Goal: Task Accomplishment & Management: Complete application form

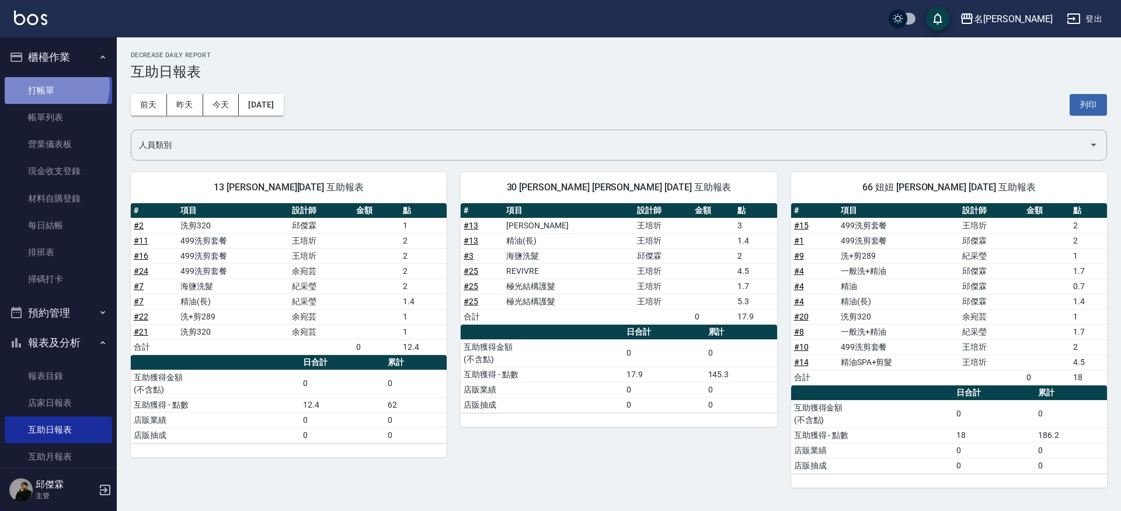
click at [54, 85] on link "打帳單" at bounding box center [58, 90] width 107 height 27
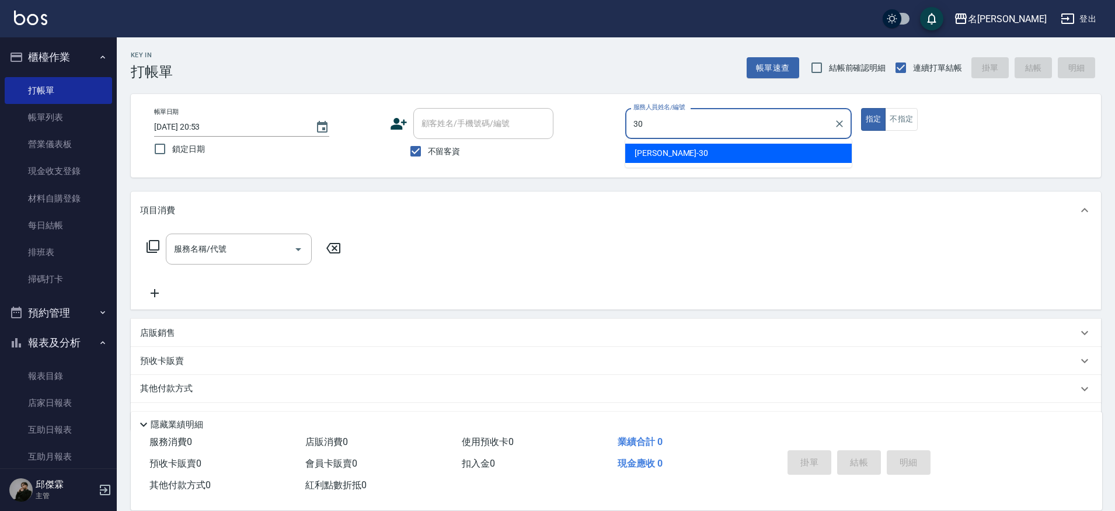
type input "[PERSON_NAME]-30"
type button "true"
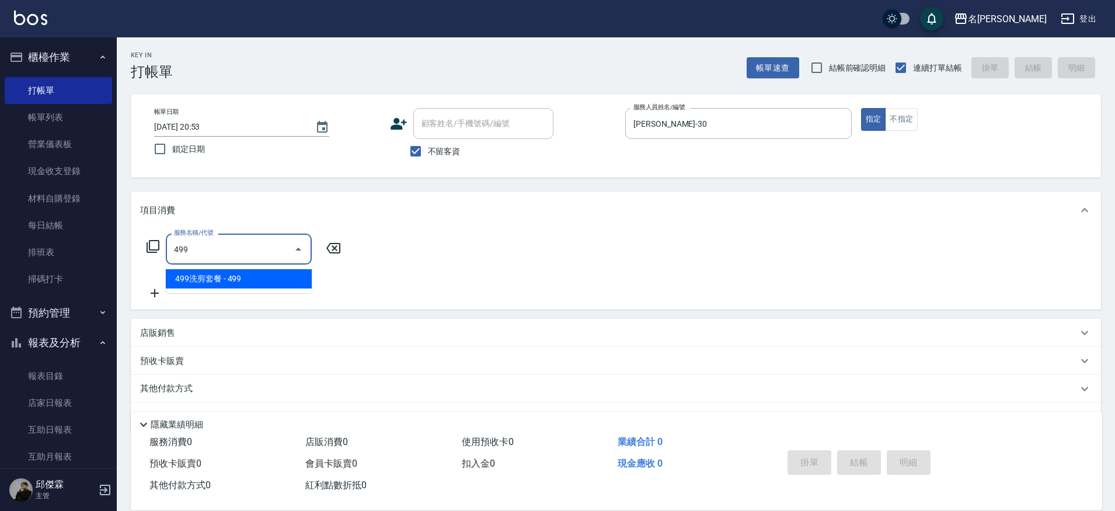
type input "499洗剪套餐(2499)"
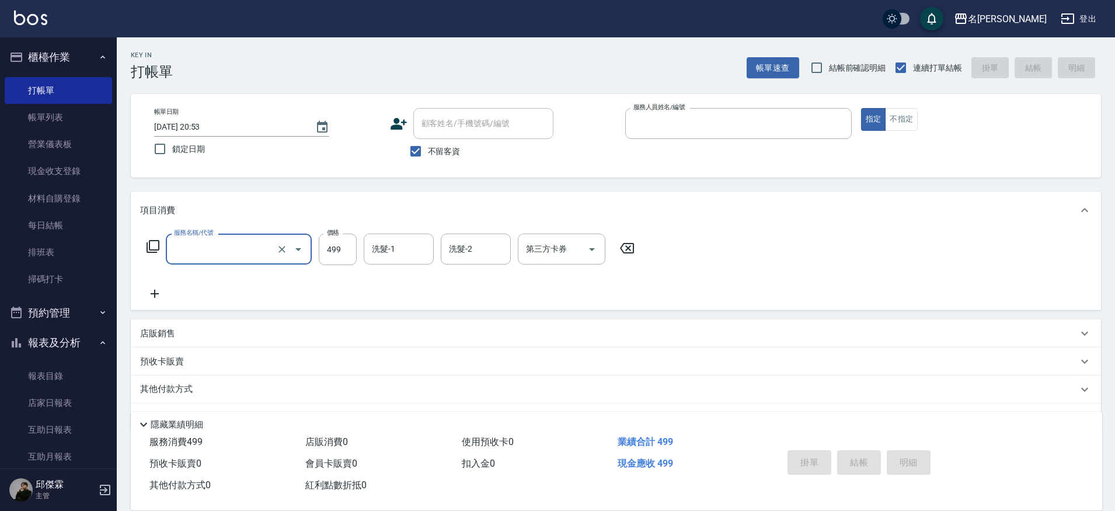
click at [861, 108] on button "指定" at bounding box center [873, 119] width 25 height 23
type input "[DATE] 20:54"
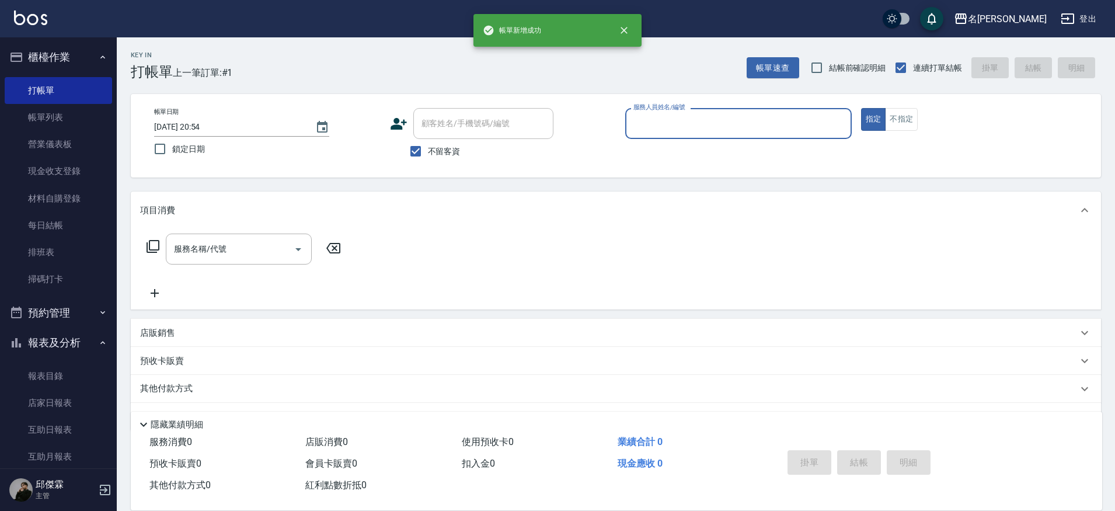
click at [861, 108] on button "指定" at bounding box center [873, 119] width 25 height 23
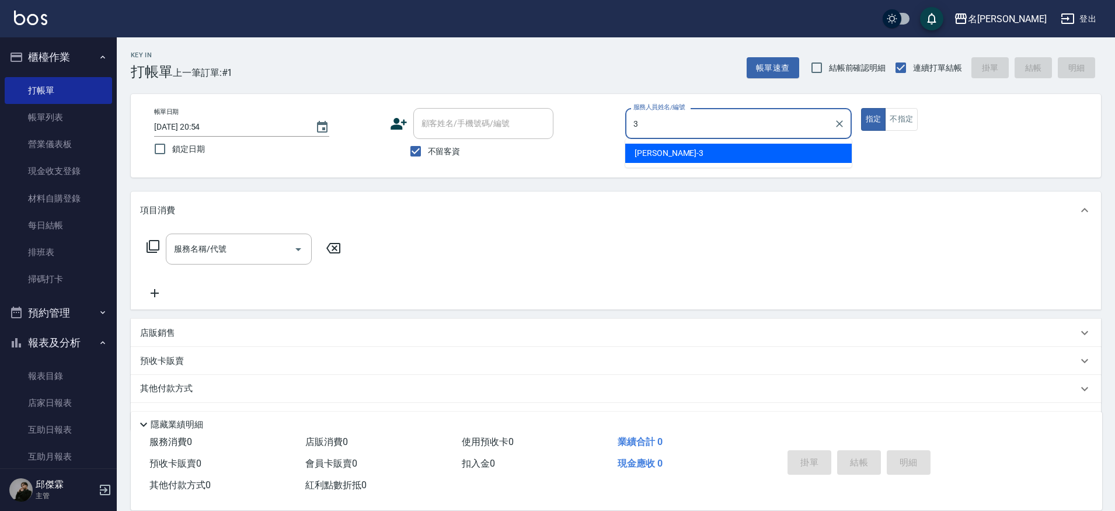
type input "Mina-3"
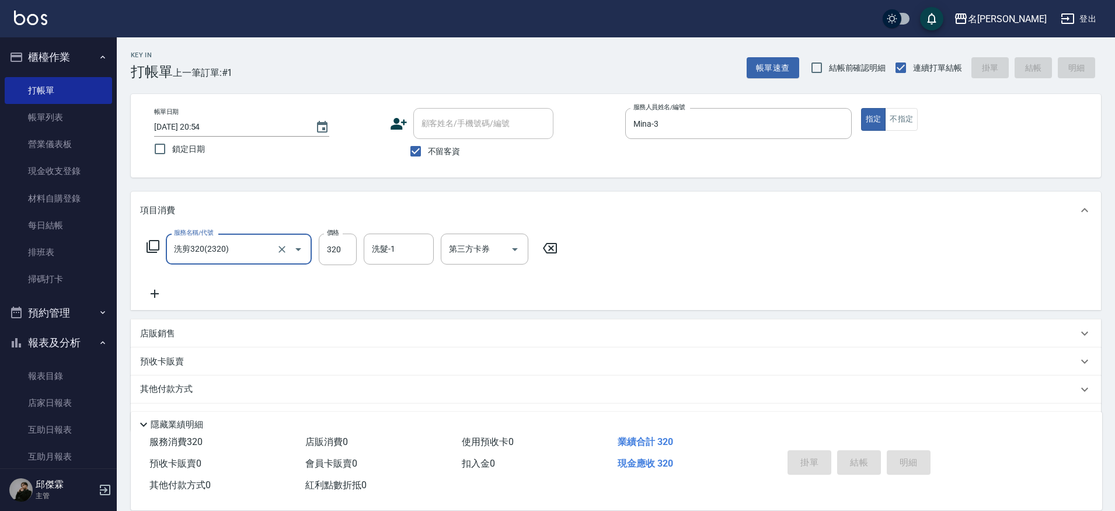
type input "洗剪320(2320)"
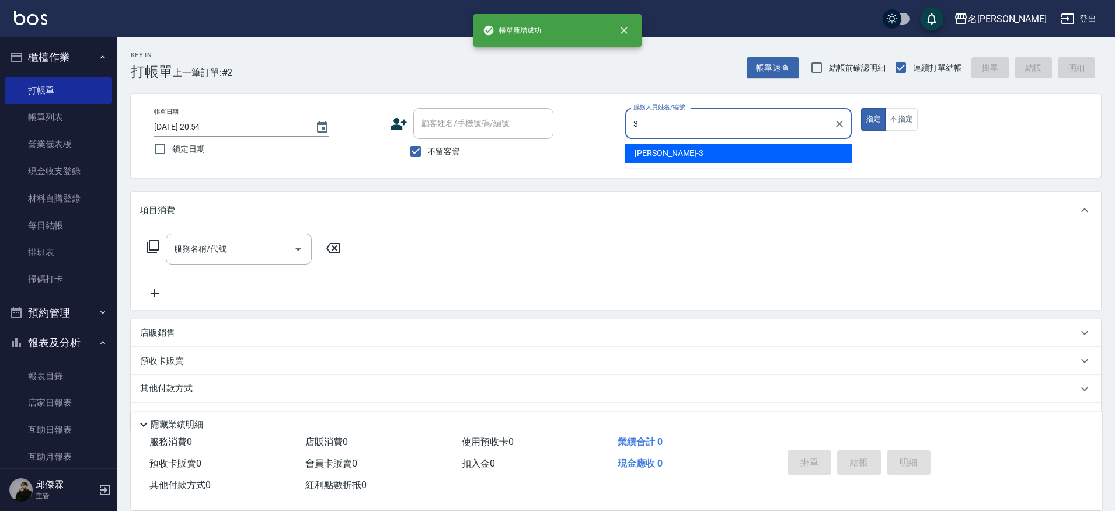
type input "Mina-3"
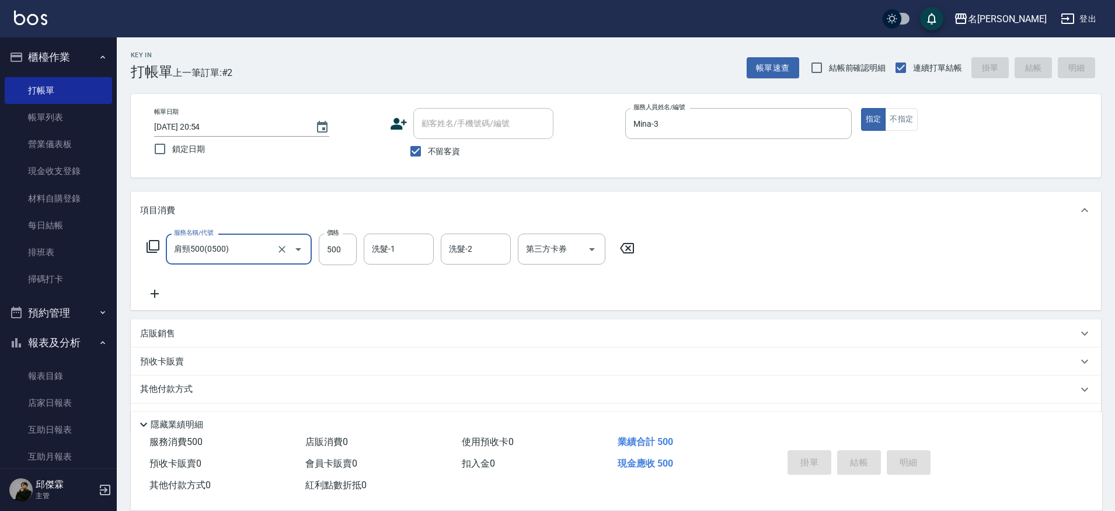
type input "肩頸500(0500)"
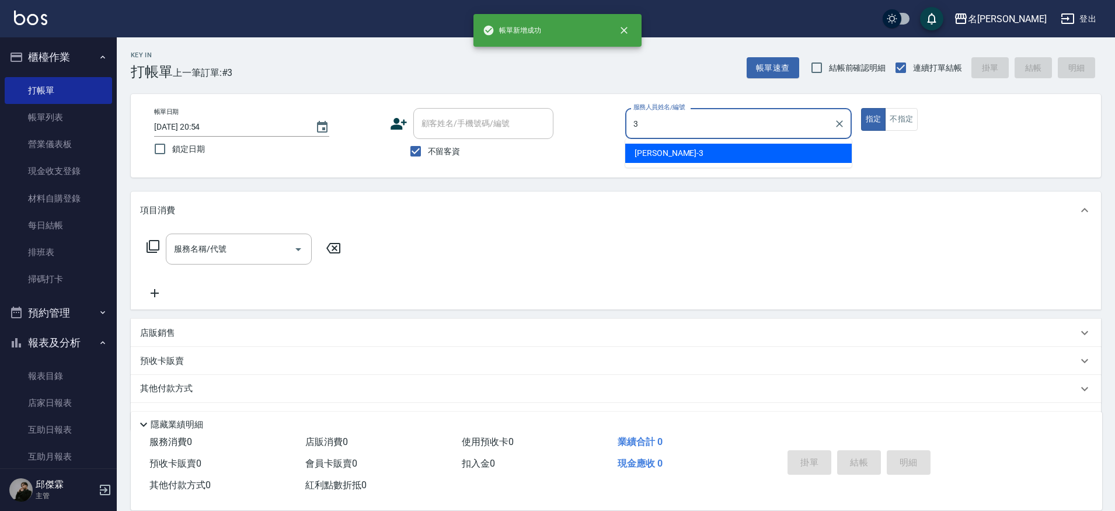
type input "Mina-3"
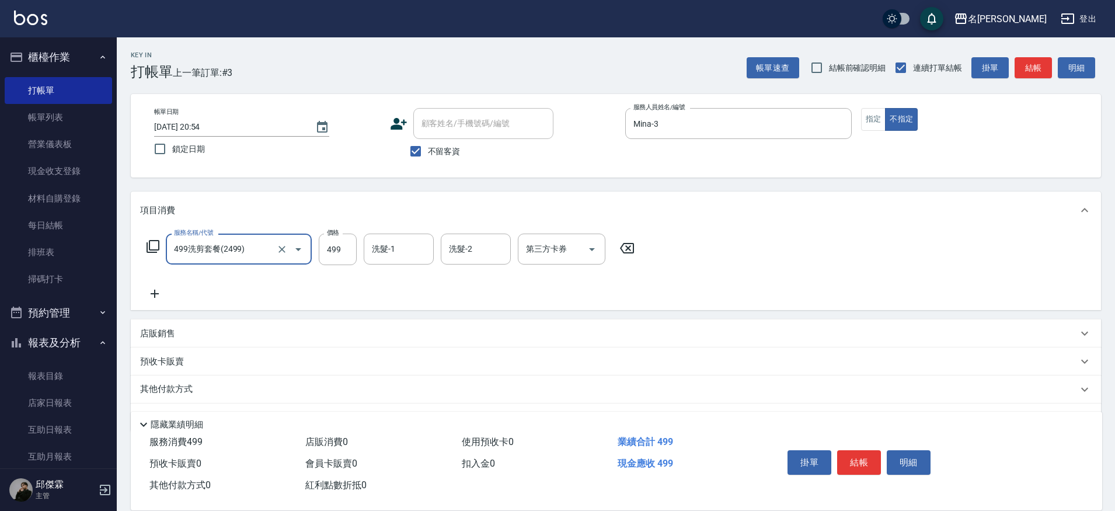
type input "499洗剪套餐(2499)"
type input "Nini-23"
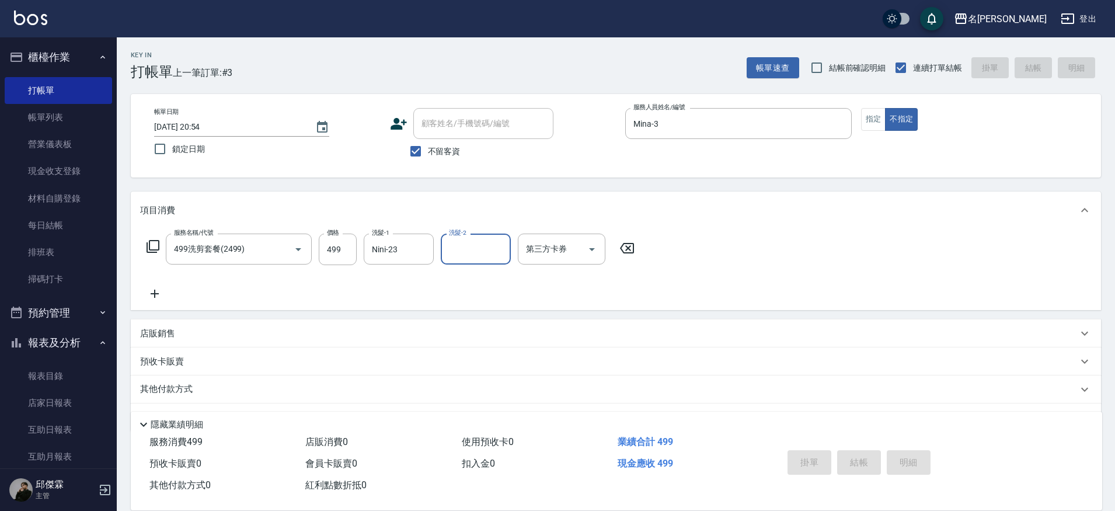
type input "[DATE] 20:55"
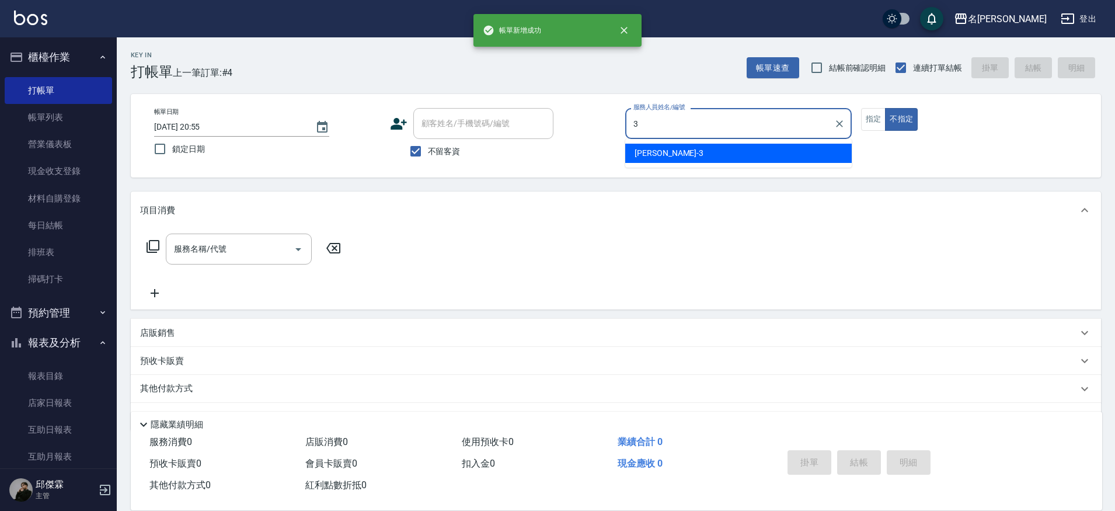
type input "Mina-3"
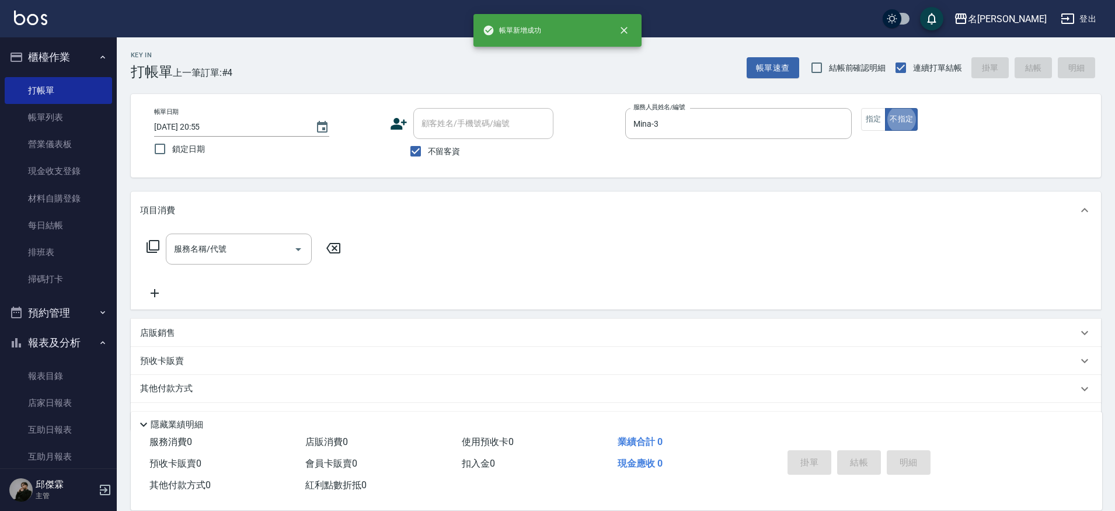
type button "false"
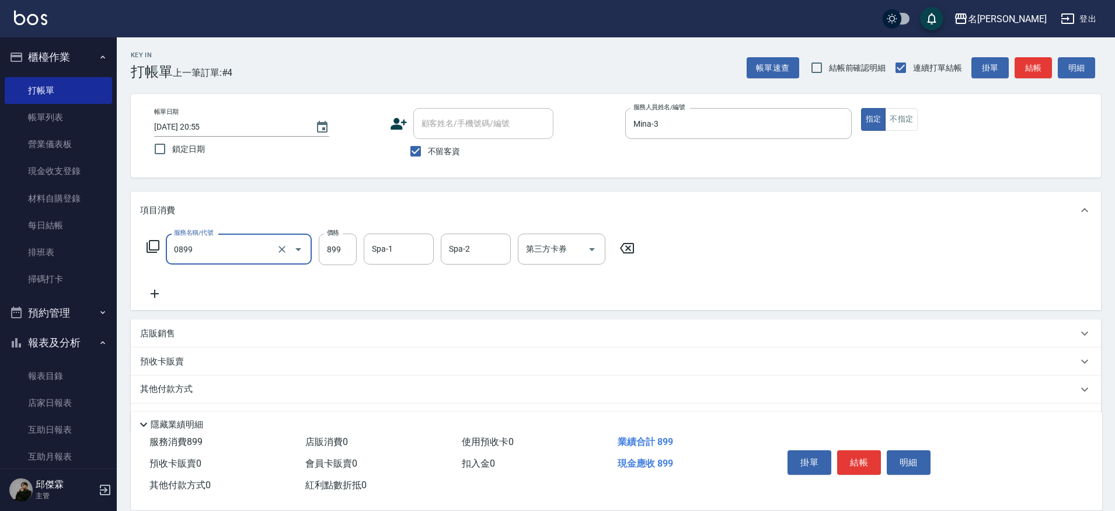
type input "REVIVRE(0899)"
click at [283, 249] on icon "Clear" at bounding box center [282, 249] width 7 height 7
type input "[PERSON_NAME]SPA+剪髮(899)"
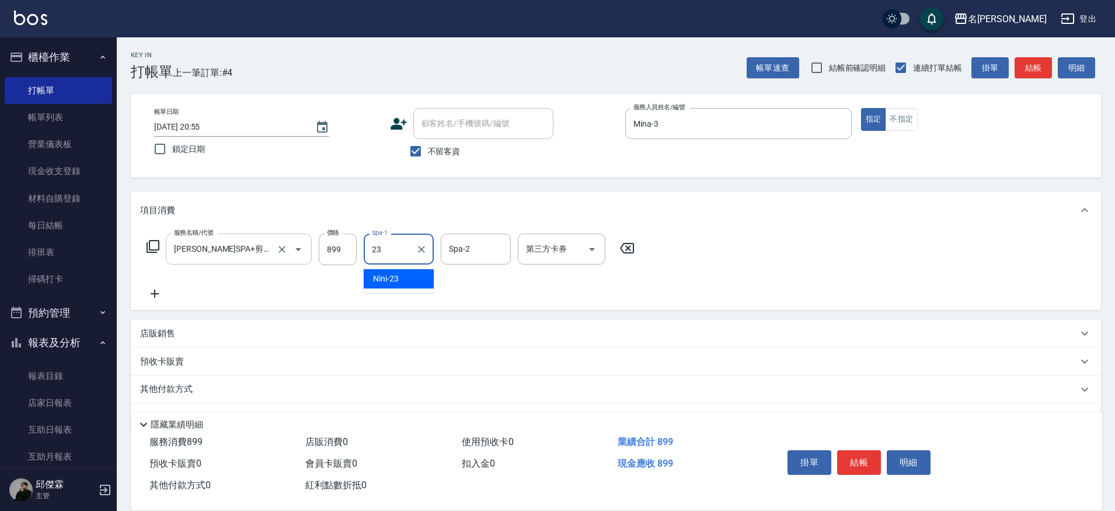
type input "Nini-23"
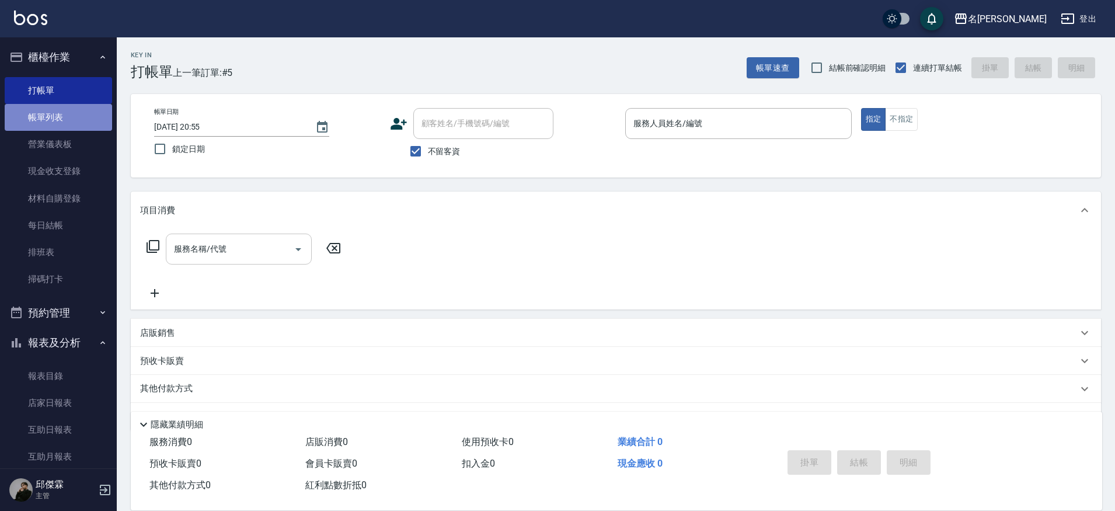
click at [78, 114] on link "帳單列表" at bounding box center [58, 117] width 107 height 27
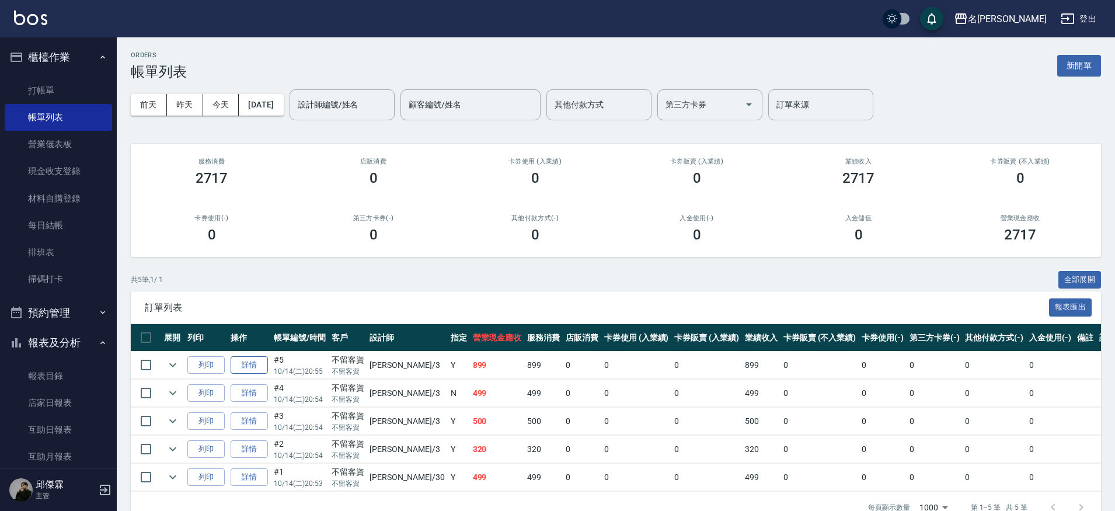
click at [260, 368] on link "詳情" at bounding box center [249, 365] width 37 height 18
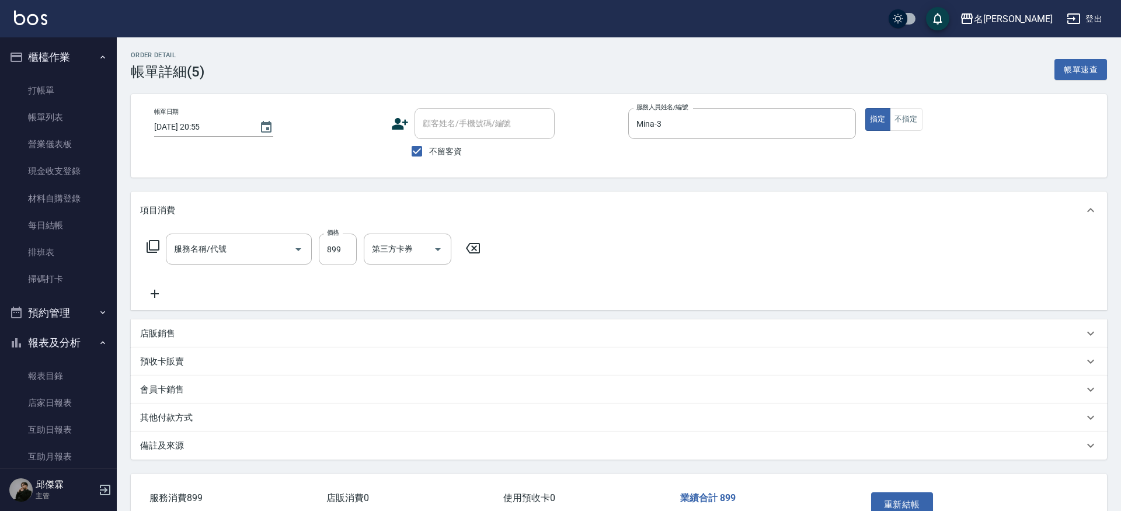
checkbox input "true"
type input "Mina-3"
type input "[PERSON_NAME]SPA+剪髮(899)"
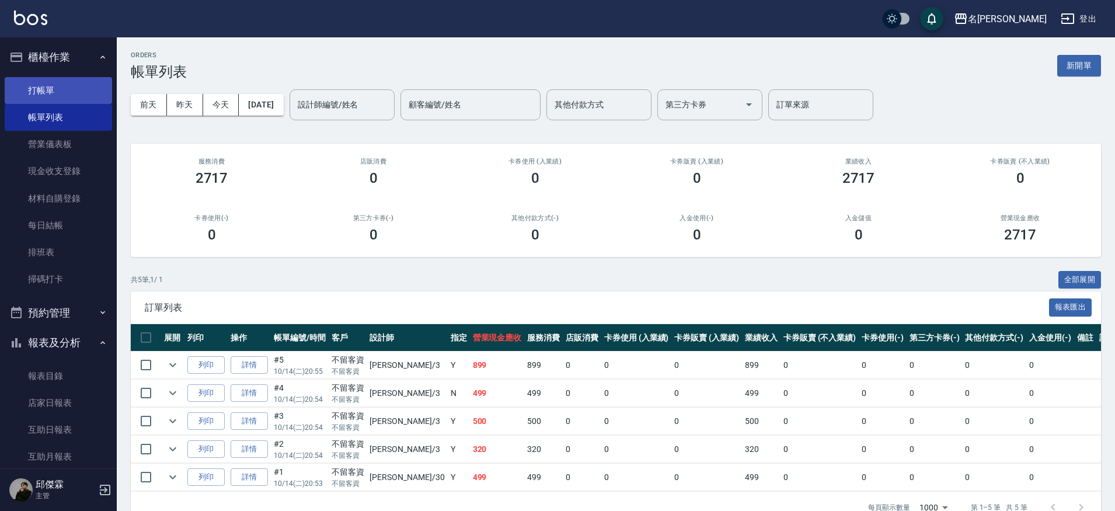
click at [57, 94] on link "打帳單" at bounding box center [58, 90] width 107 height 27
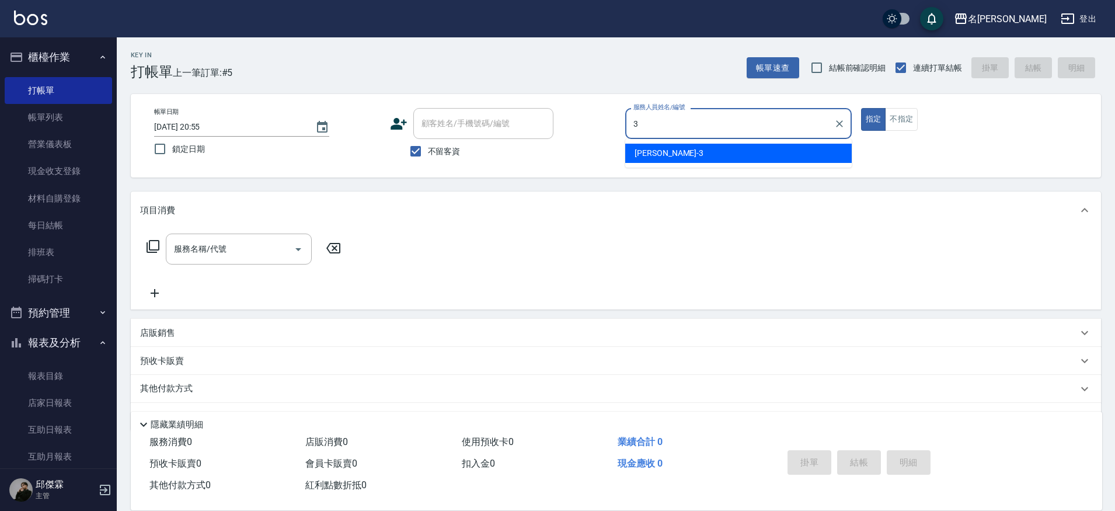
type input "Mina-3"
type button "true"
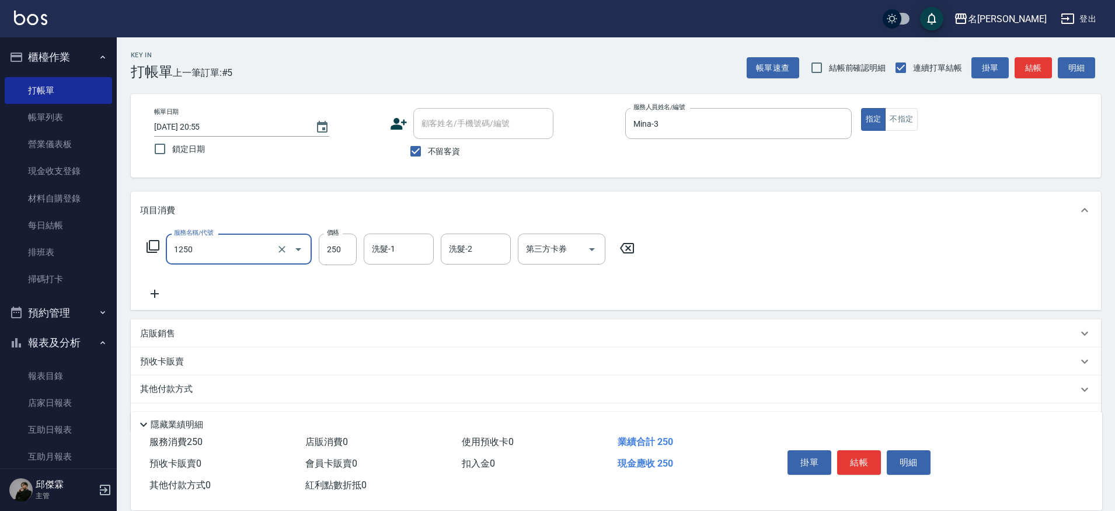
type input "一般洗(1250)"
type input "Nini-23"
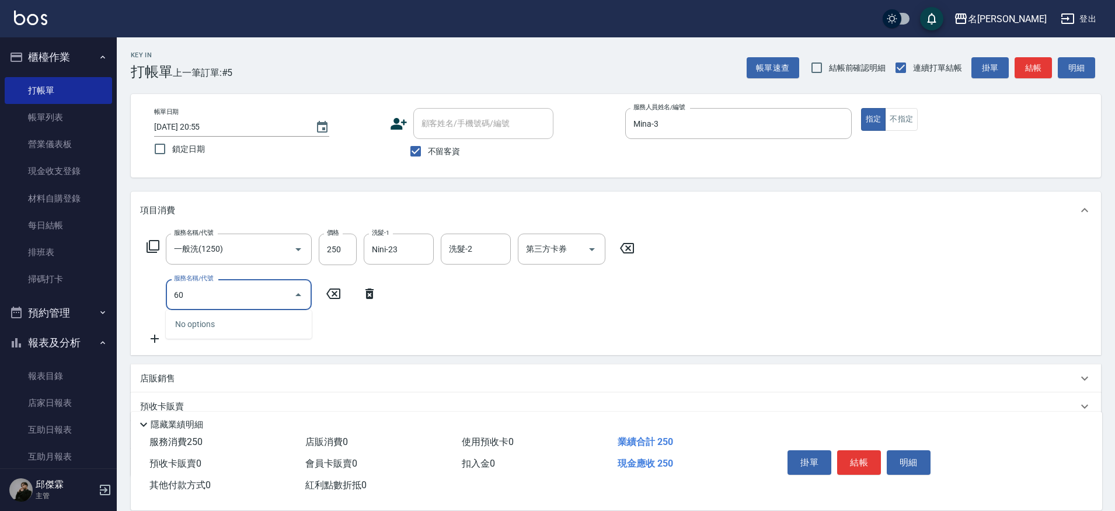
type input "609"
type input "剪瀏海(250)"
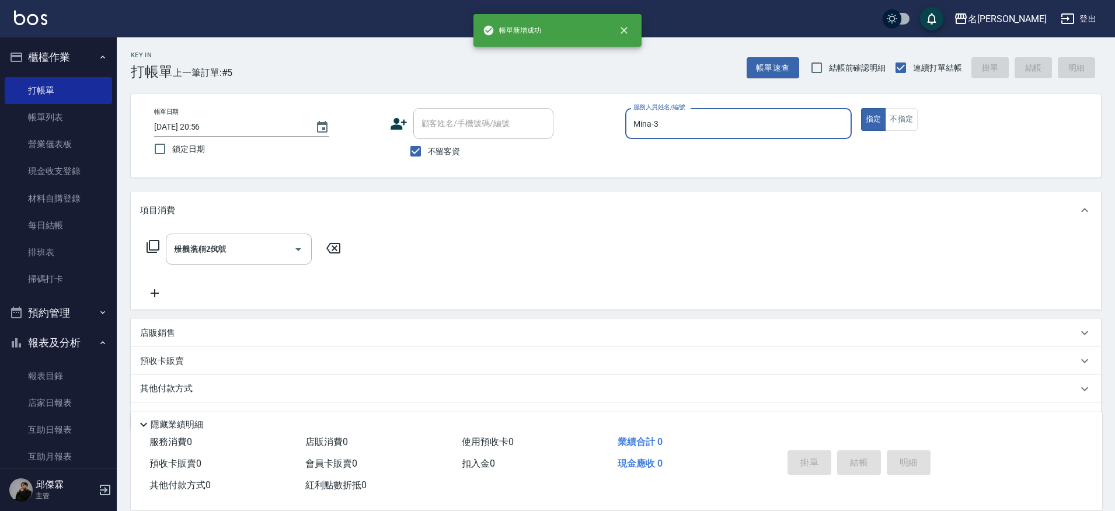
type input "[DATE] 20:56"
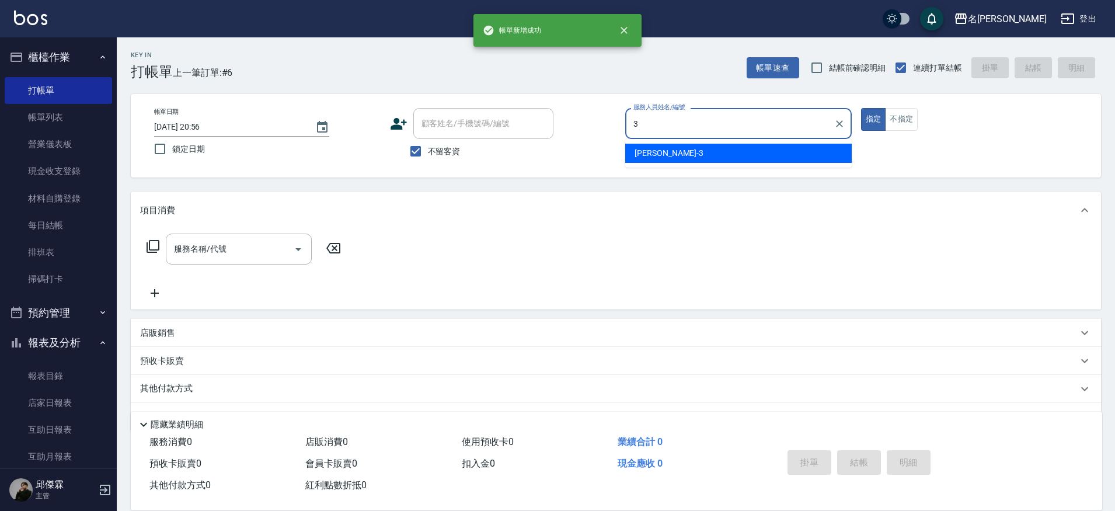
type input "Mina-3"
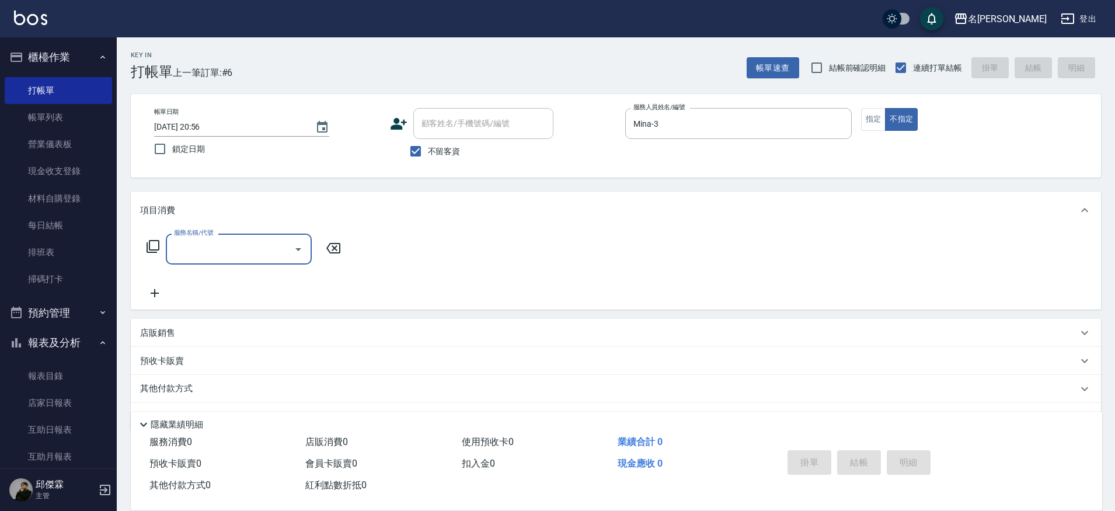
type input "4"
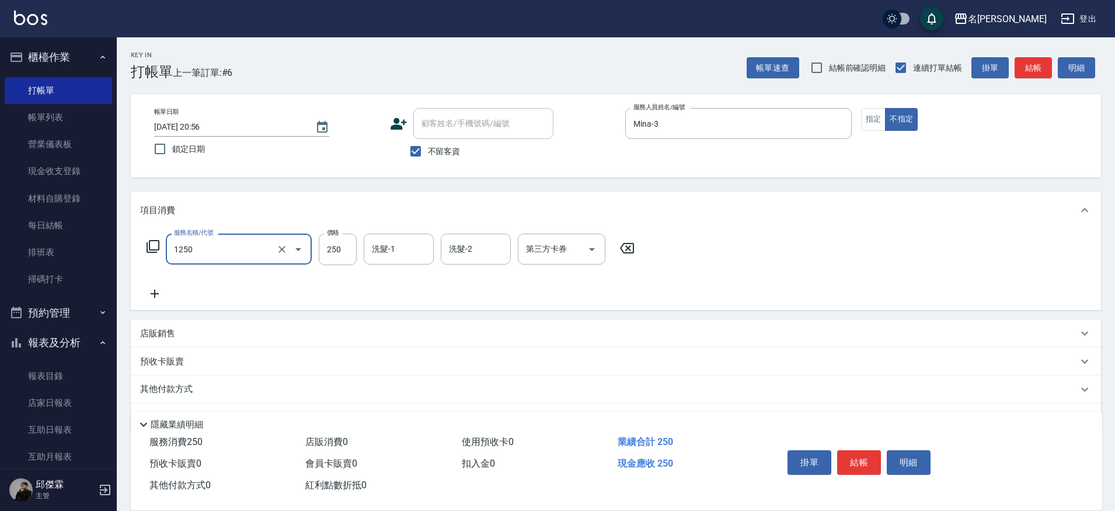
type input "一般洗(1250)"
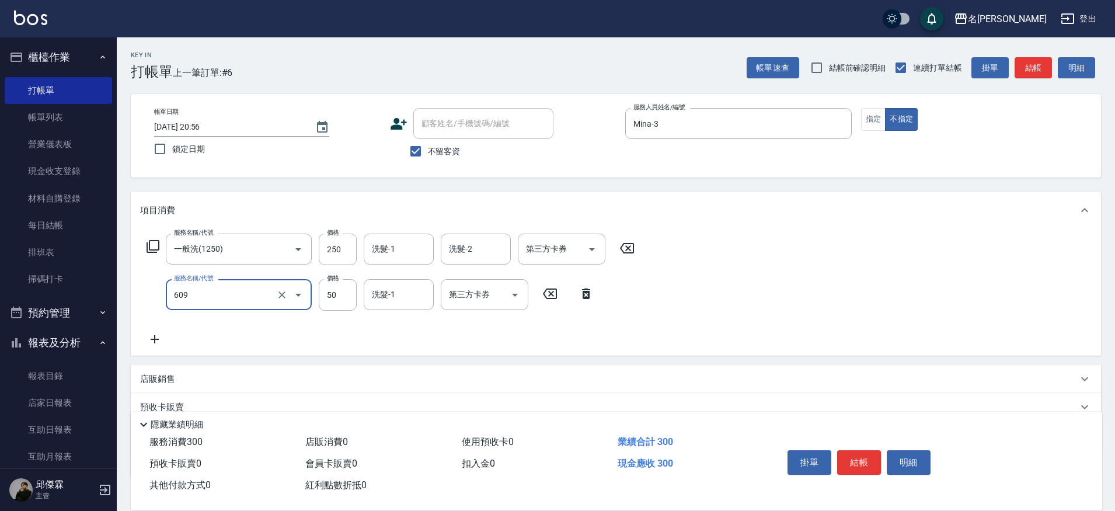
type input "精油(609)"
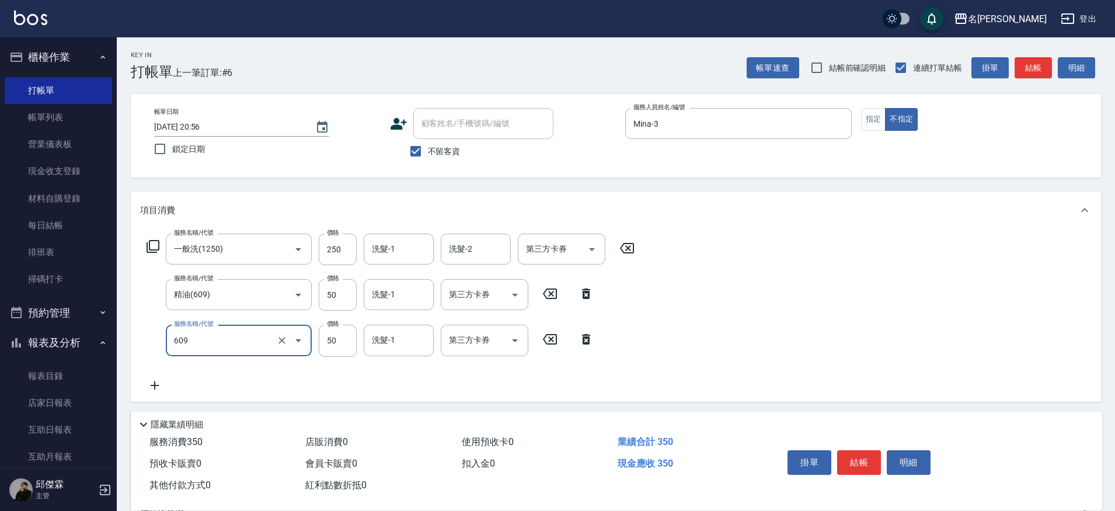
type input "精油(609)"
click at [252, 349] on input "精油(609)" at bounding box center [222, 340] width 103 height 20
type input "608"
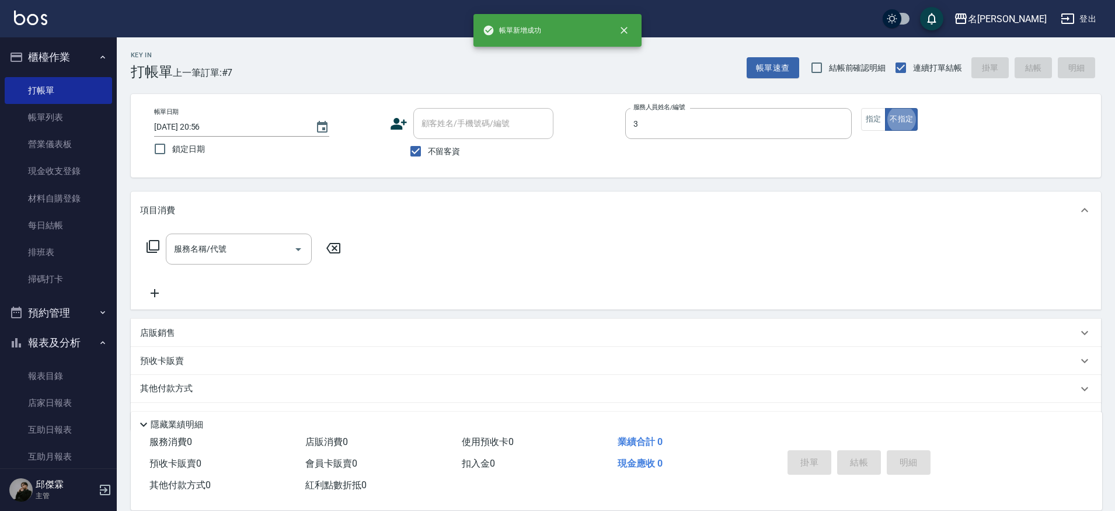
type input "Mina-3"
type button "false"
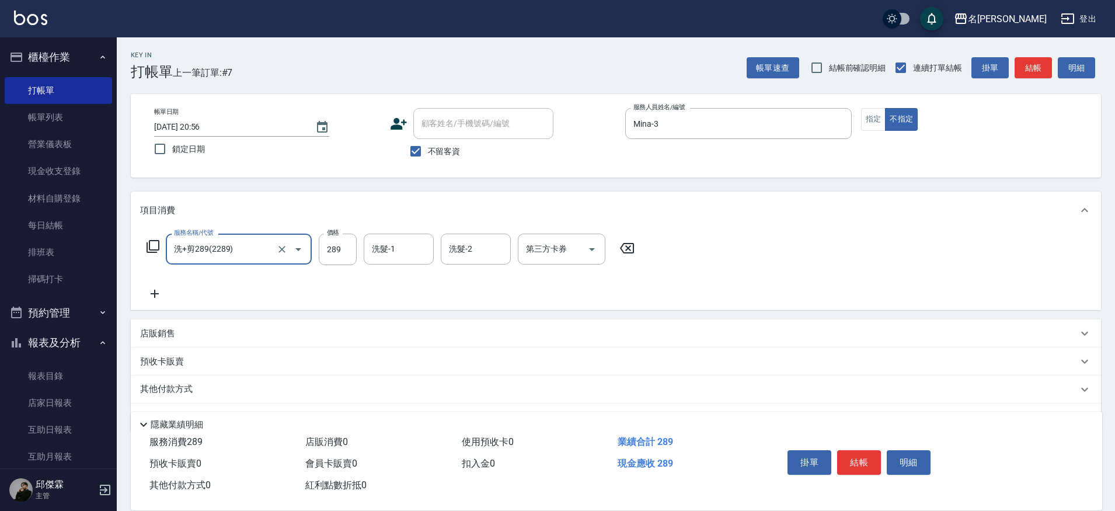
type input "洗+剪289(2289)"
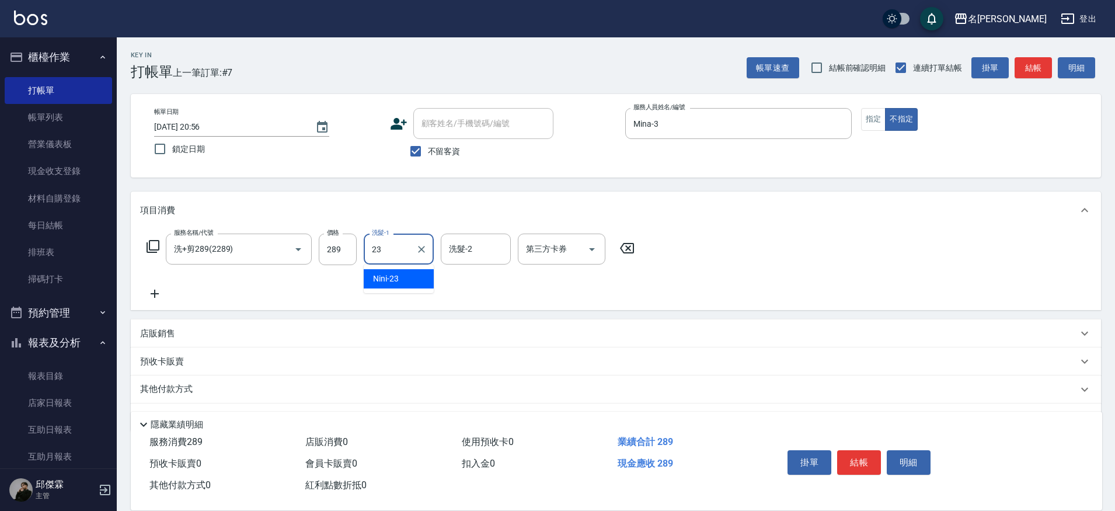
type input "Nini-23"
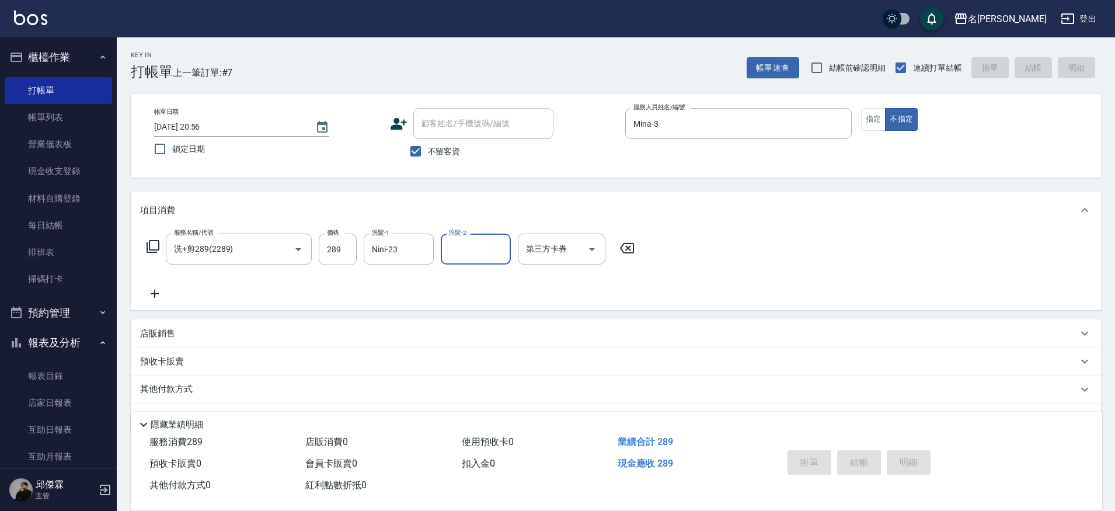
type input "[DATE] 20:57"
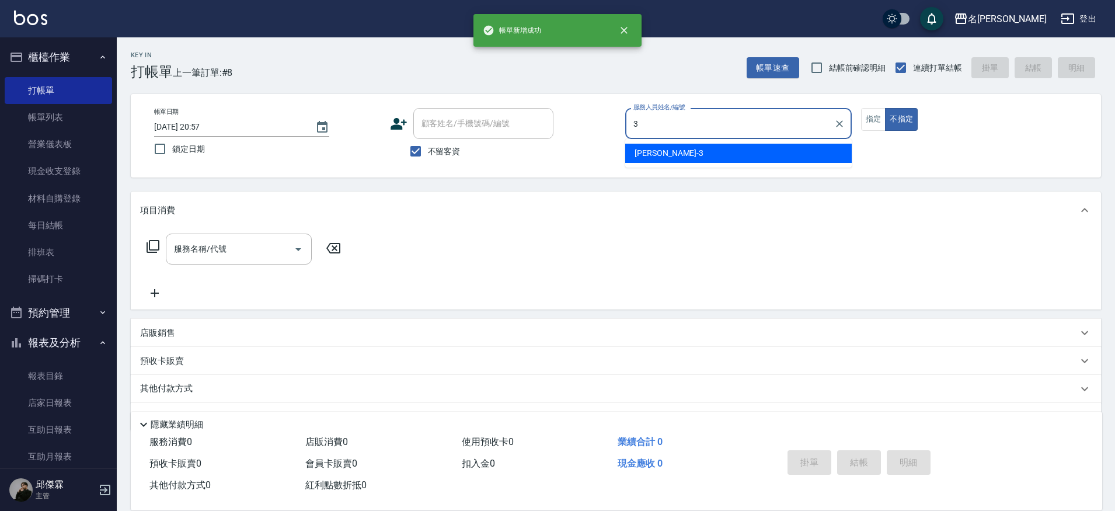
type input "Mina-3"
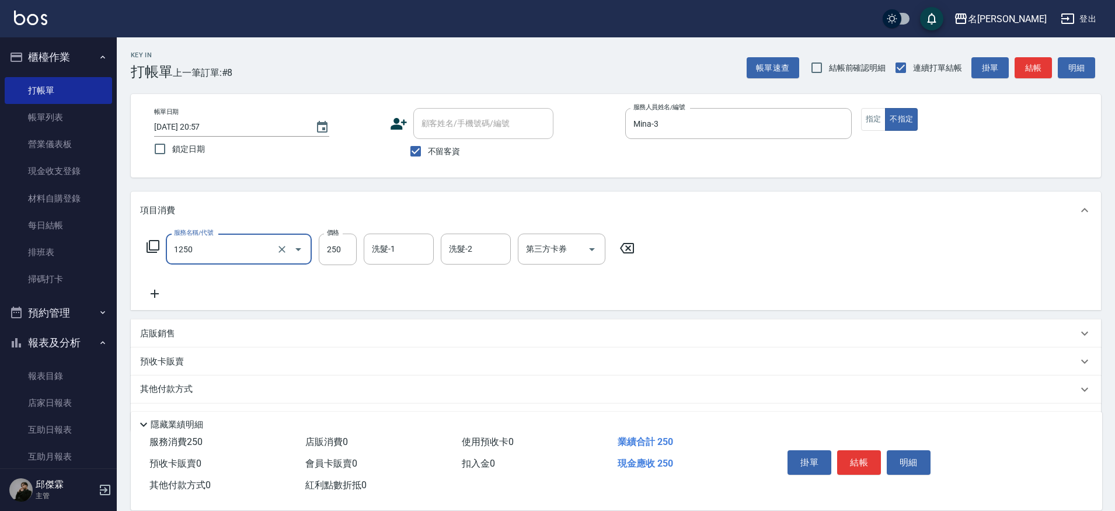
type input "一般洗(1250)"
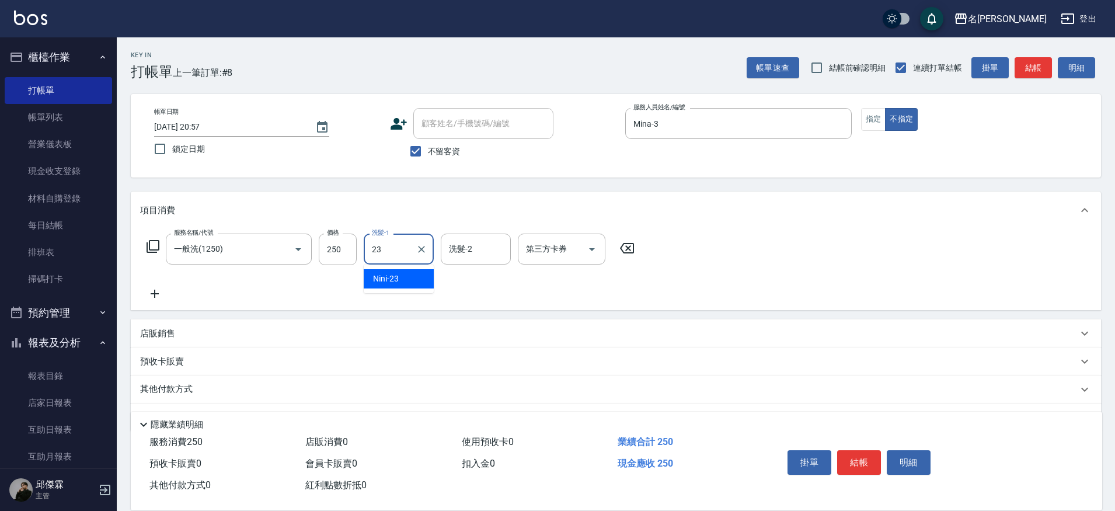
type input "Nini-23"
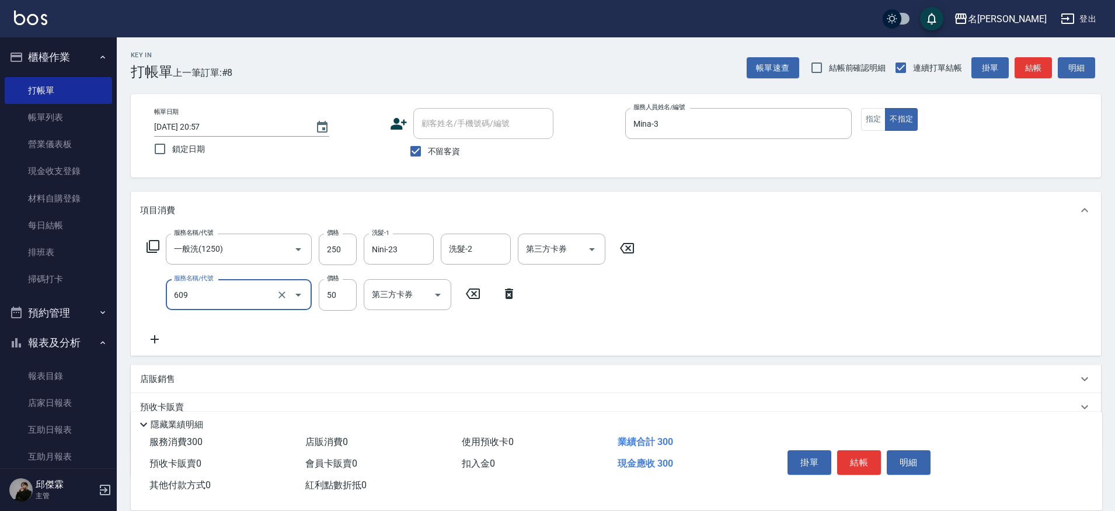
type input "精油(609)"
type input "Nini-23"
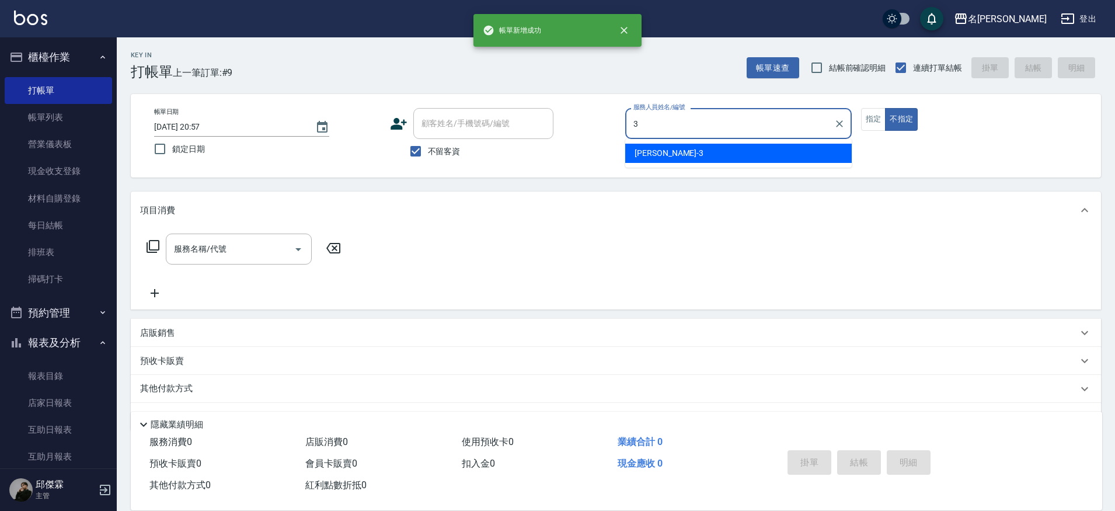
type input "Mina-3"
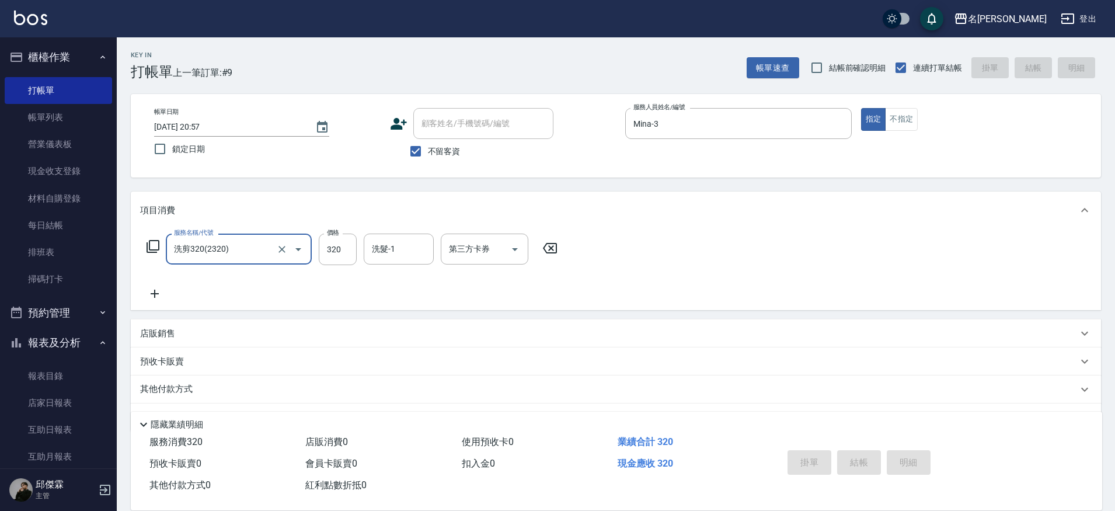
type input "洗剪320(2320)"
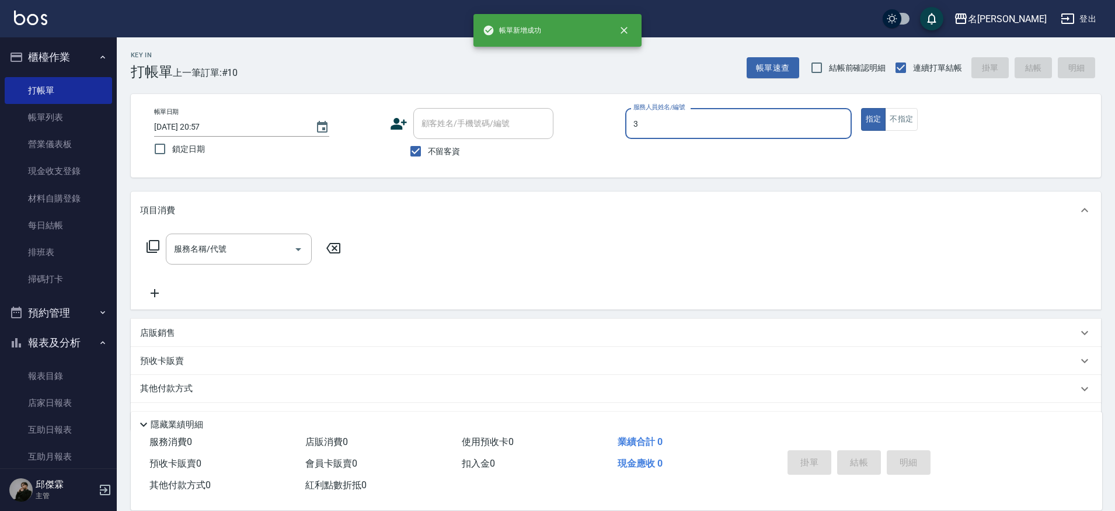
type input "Mina-3"
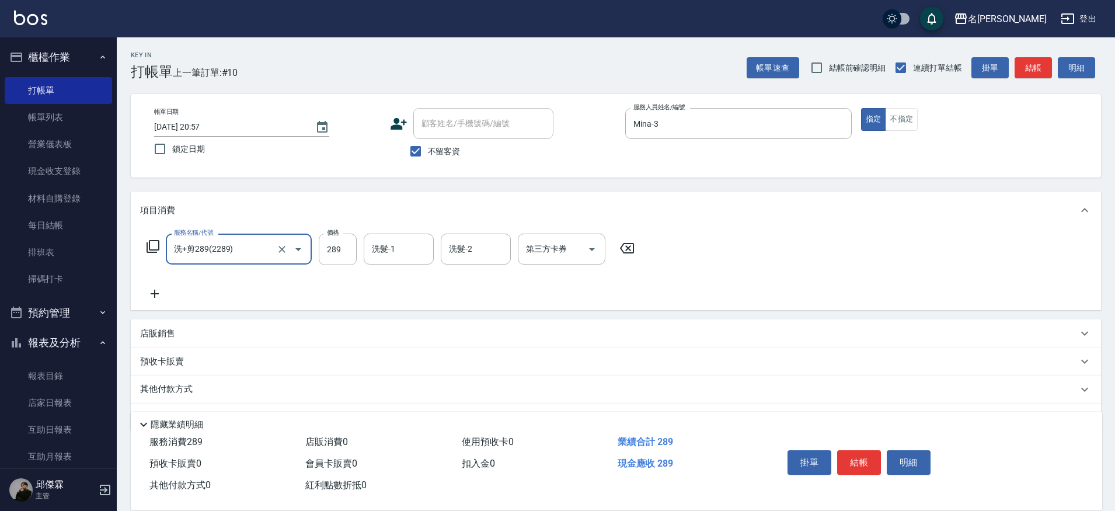
type input "洗+剪289(2289)"
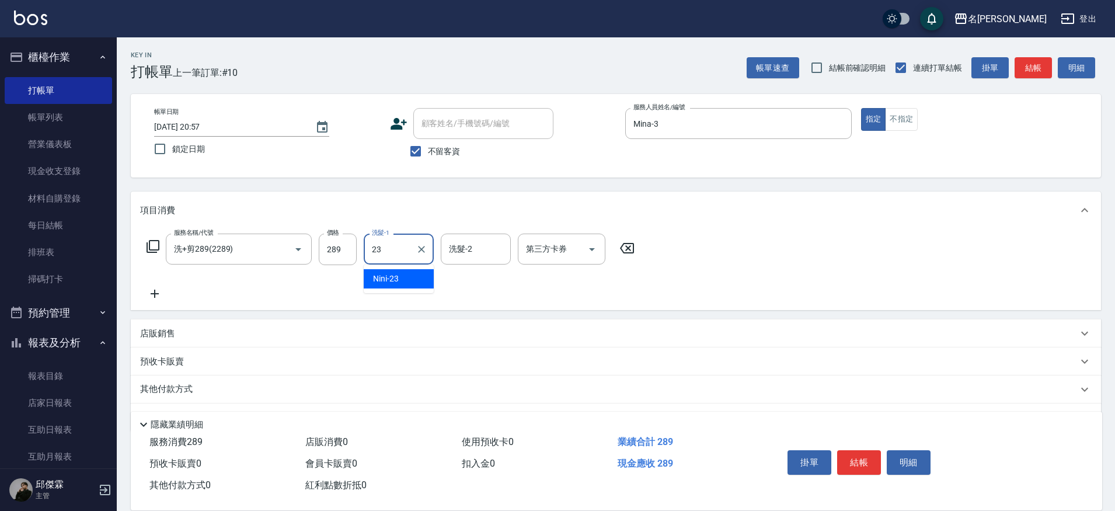
type input "Nini-23"
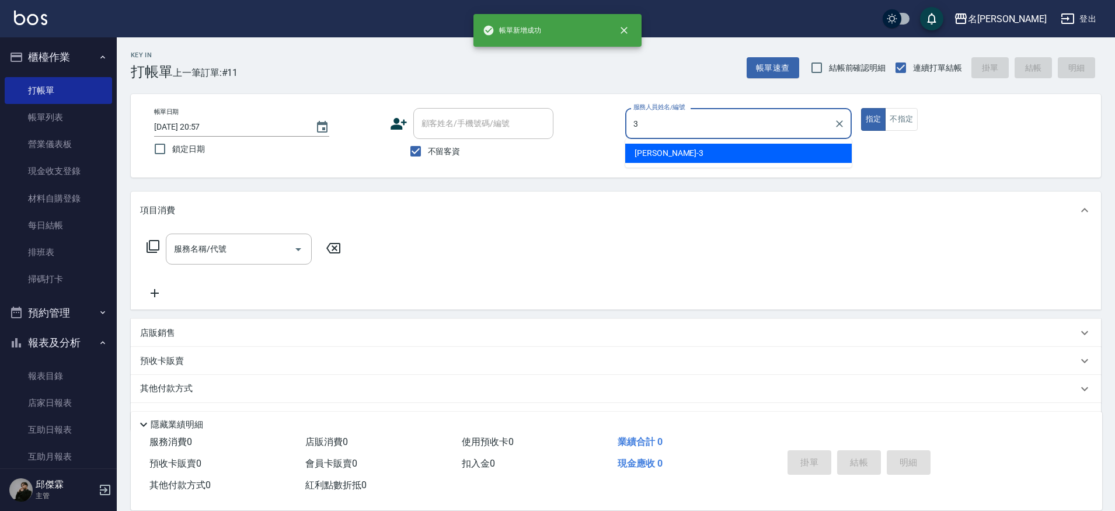
type input "Mina-3"
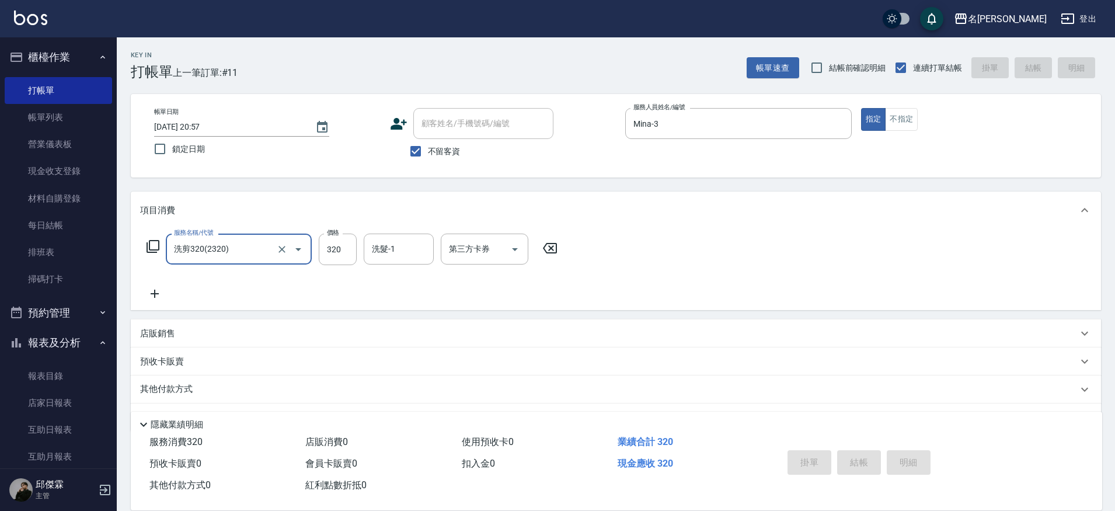
type input "洗剪320(2320)"
type input "Mina-3"
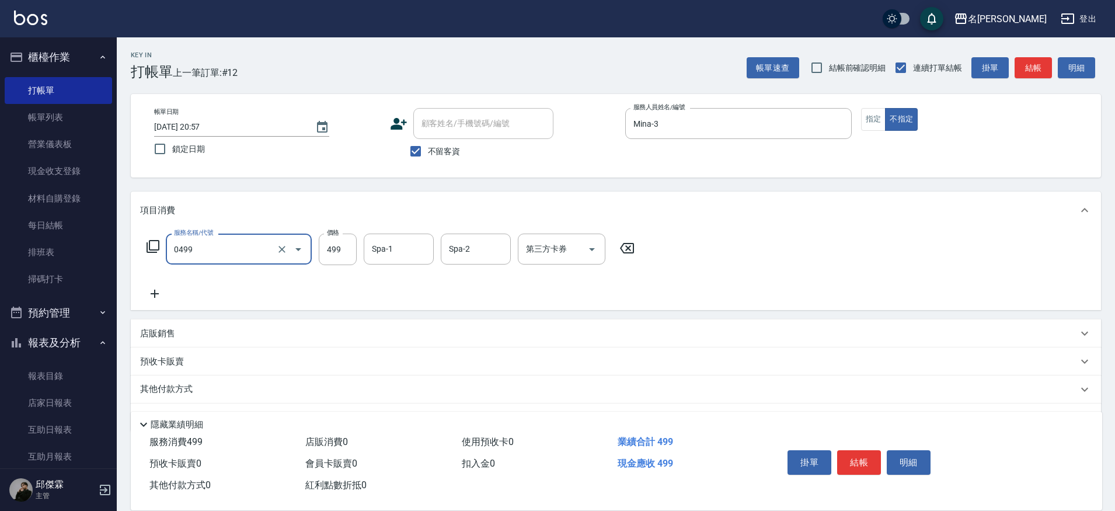
type input "[PERSON_NAME]spa(0499)"
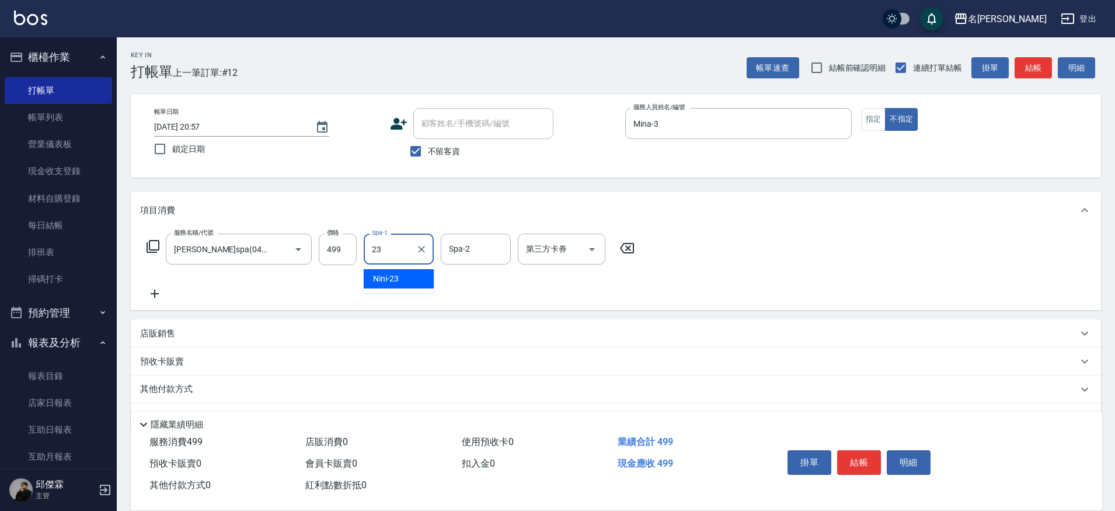
type input "Nini-23"
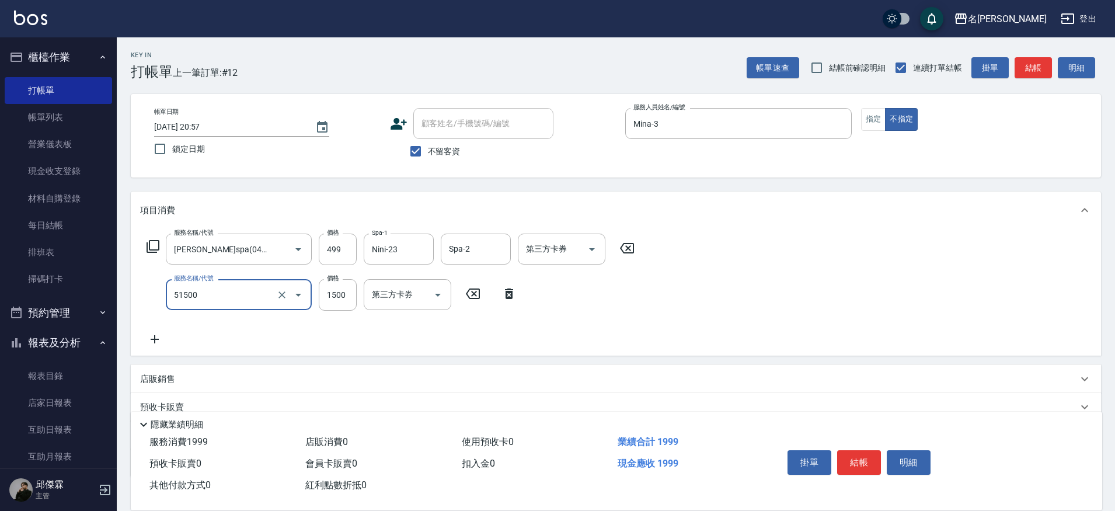
type input "鉑金護髮(51500)"
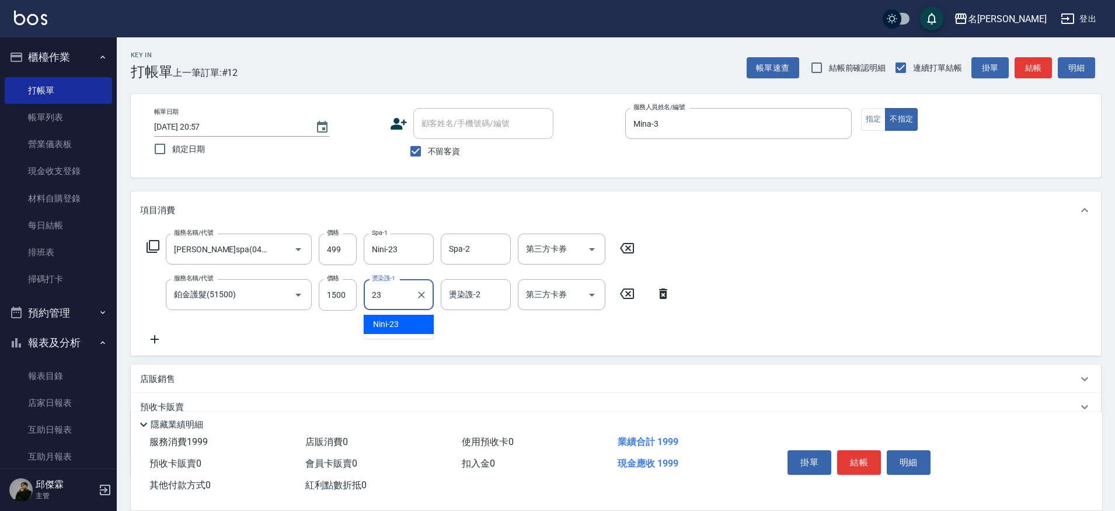
type input "Nini-23"
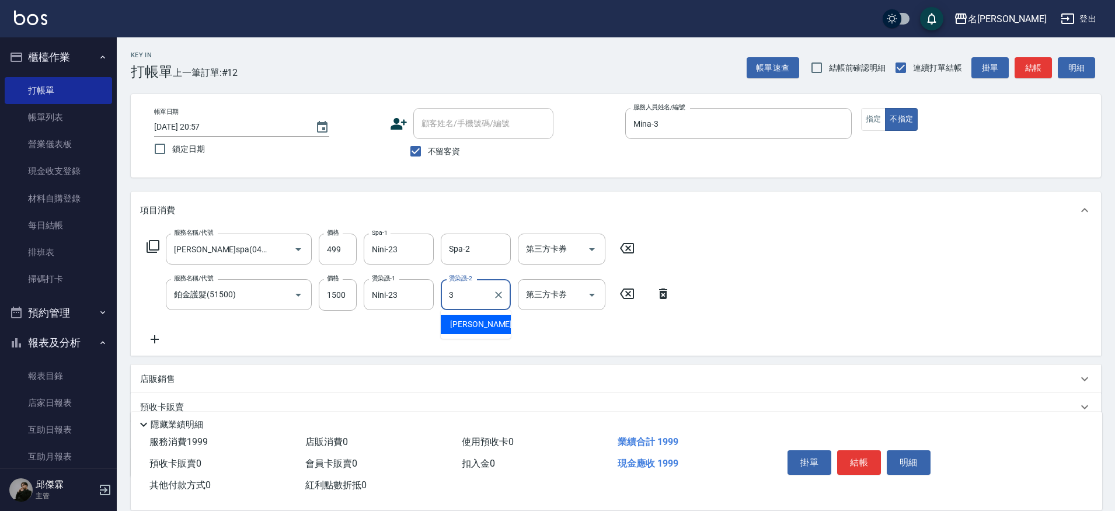
type input "Mina-3"
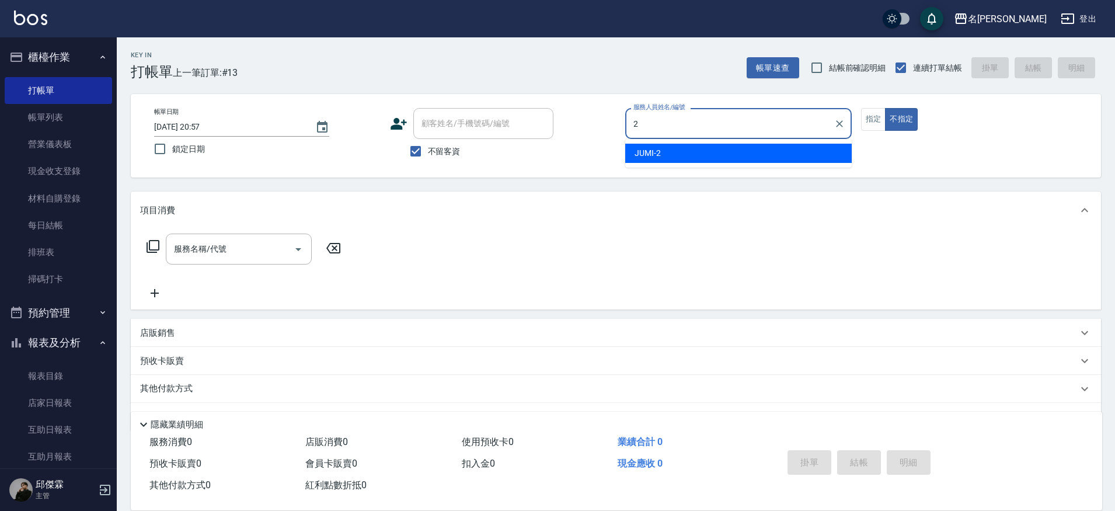
type input "JUMI-2"
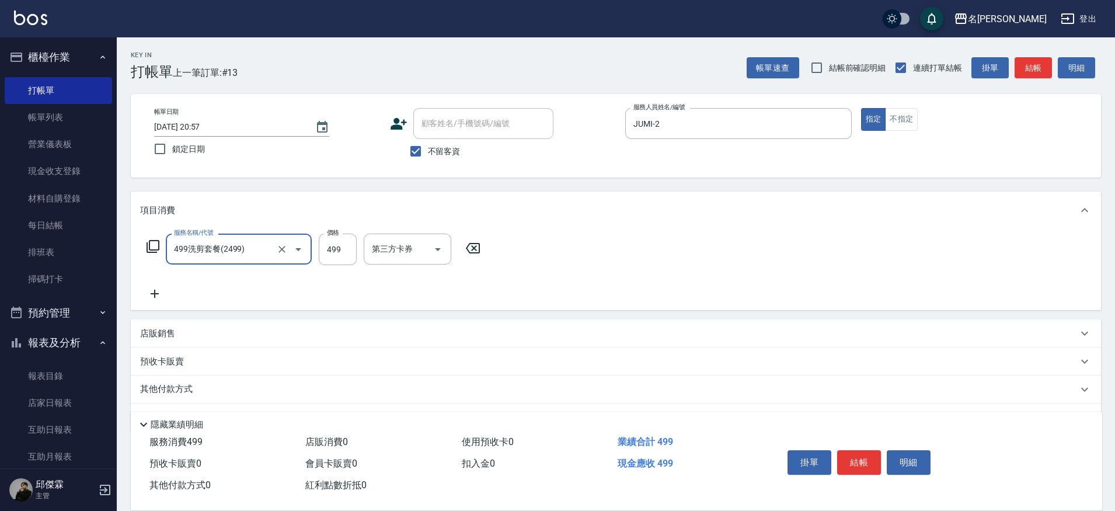
type input "499洗剪套餐(2499)"
type input "500"
type input "[PERSON_NAME]-30"
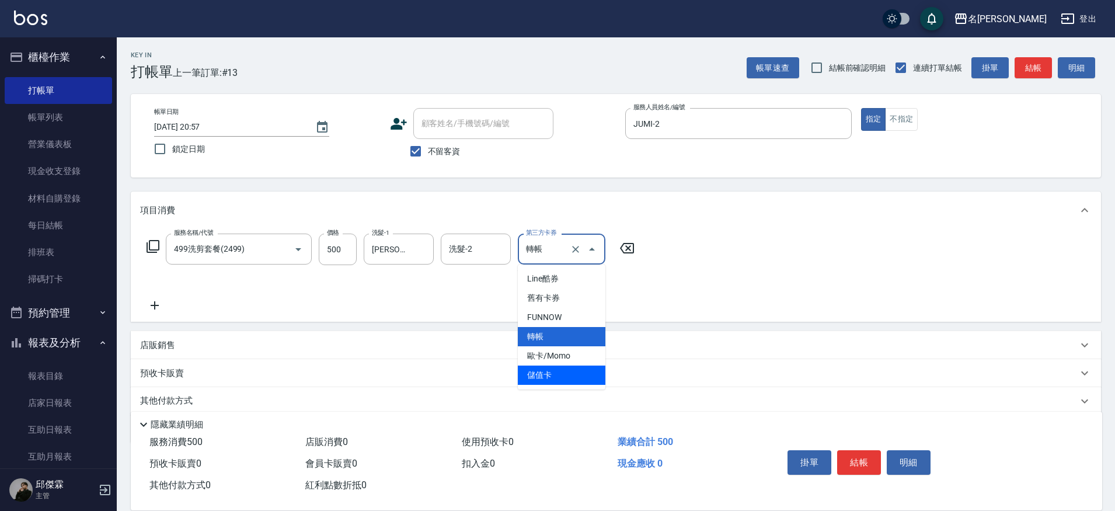
type input "儲值卡"
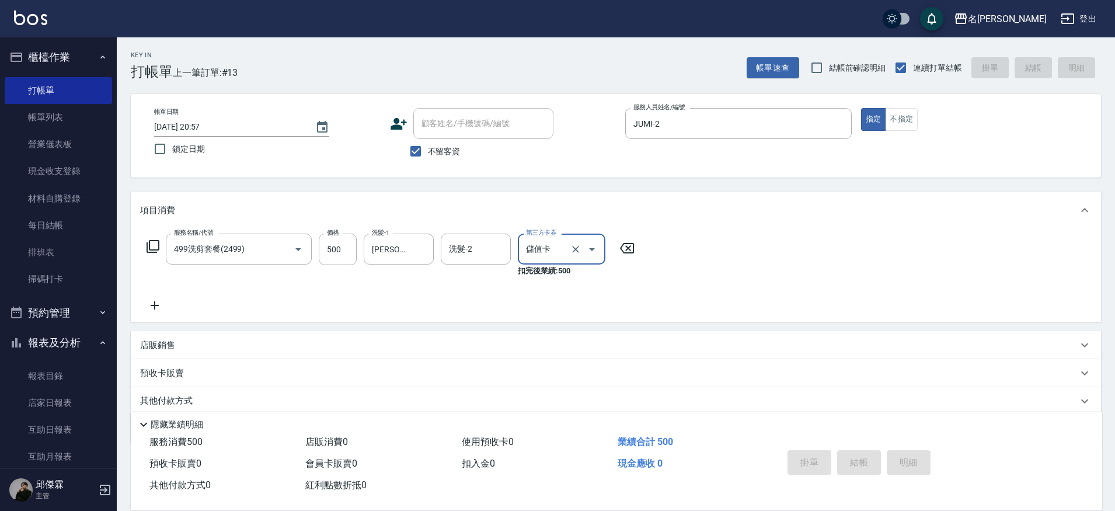
type input "[DATE] 20:58"
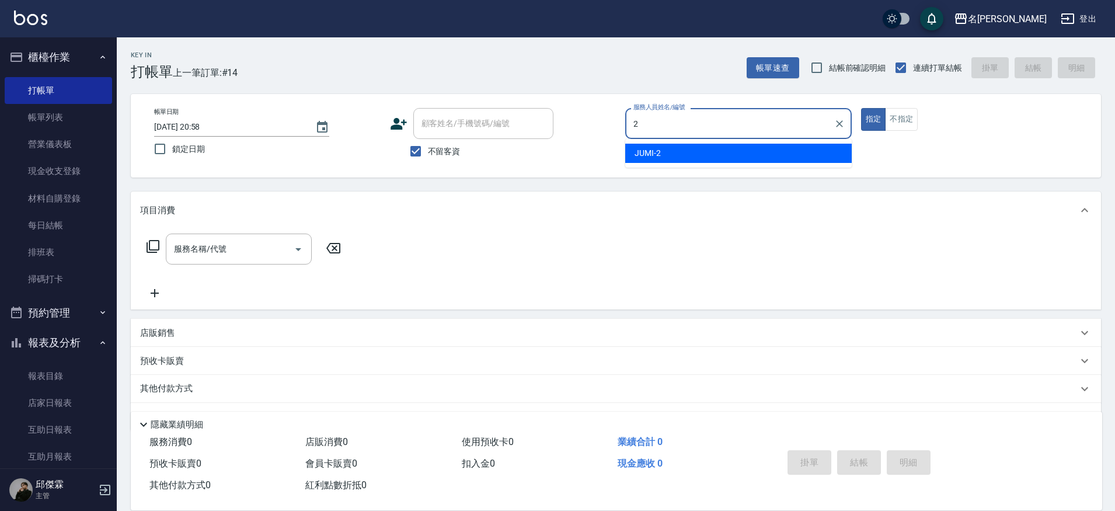
type input "JUMI-2"
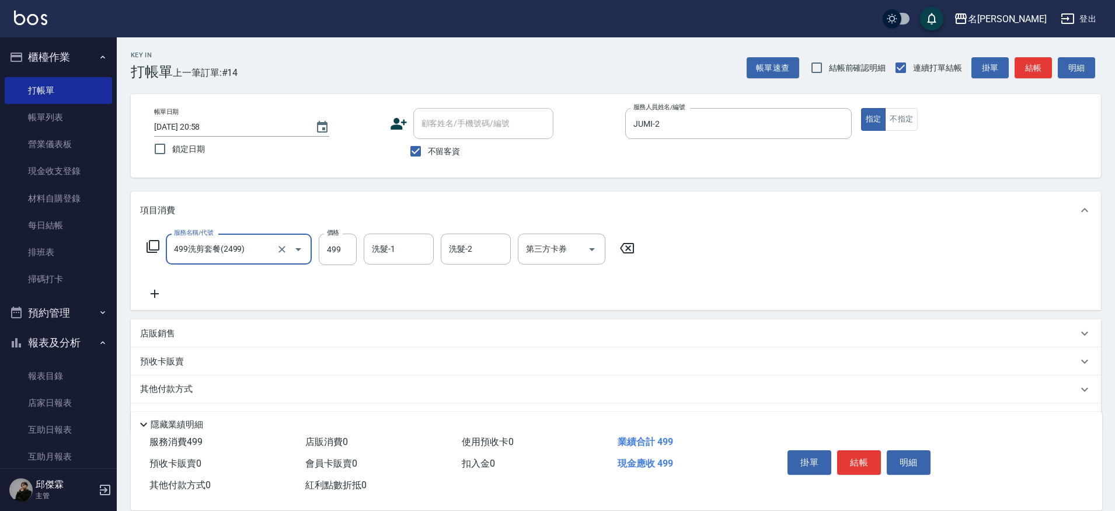
type input "499洗剪套餐(2499)"
type input "500"
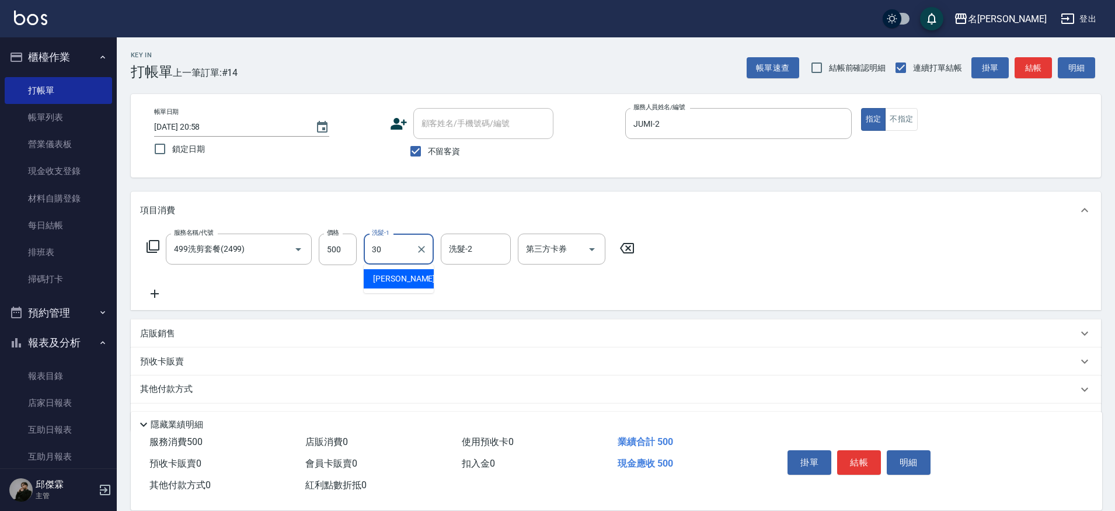
type input "[PERSON_NAME]-30"
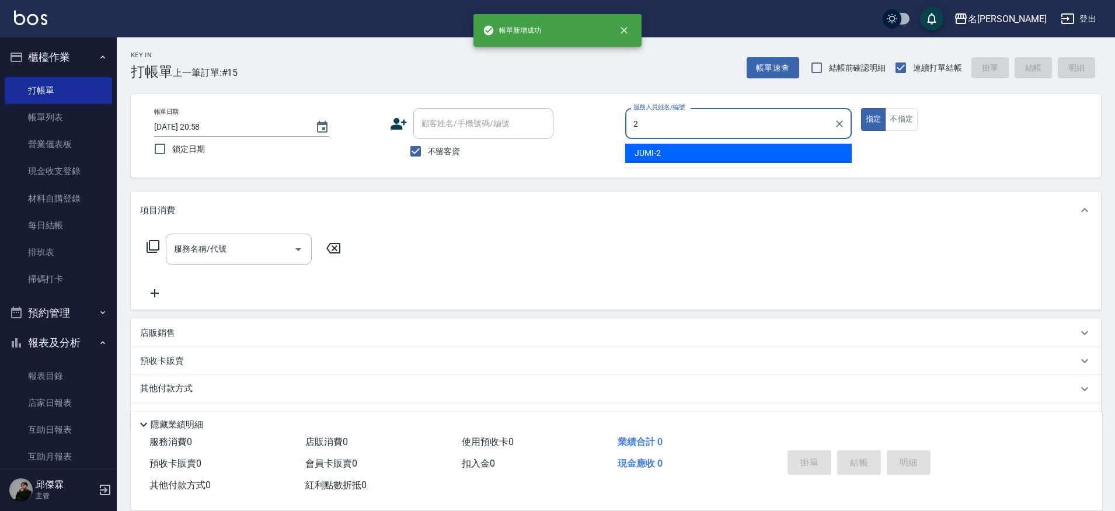
type input "JUMI-2"
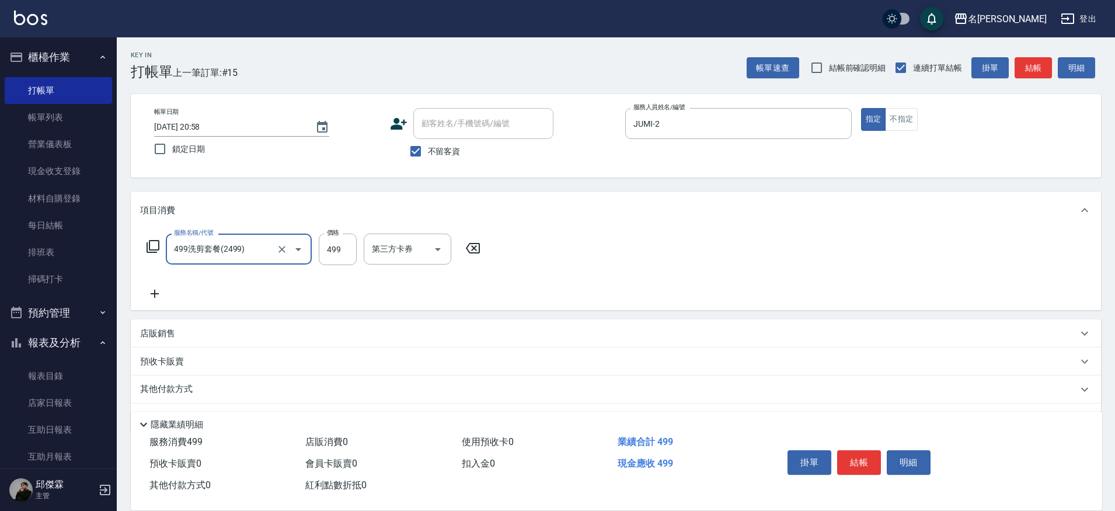
type input "499洗剪套餐(2499)"
type input "500"
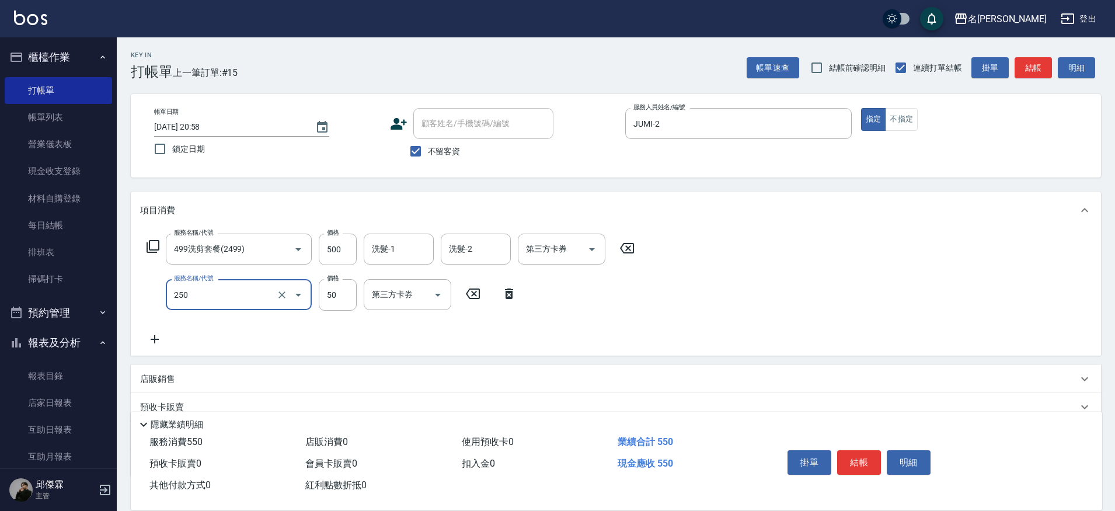
type input "剪瀏海(250)"
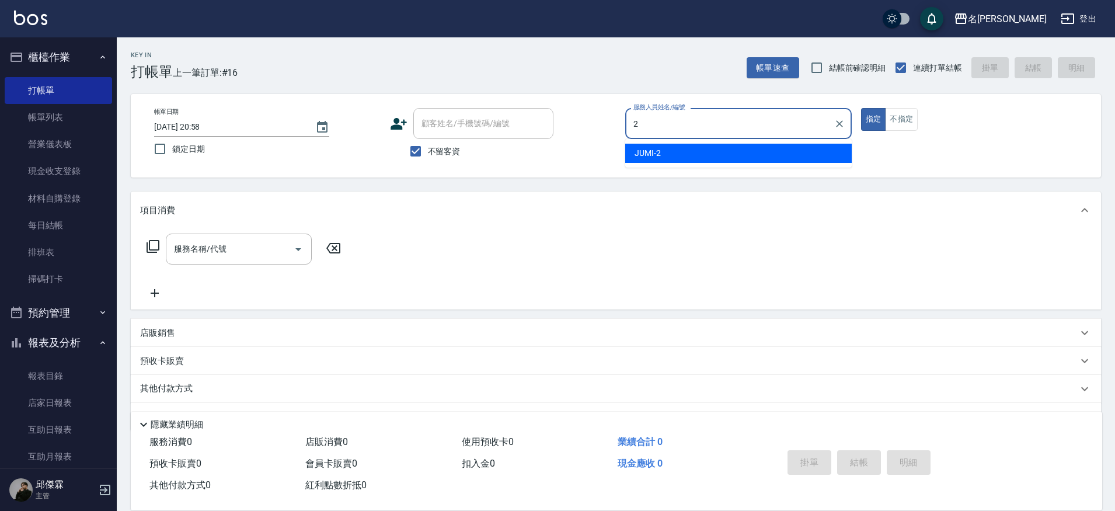
type input "JUMI-2"
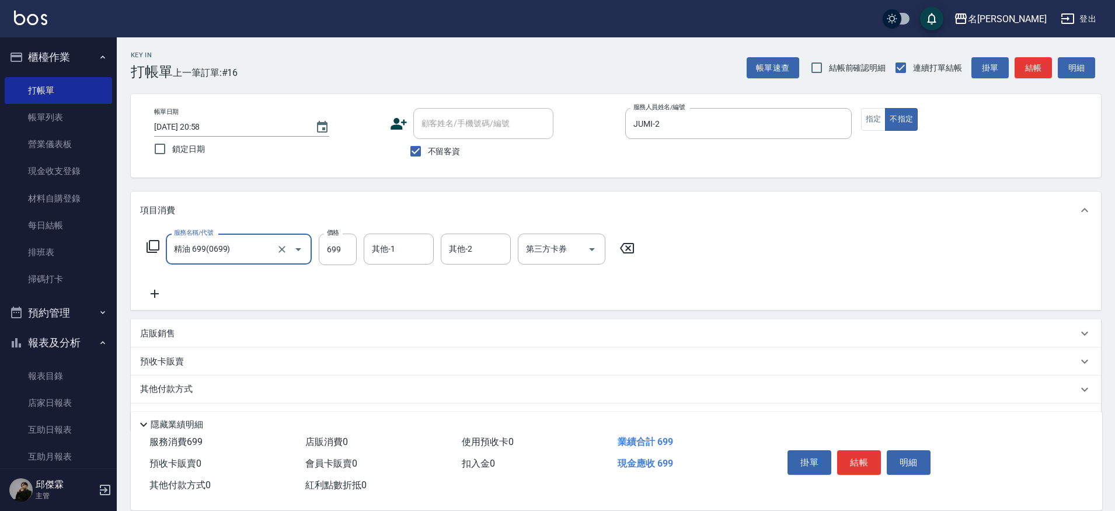
type input "精油 699(0699)"
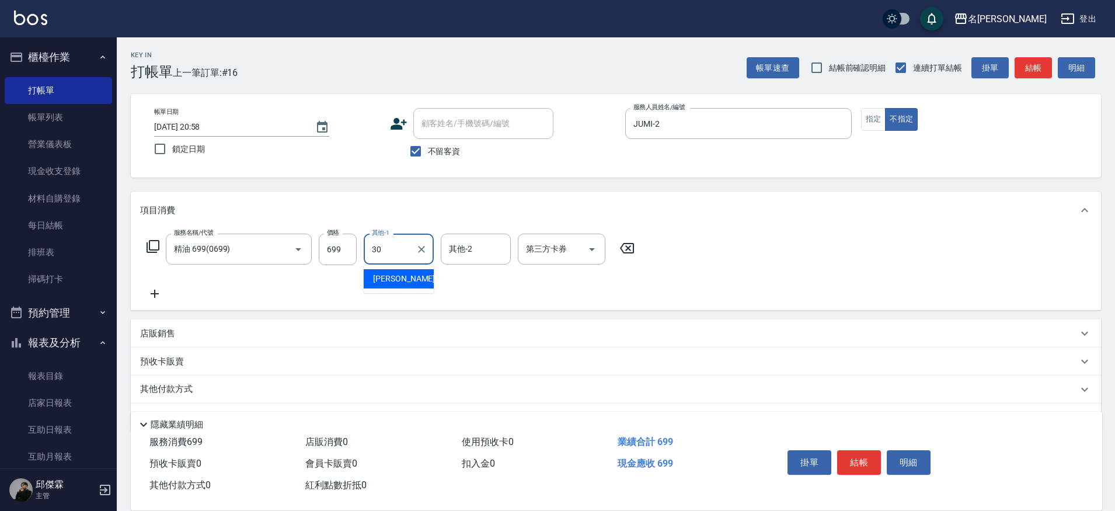
type input "[PERSON_NAME]-30"
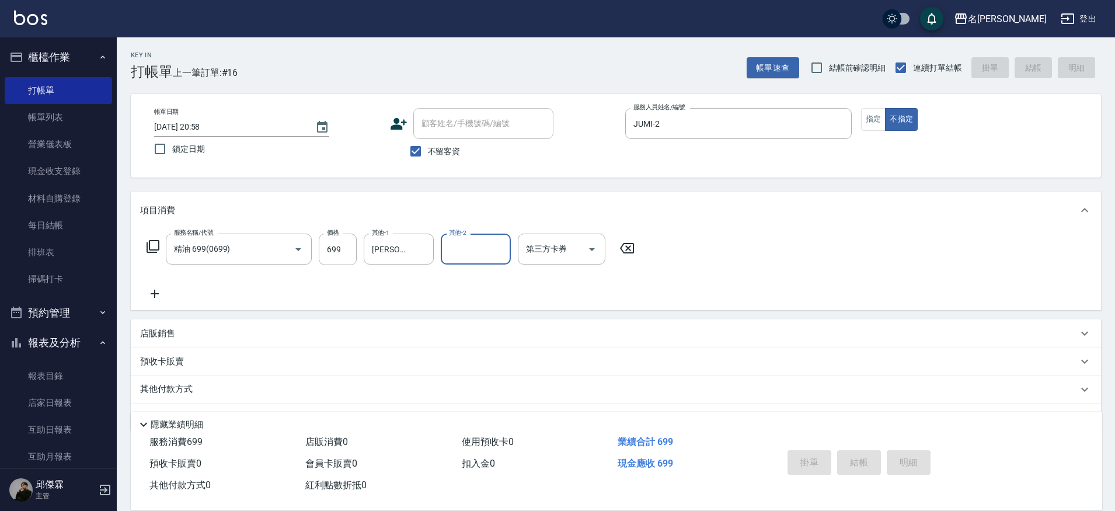
type input "[DATE] 20:59"
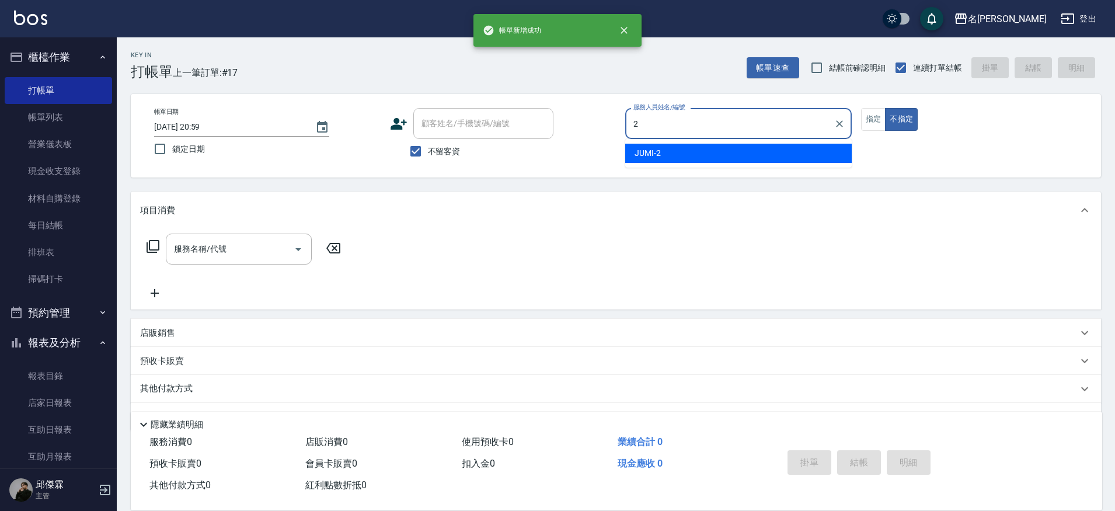
type input "JUMI-2"
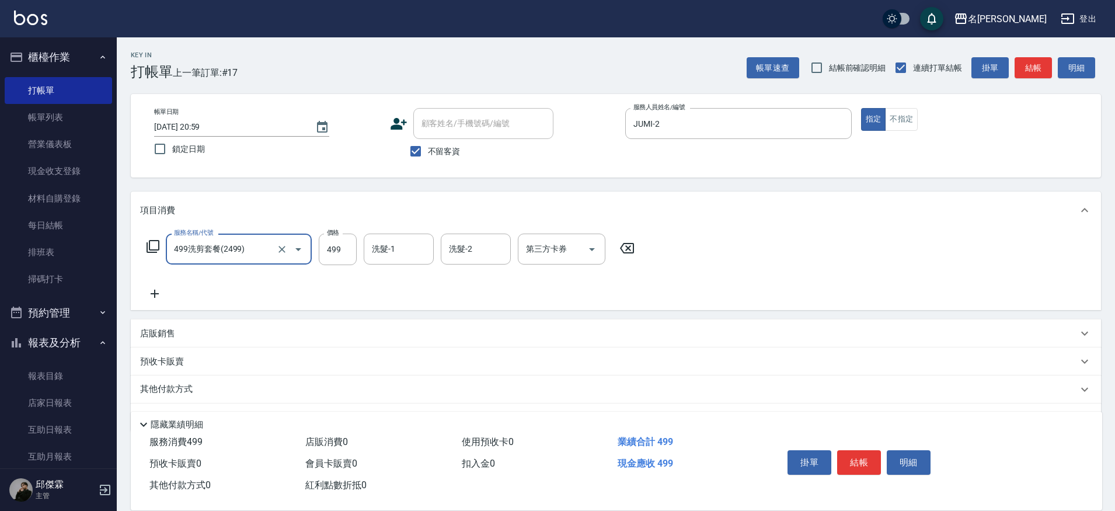
type input "499洗剪套餐(2499)"
click at [354, 256] on input "499" at bounding box center [338, 250] width 38 height 32
type input "500"
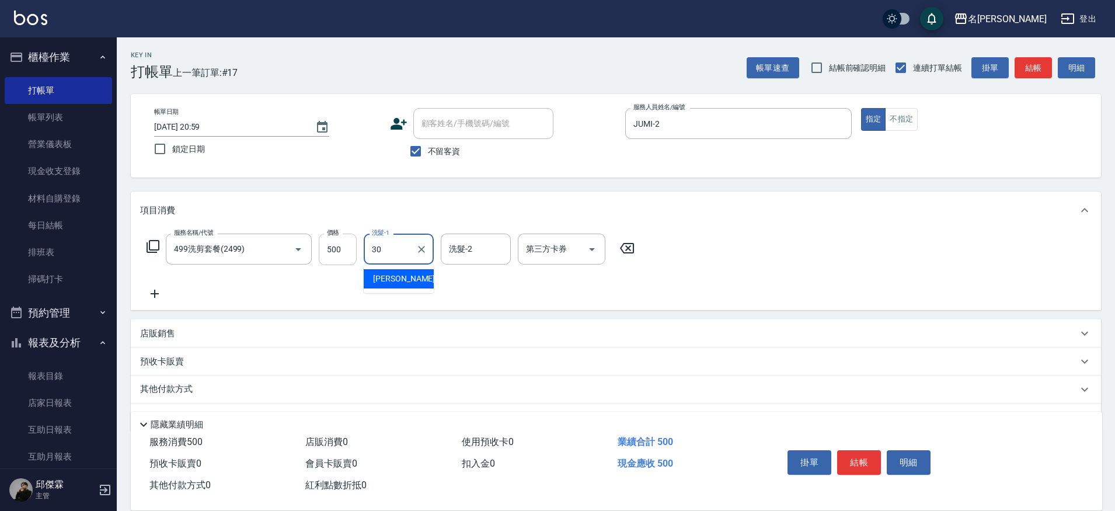
type input "[PERSON_NAME]-30"
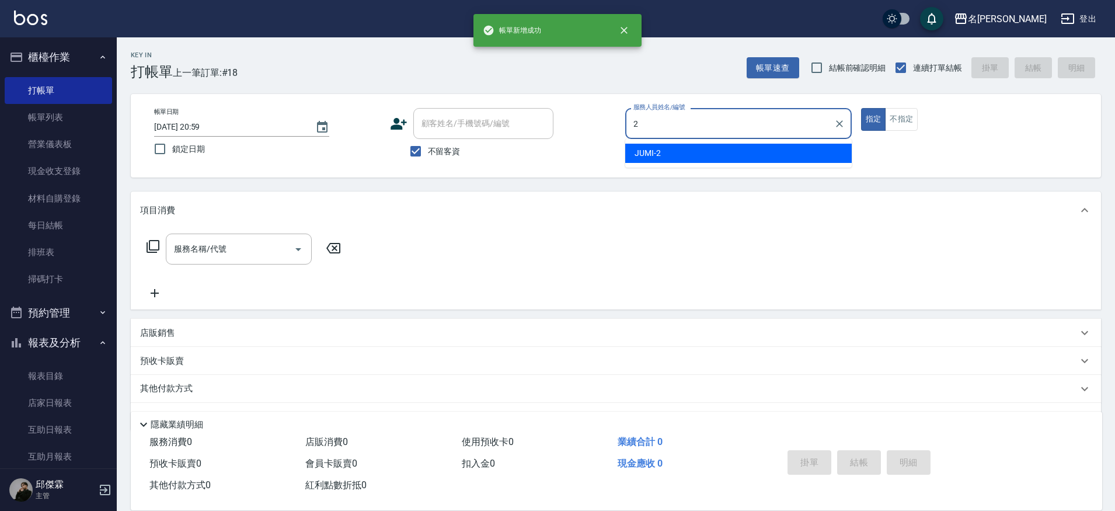
type input "JUMI-2"
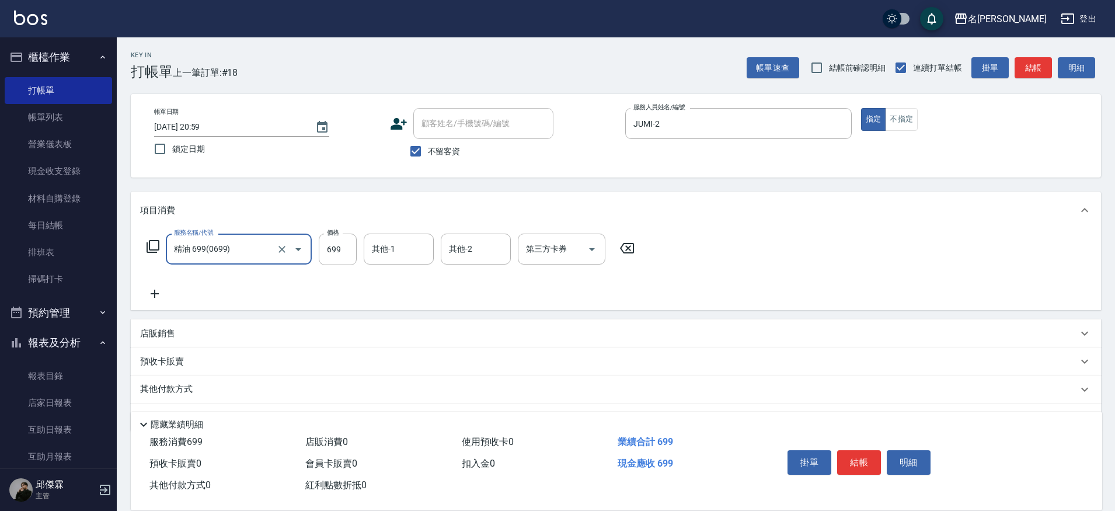
type input "精油 699(0699)"
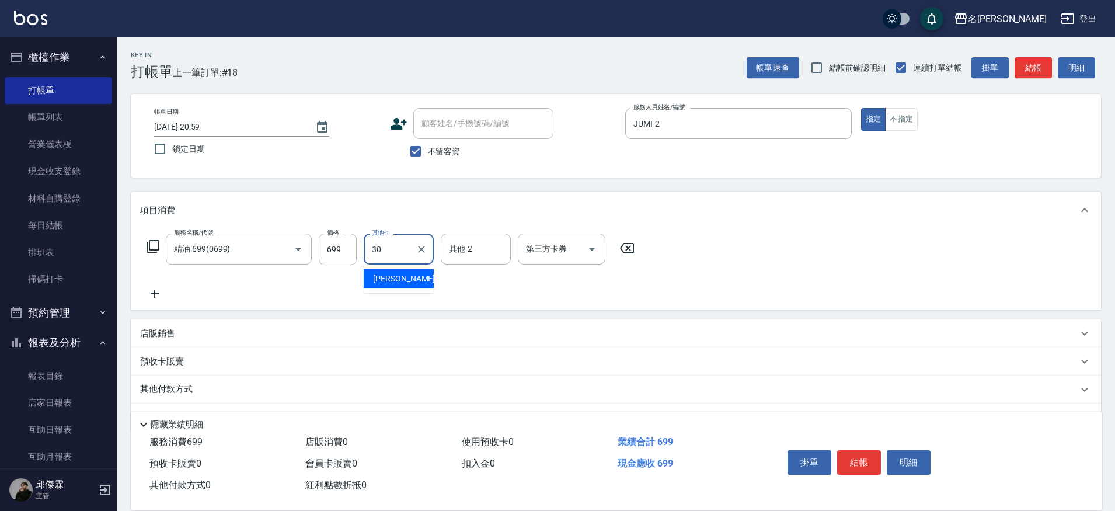
type input "[PERSON_NAME]-30"
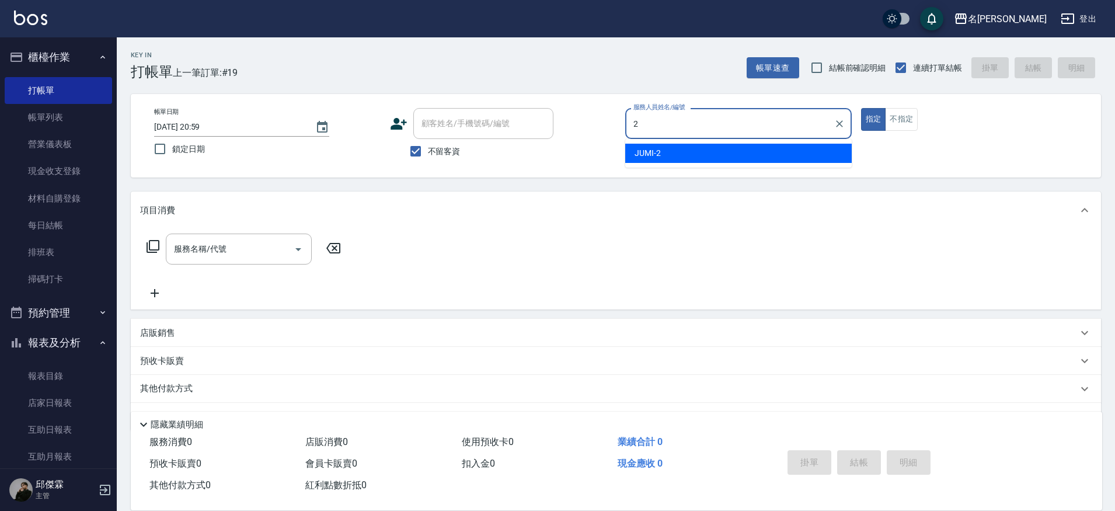
type input "JUMI-2"
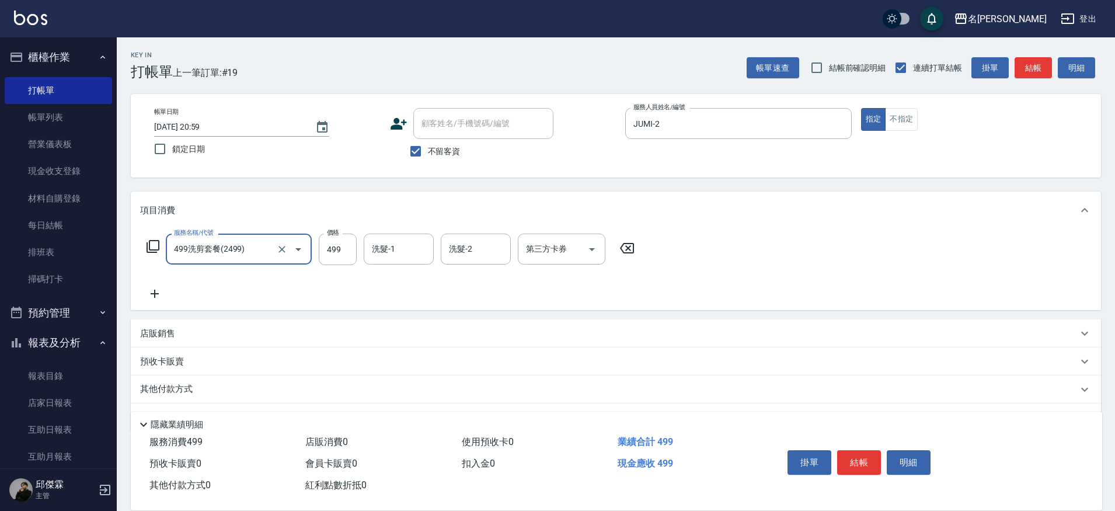
type input "499洗剪套餐(2499)"
type input "500"
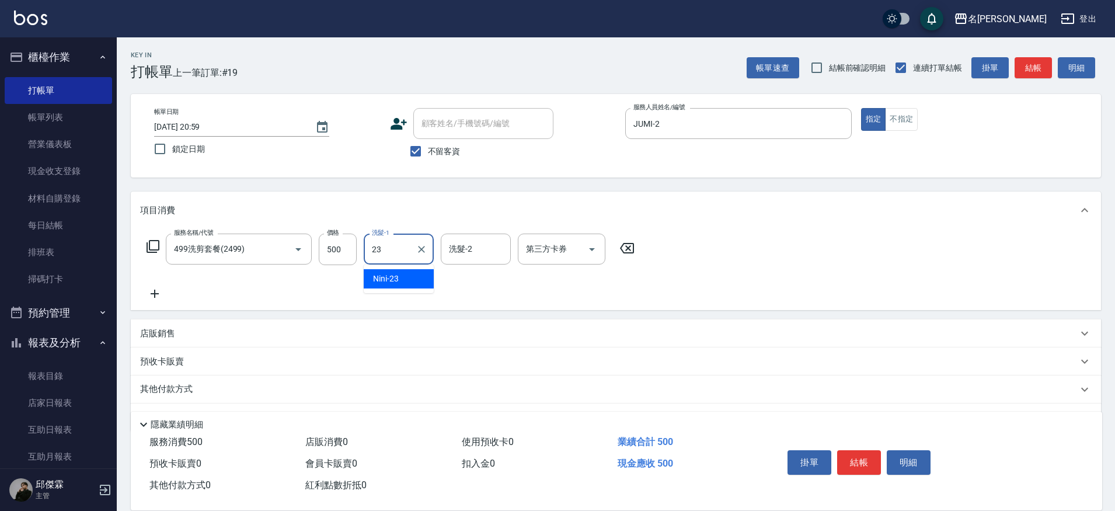
type input "Nini-23"
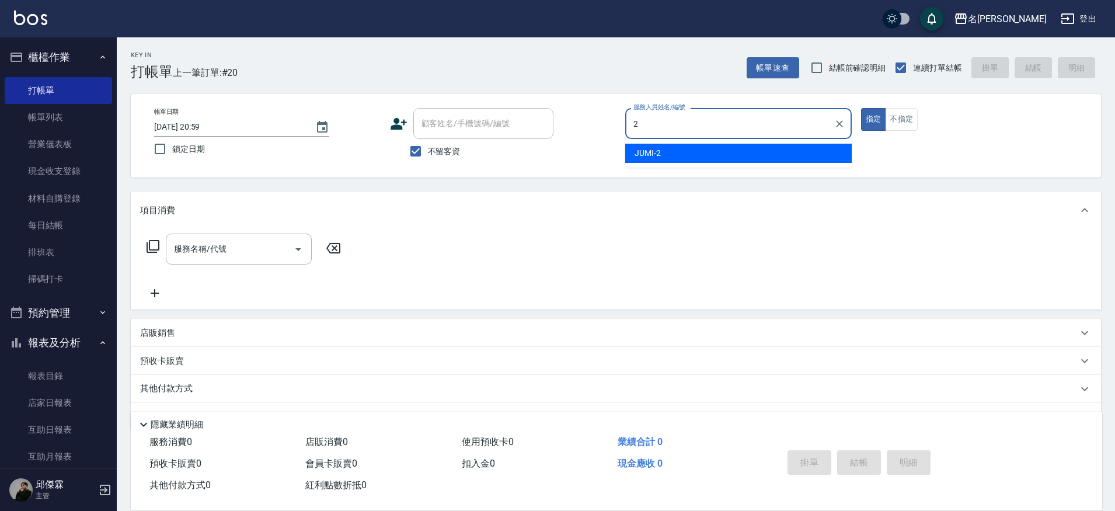
type input "JUMI-2"
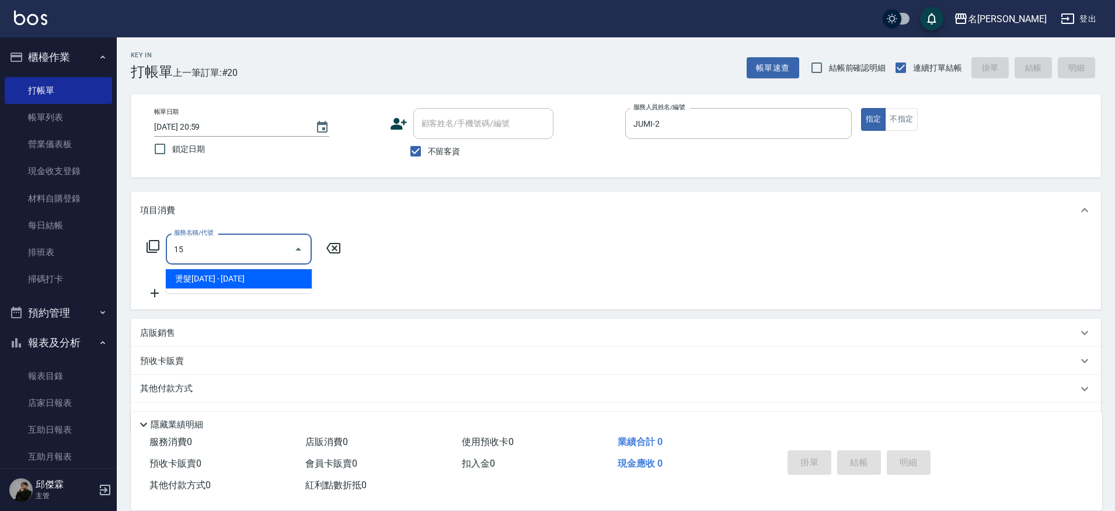
type input "1"
type input "3"
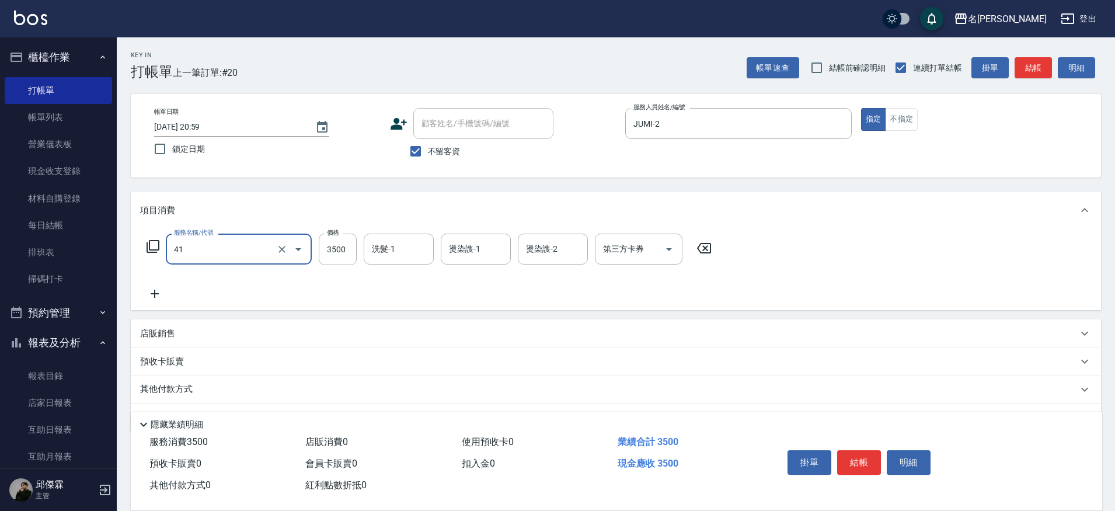
type input "染髮A餐(41)"
type input "4100"
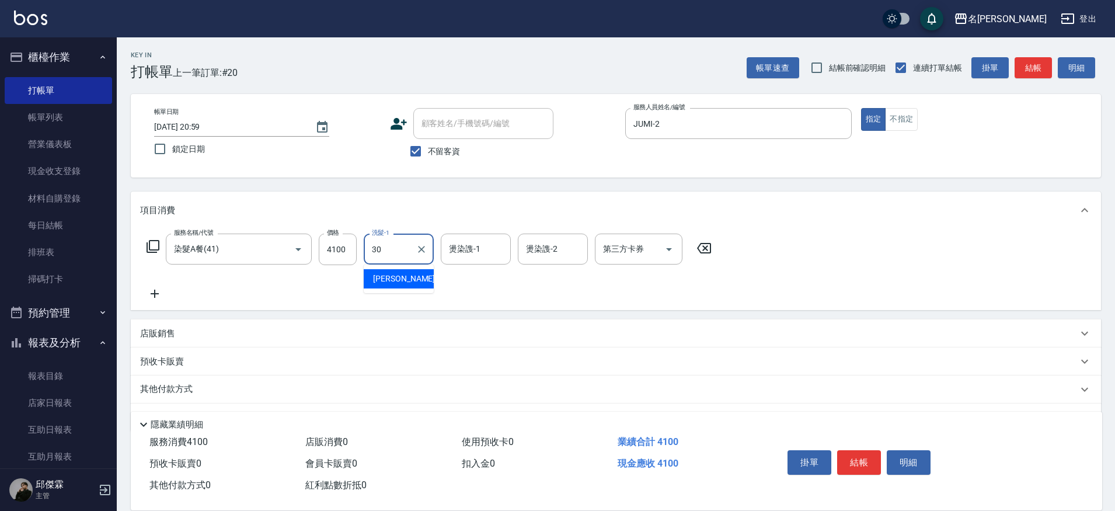
type input "[PERSON_NAME]-30"
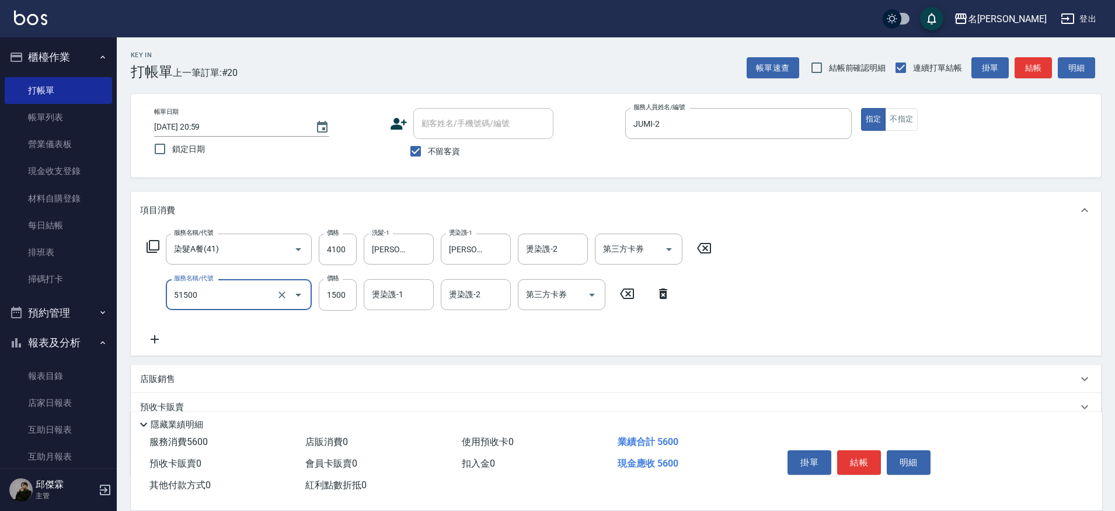
type input "鉑金護髮(51500)"
type input "500"
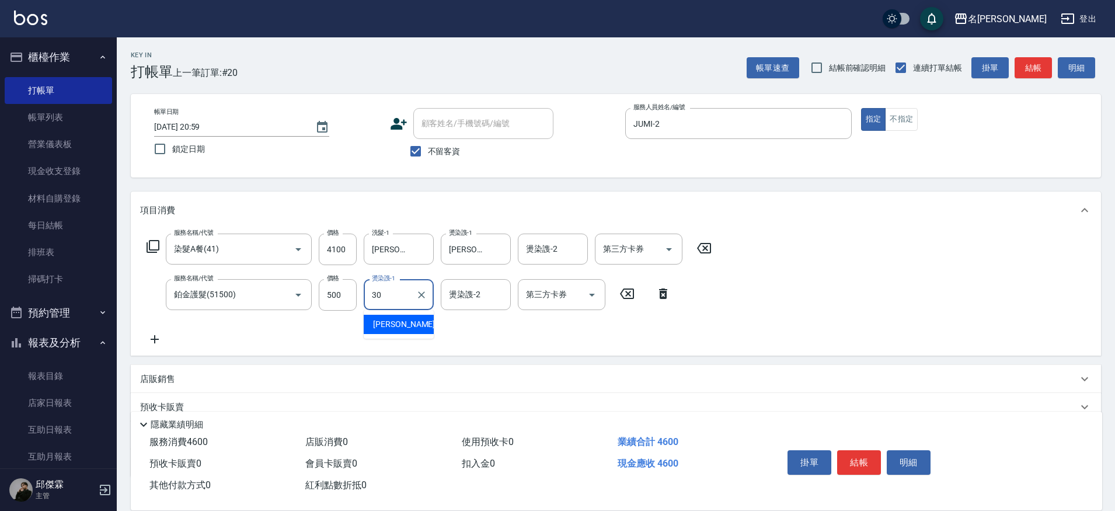
type input "[PERSON_NAME]-30"
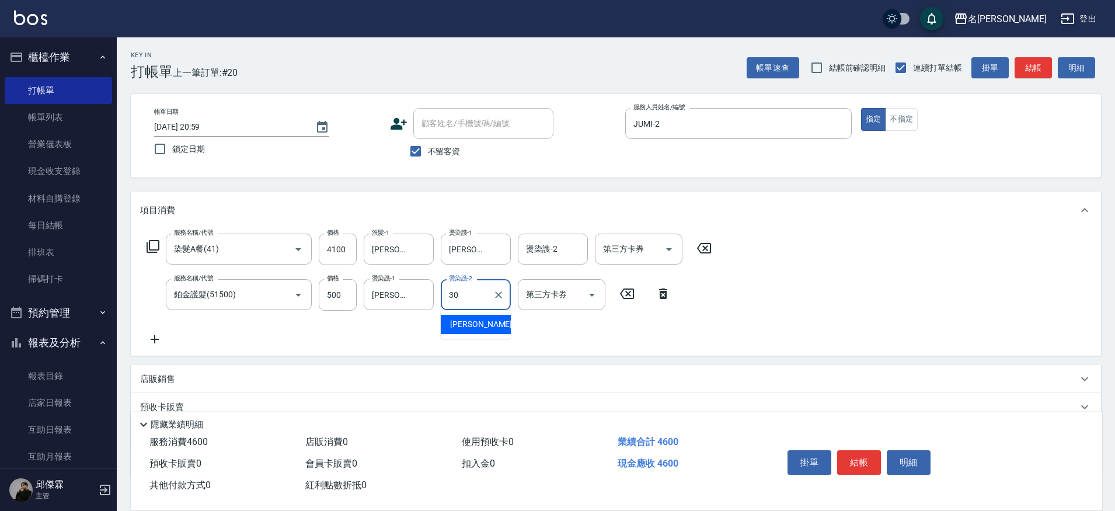
type input "[PERSON_NAME]-30"
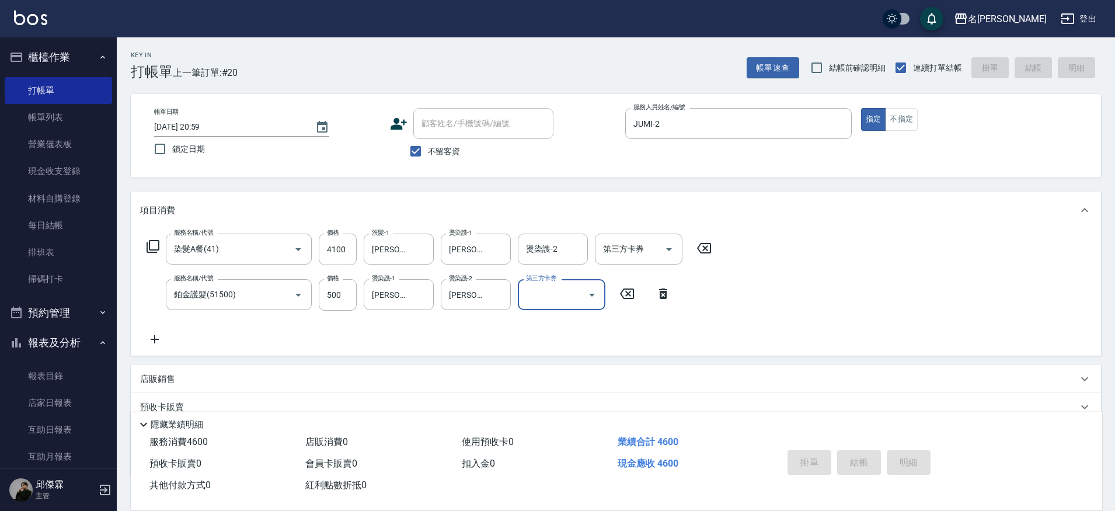
type input "[DATE] 21:00"
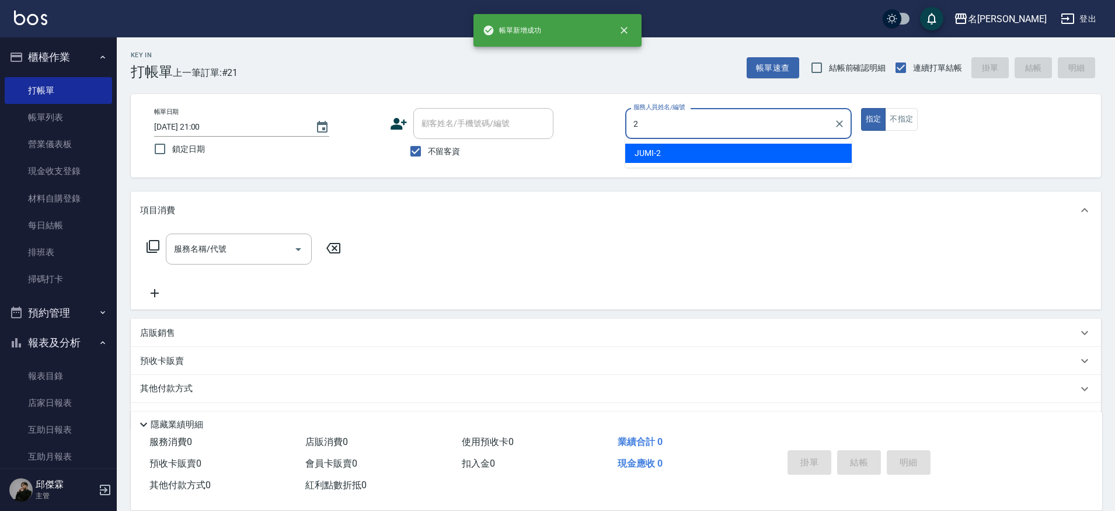
type input "JUMI-2"
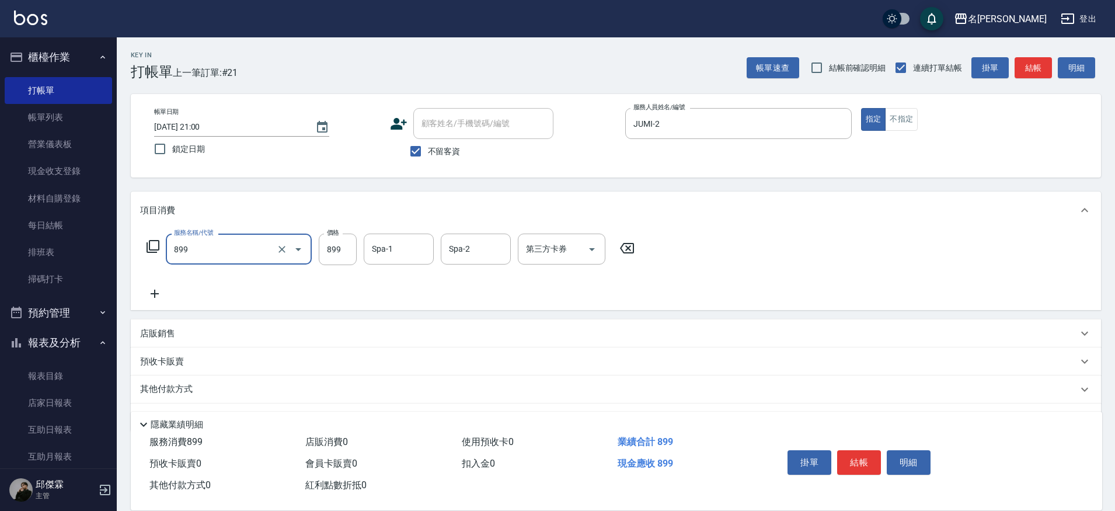
type input "[PERSON_NAME]SPA+剪髮(899)"
click at [329, 259] on input "899" at bounding box center [338, 250] width 38 height 32
type input "1049"
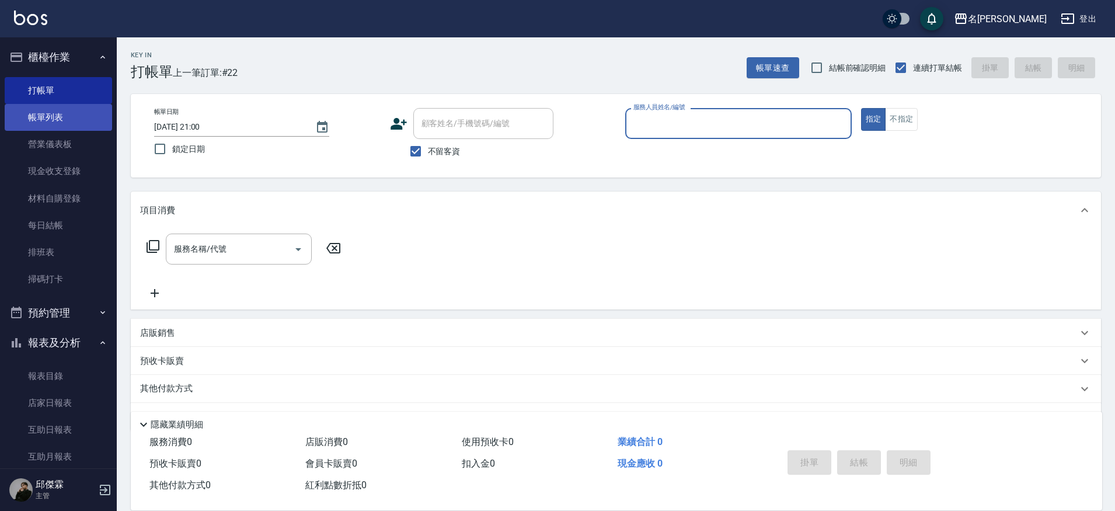
click at [56, 116] on link "帳單列表" at bounding box center [58, 117] width 107 height 27
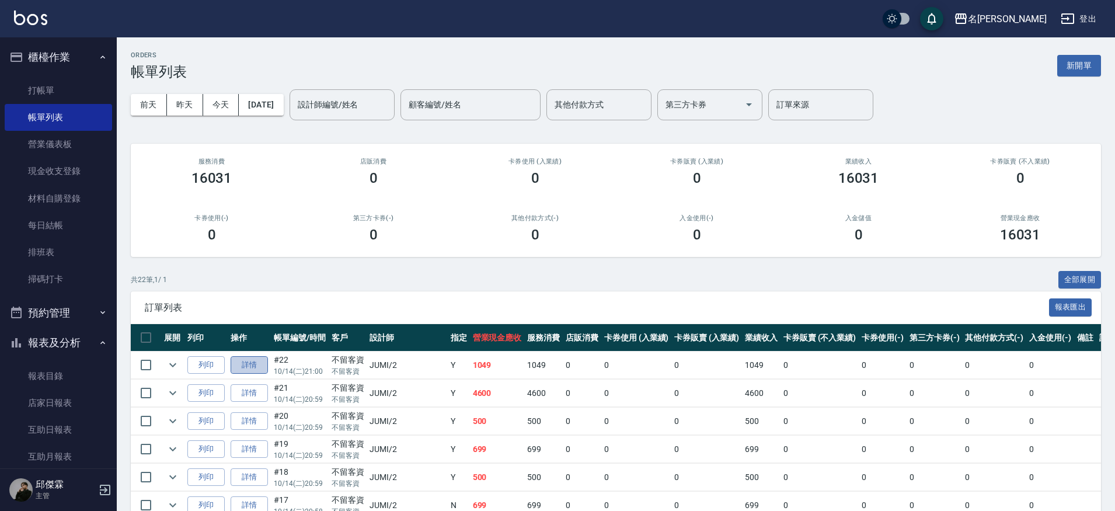
click at [249, 360] on link "詳情" at bounding box center [249, 365] width 37 height 18
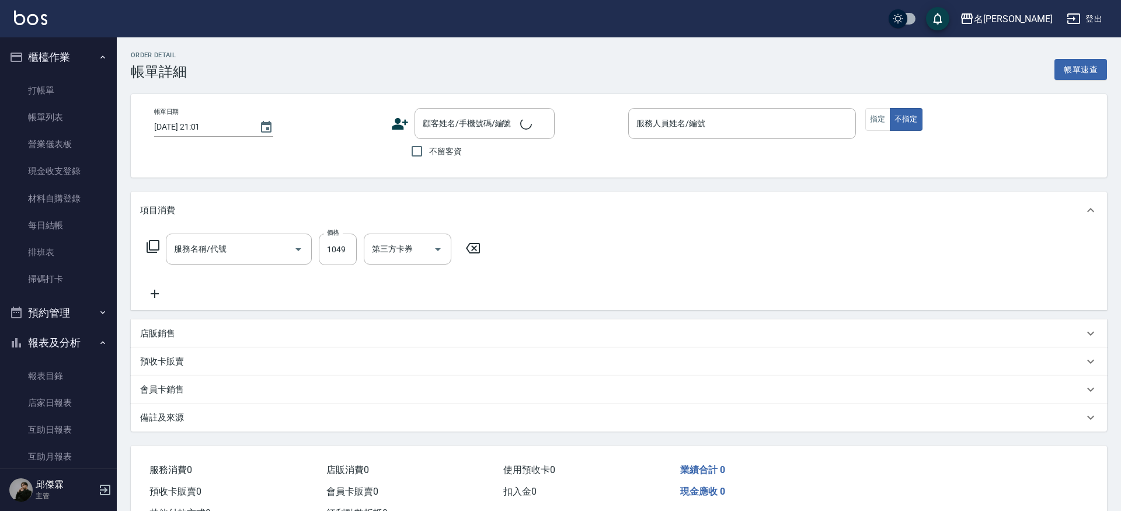
type input "[DATE] 21:00"
checkbox input "true"
type input "JUMI-2"
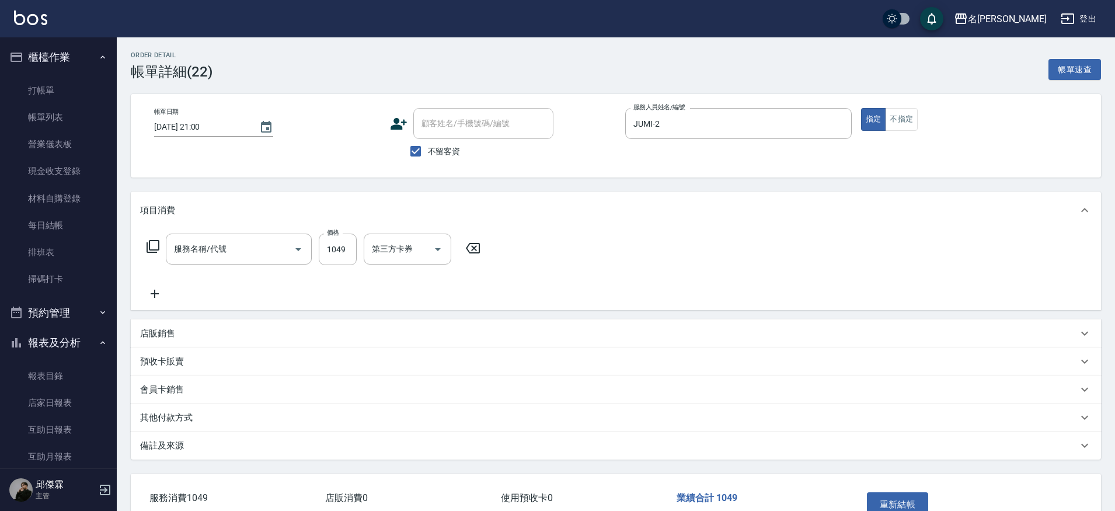
type input "[PERSON_NAME]SPA+剪髮(899)"
click at [423, 249] on input "Spa-1" at bounding box center [399, 249] width 60 height 20
type input "[PERSON_NAME]-30"
click at [239, 255] on input "[PERSON_NAME]SPA+剪髮(899)" at bounding box center [222, 249] width 103 height 20
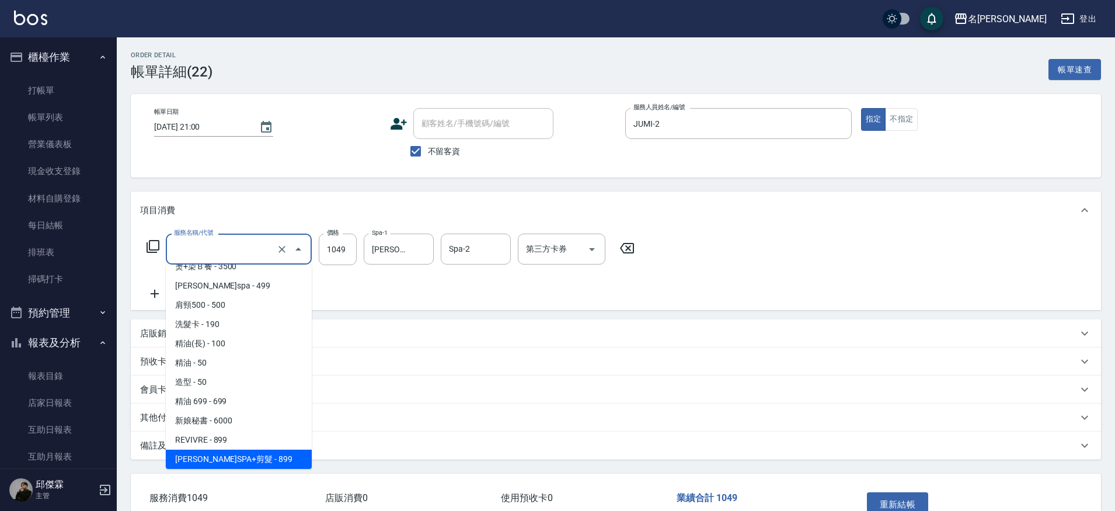
scroll to position [5, 0]
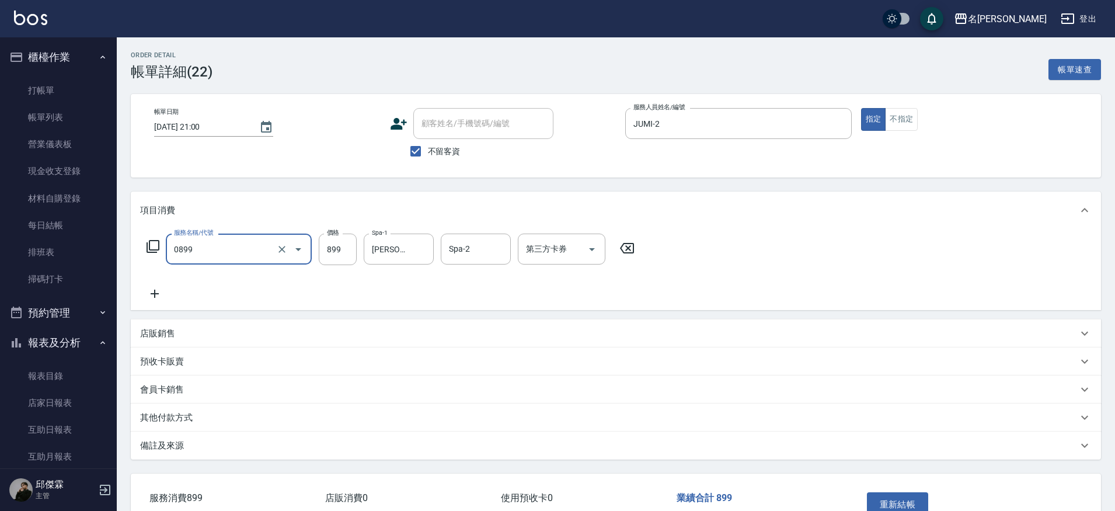
type input "REVIVRE(0899)"
type input "1049"
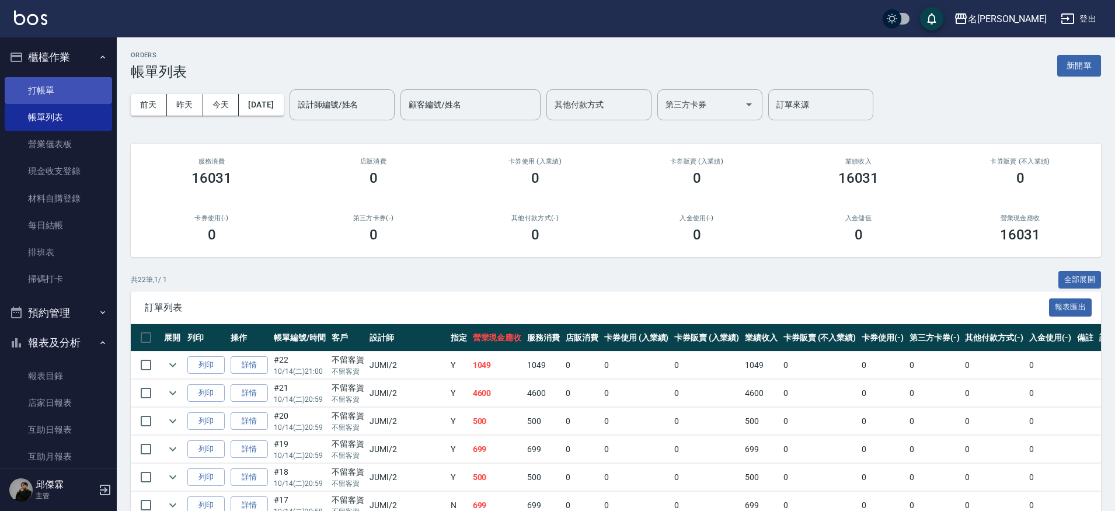
click at [68, 85] on link "打帳單" at bounding box center [58, 90] width 107 height 27
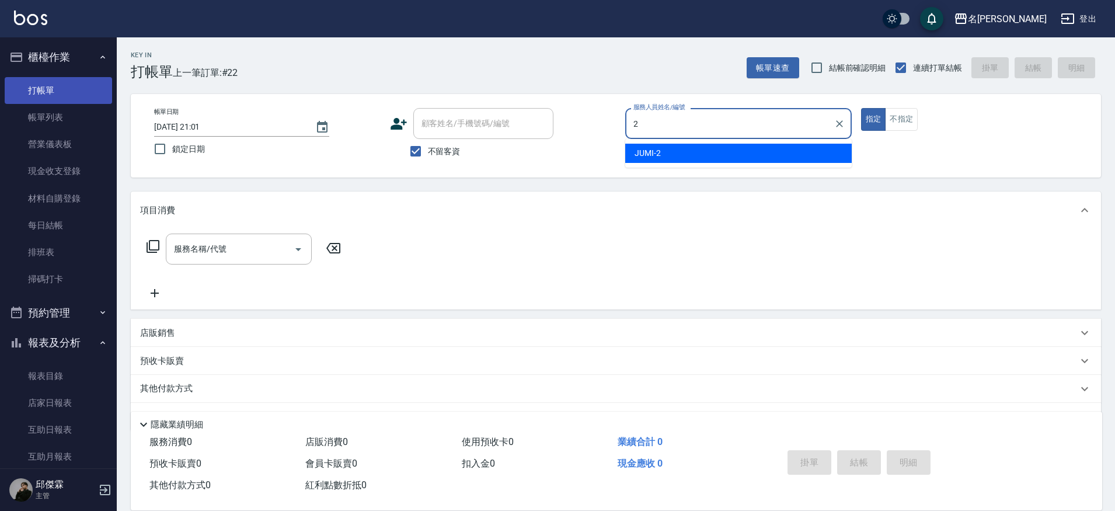
type input "JUMI-2"
type button "true"
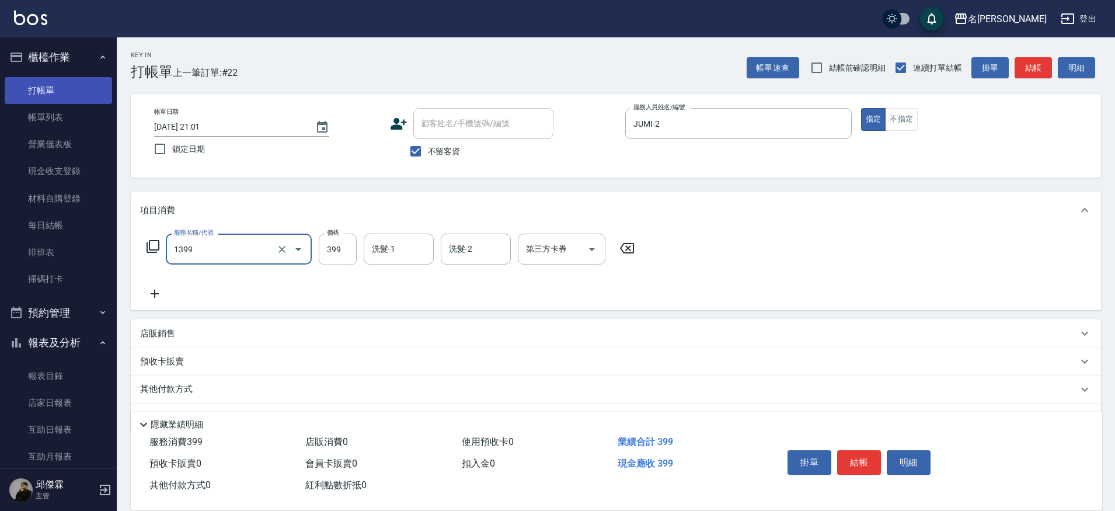
type input "海鹽洗髮(1399)"
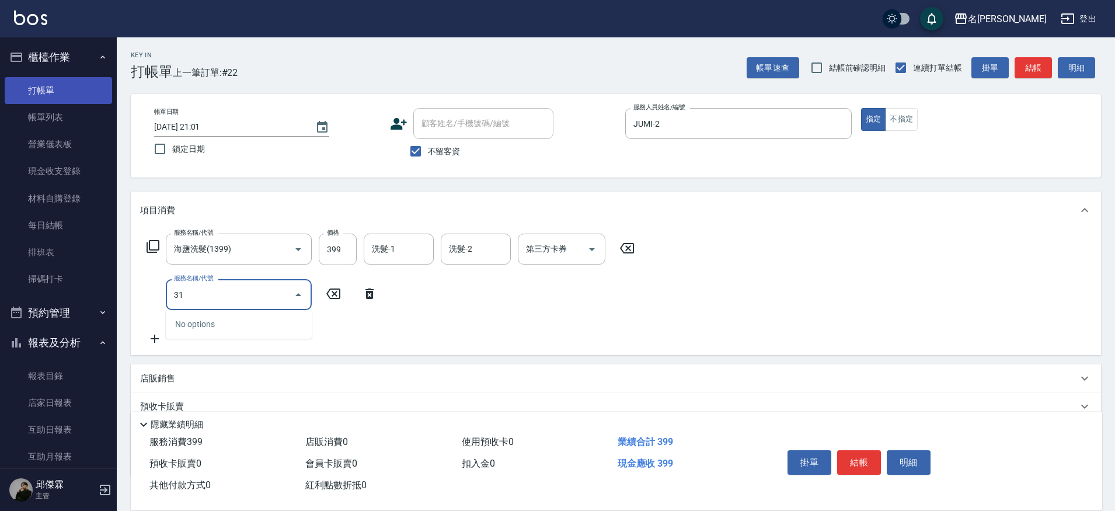
type input "3"
type input "造型(6100)"
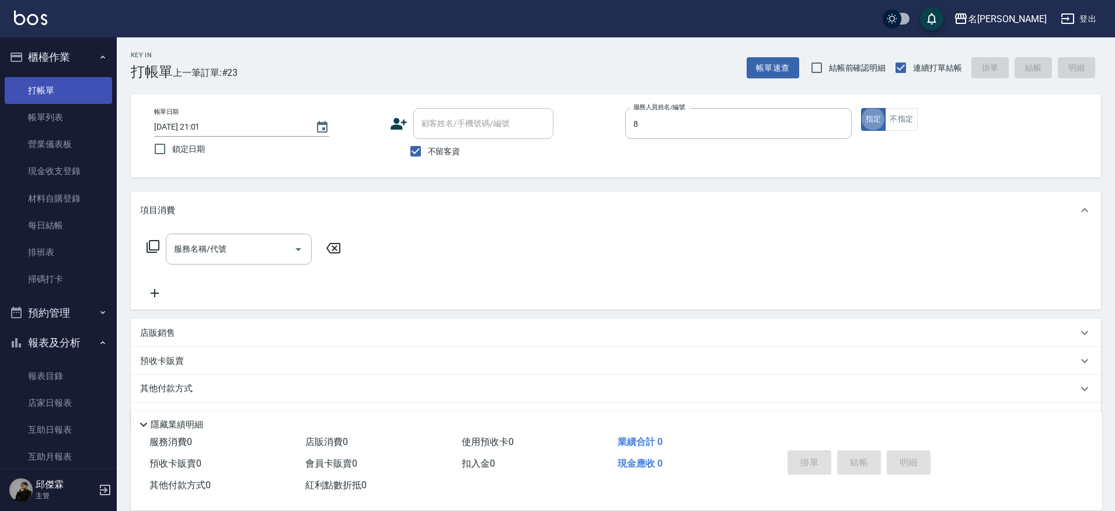
type input "Kira-8"
type input "洗剪320(2320)"
type input "[DATE] 21:02"
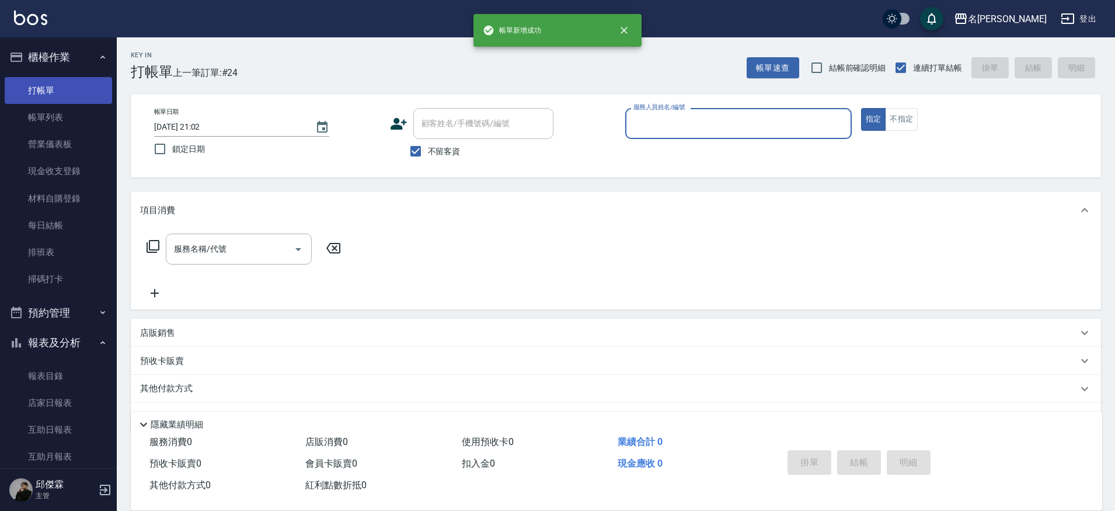
type input "3"
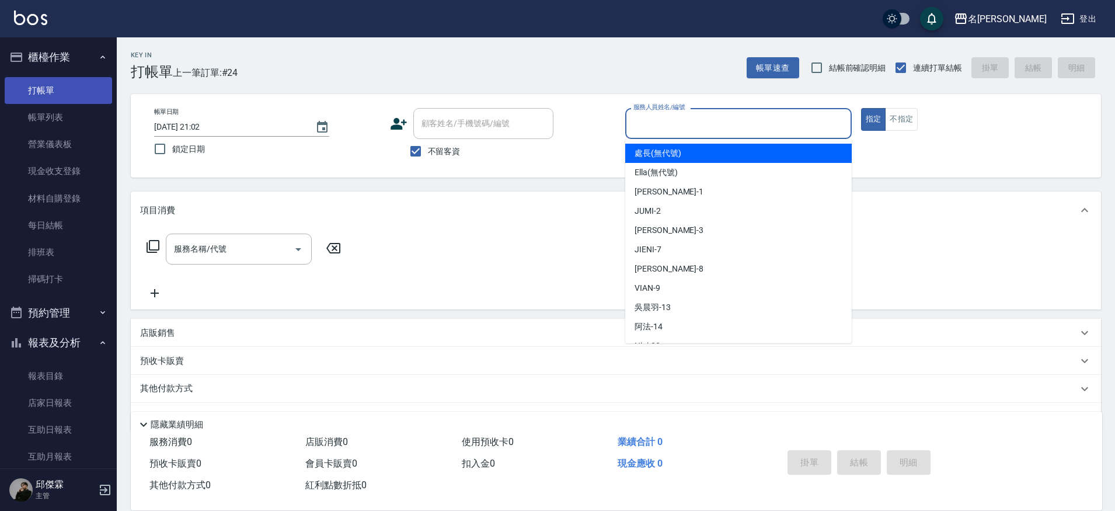
type input "8"
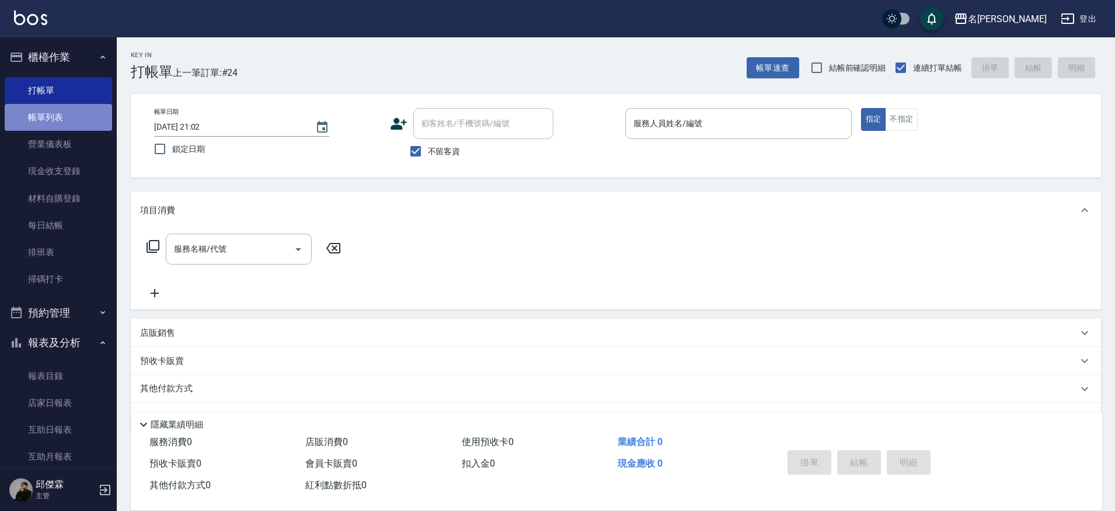
click at [75, 124] on link "帳單列表" at bounding box center [58, 117] width 107 height 27
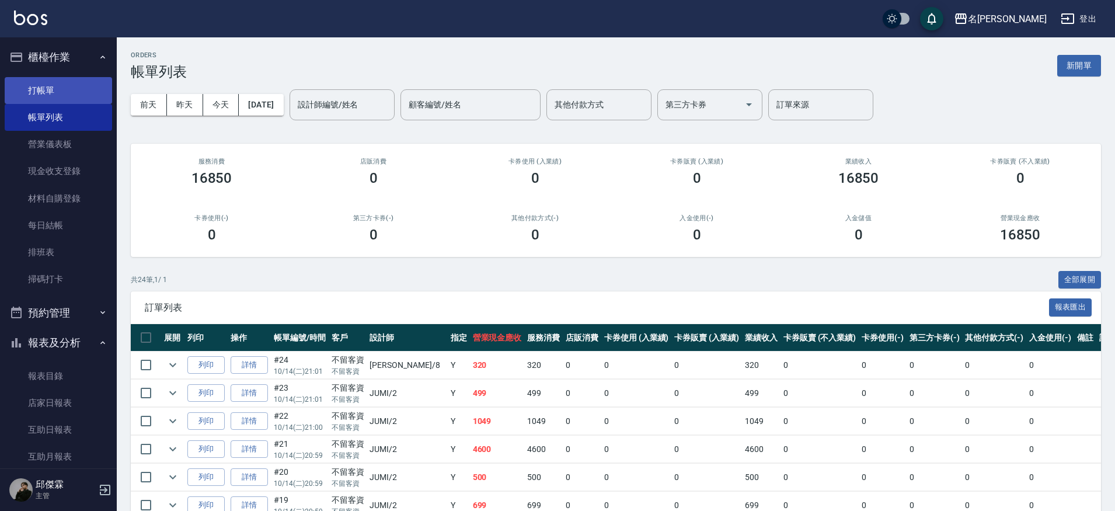
click at [68, 82] on link "打帳單" at bounding box center [58, 90] width 107 height 27
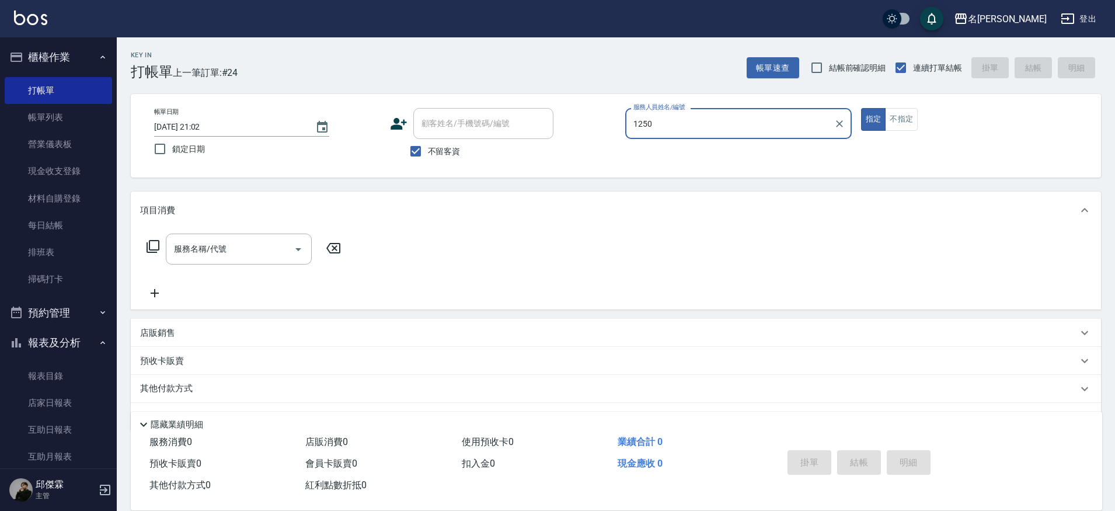
type input "1250"
click at [861, 108] on button "指定" at bounding box center [873, 119] width 25 height 23
type button "true"
click at [638, 124] on input "服務人員姓名/編號" at bounding box center [739, 123] width 216 height 20
type input "Kira-8"
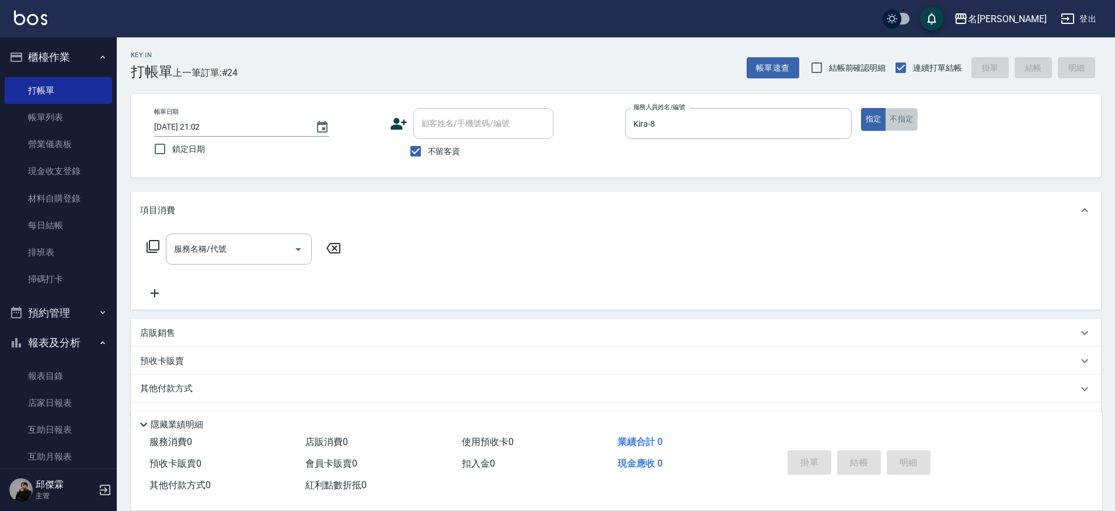
click at [907, 127] on button "不指定" at bounding box center [901, 119] width 33 height 23
type button "false"
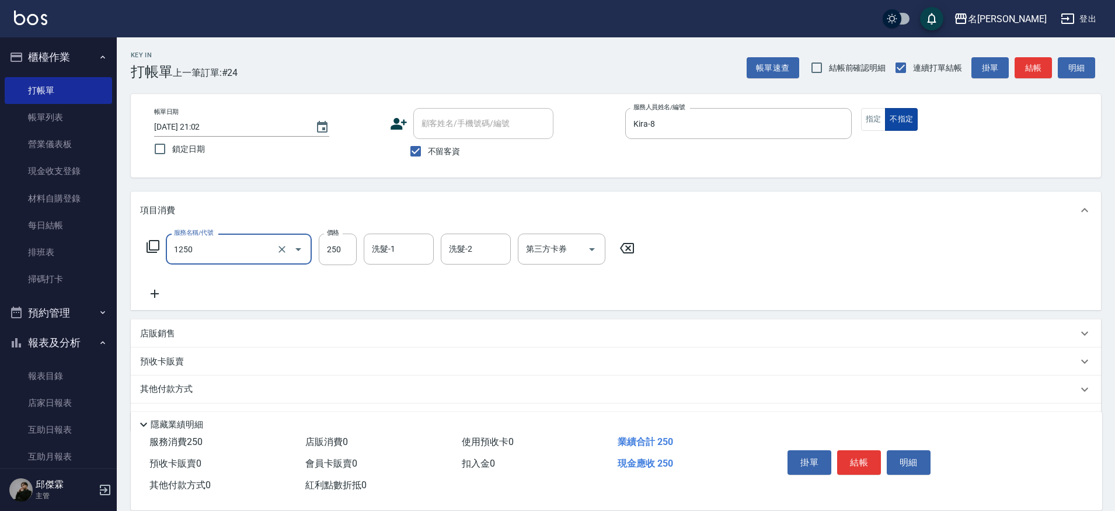
type input "一般洗(1250)"
type input "450"
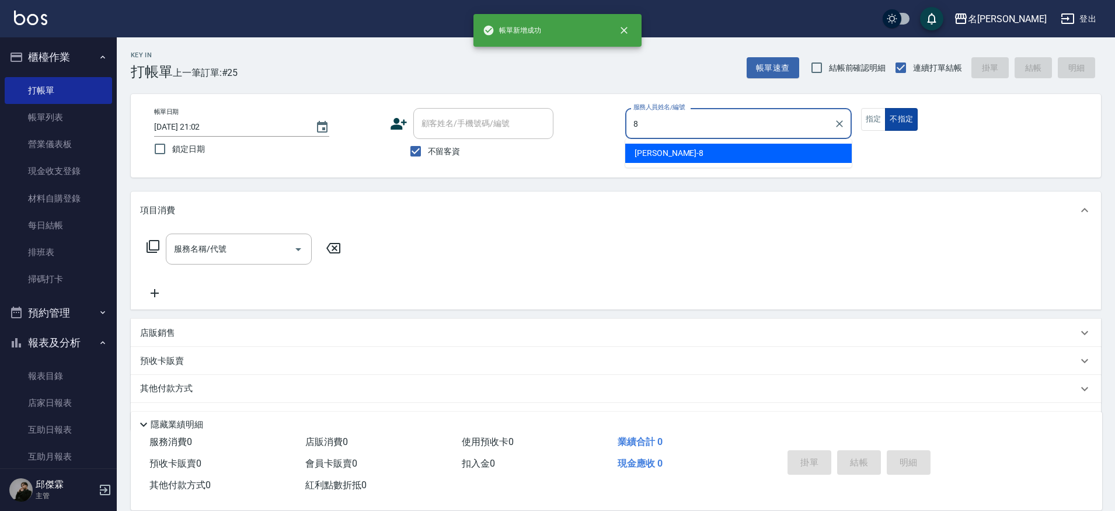
type input "Kira-8"
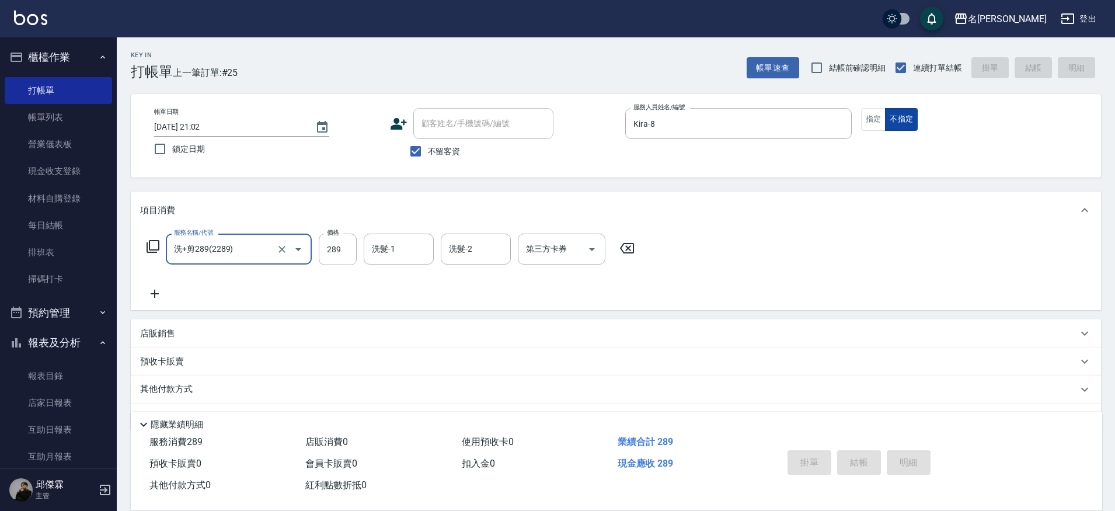
type input "洗+剪289(2289)"
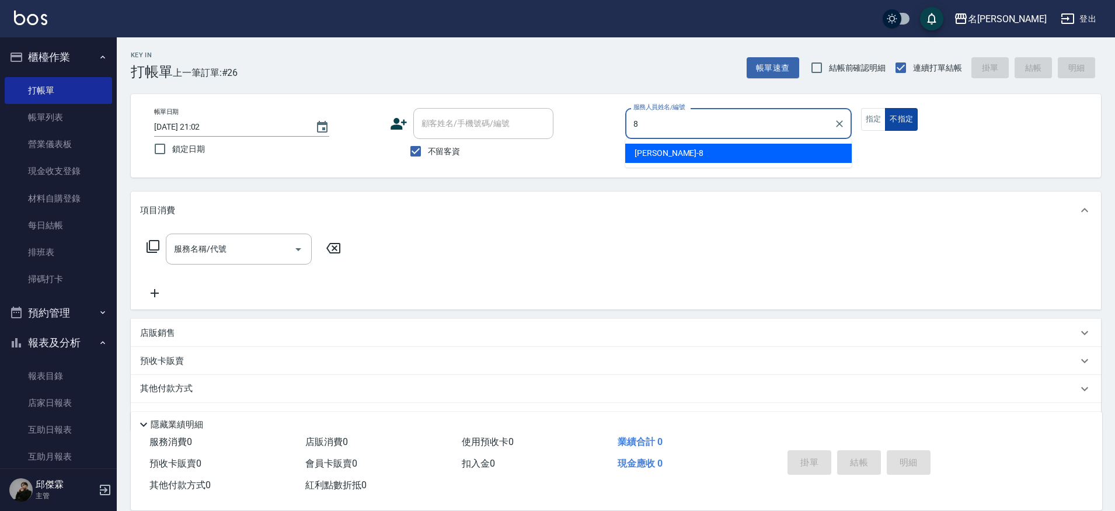
type input "Kira-8"
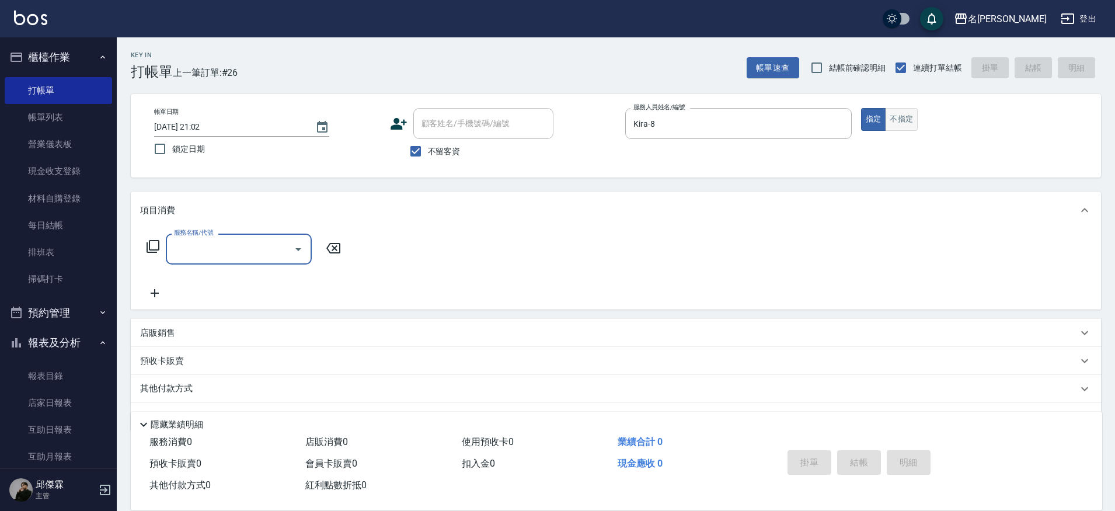
type input "3"
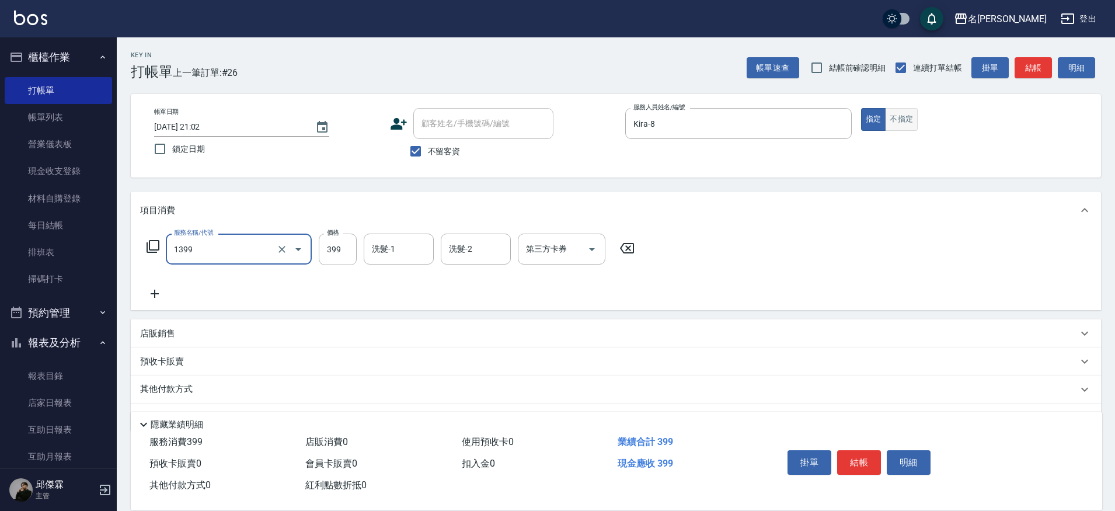
type input "海鹽洗髮(1399)"
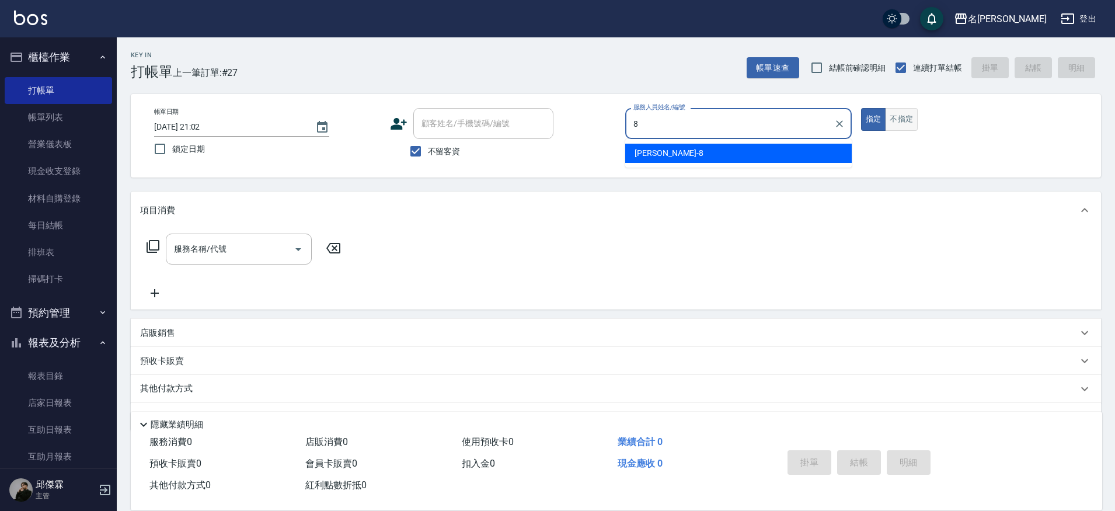
type input "Kira-8"
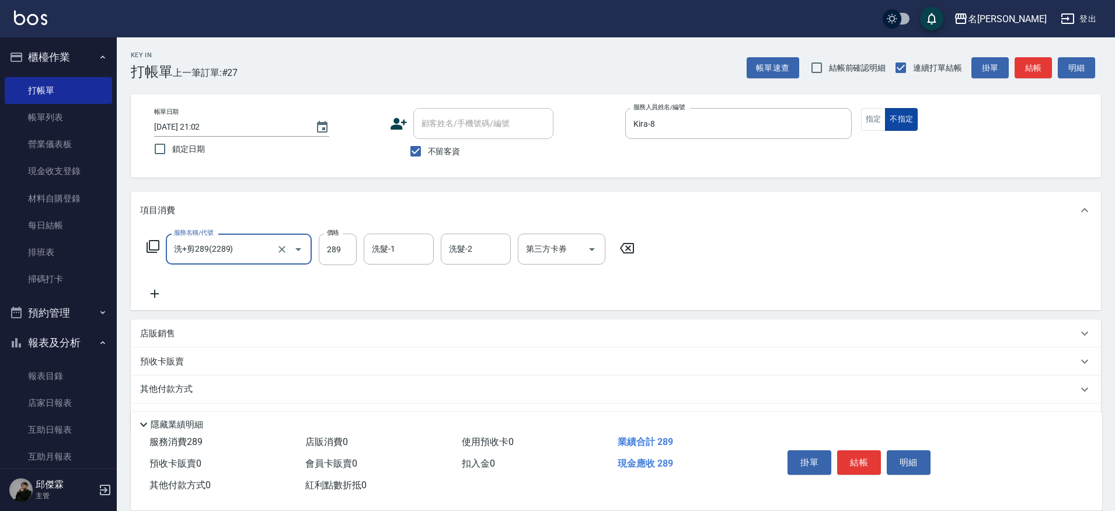
type input "洗+剪289(2289)"
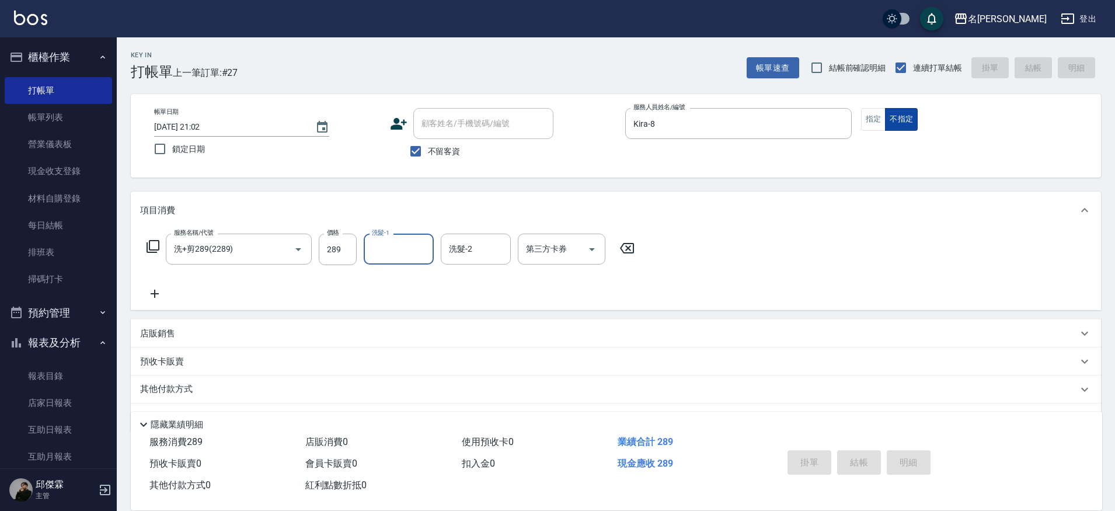
type input "[DATE] 21:03"
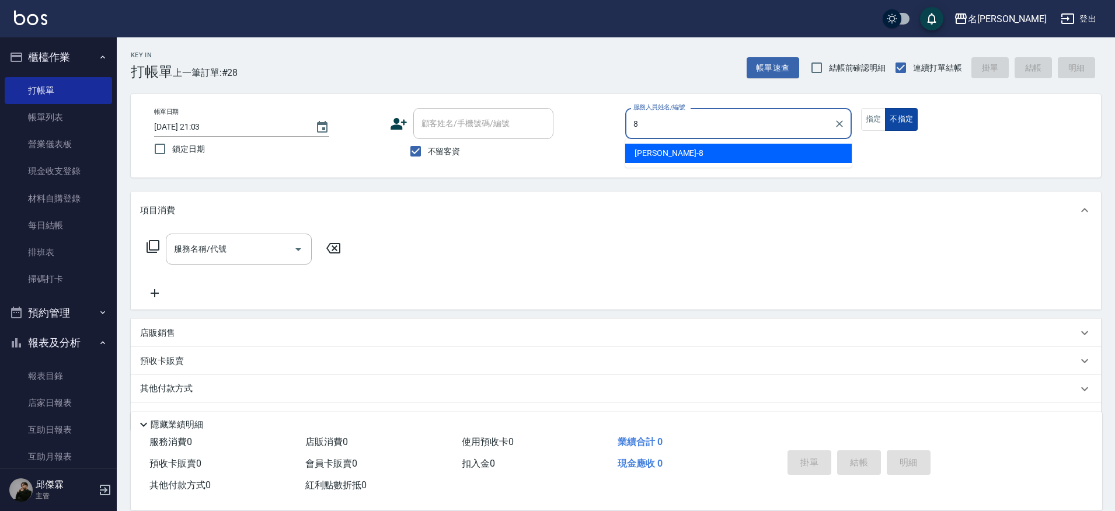
type input "Kira-8"
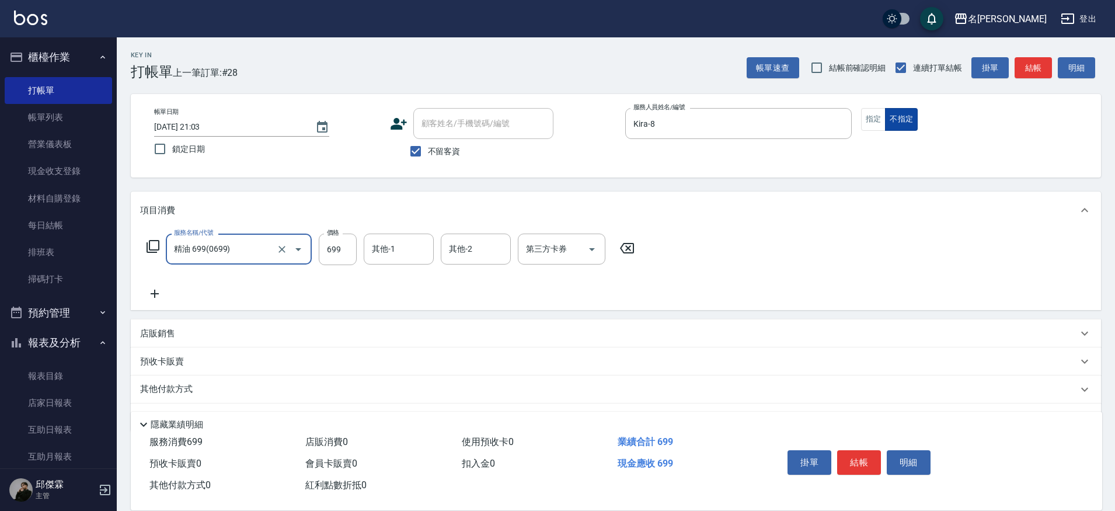
type input "精油 699(0699)"
type input "1199"
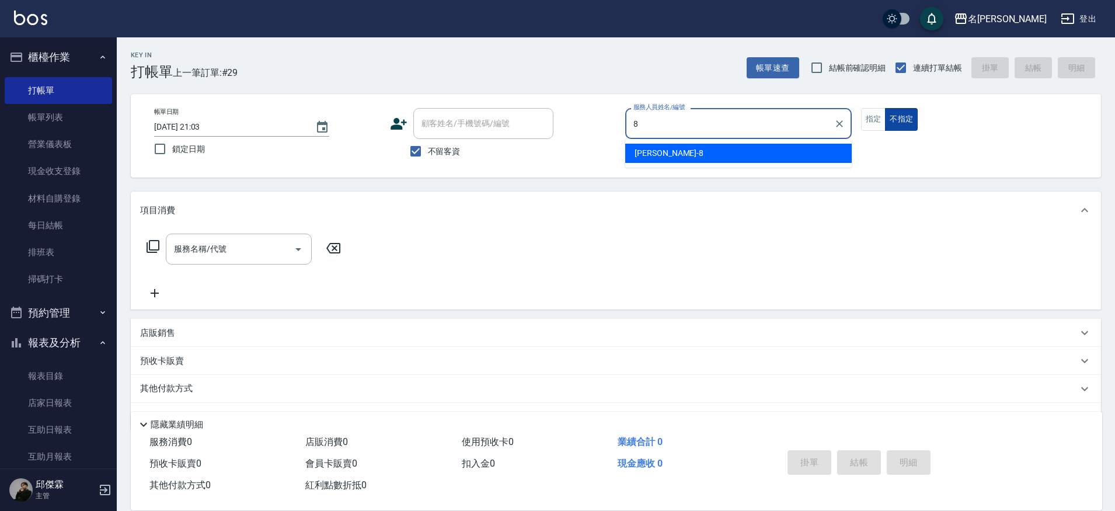
type input "Kira-8"
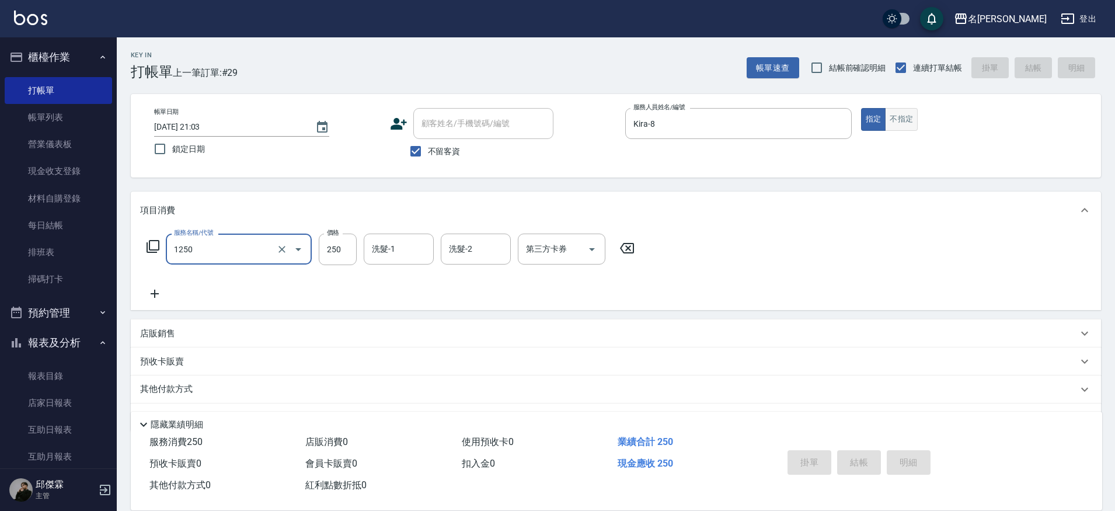
type input "1250"
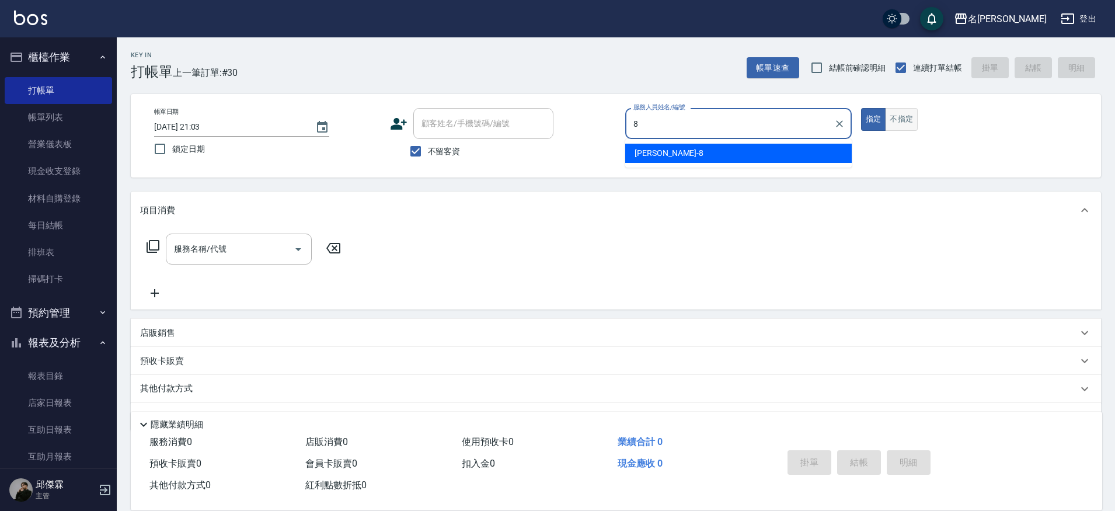
type input "Kira-8"
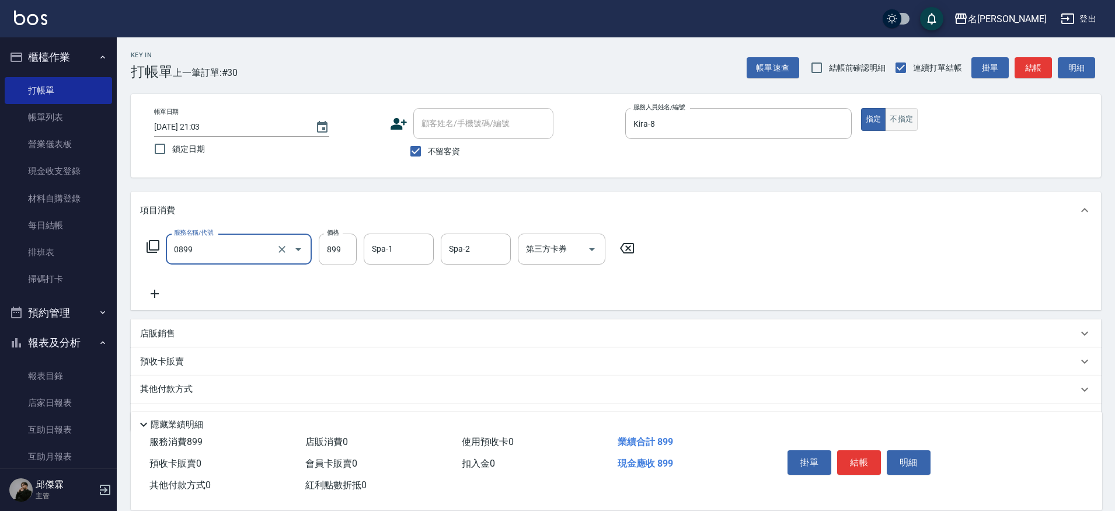
type input "REVIVRE(0899)"
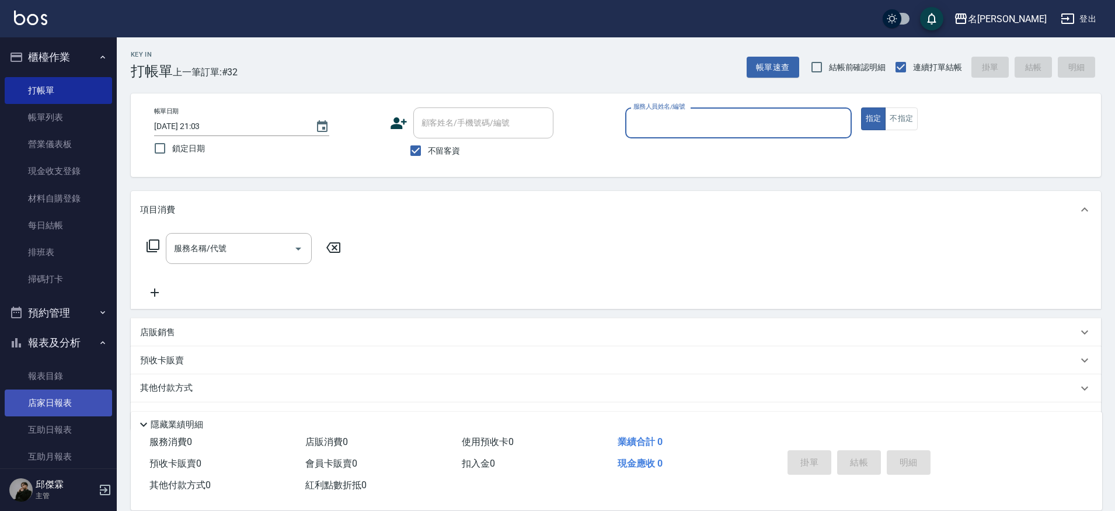
scroll to position [2, 0]
click at [74, 395] on link "店家日報表" at bounding box center [58, 401] width 107 height 27
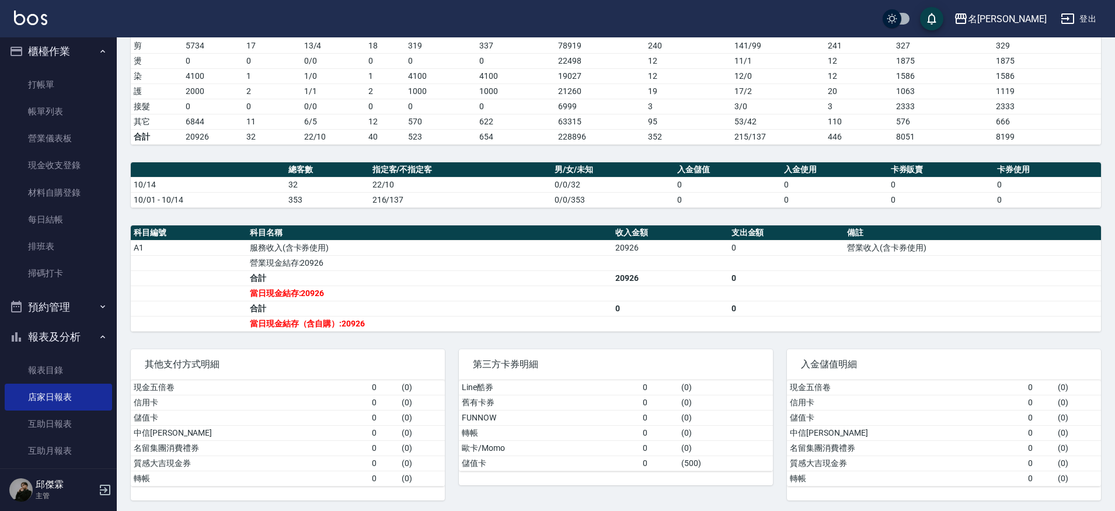
scroll to position [200, 0]
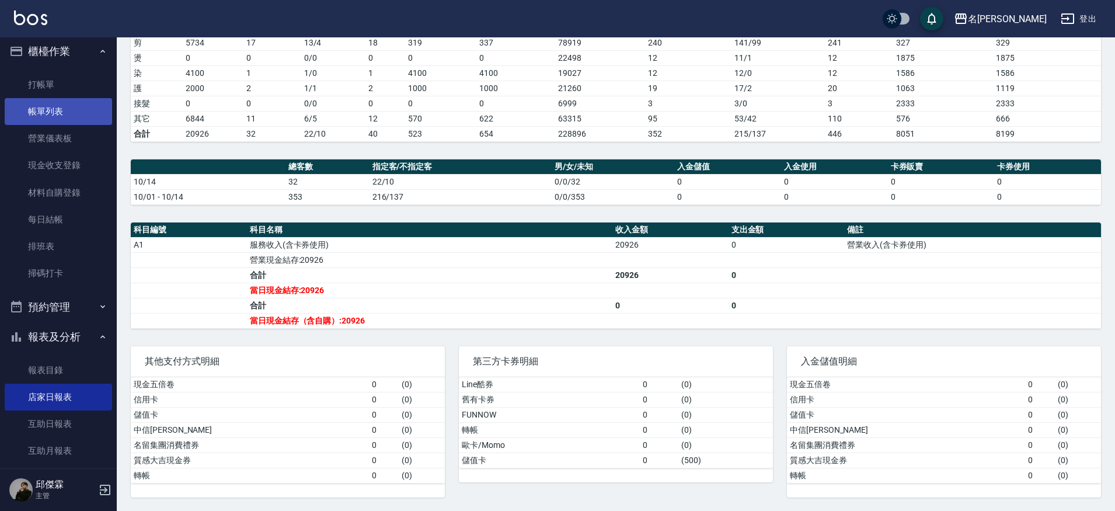
click at [57, 109] on link "帳單列表" at bounding box center [58, 111] width 107 height 27
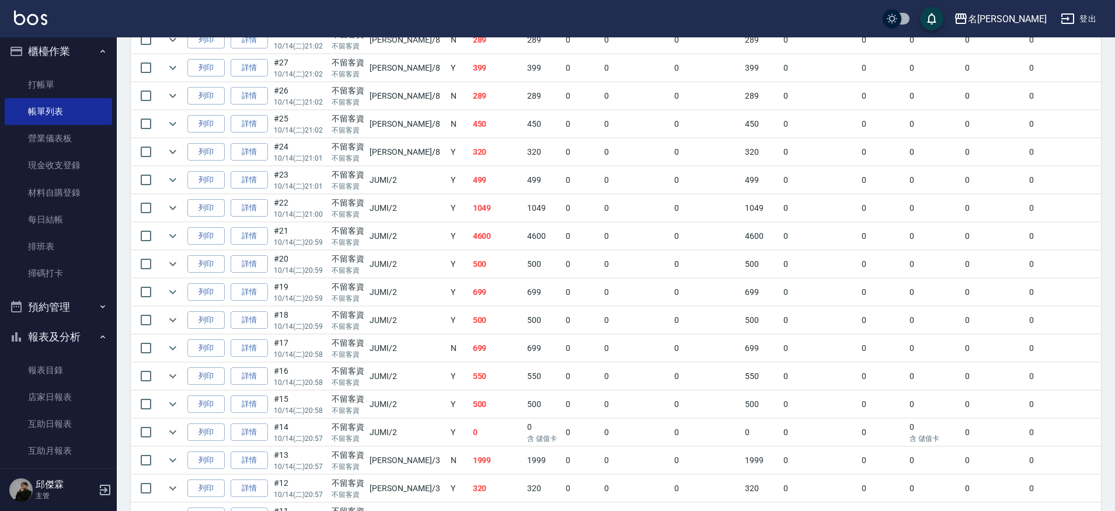
scroll to position [415, 0]
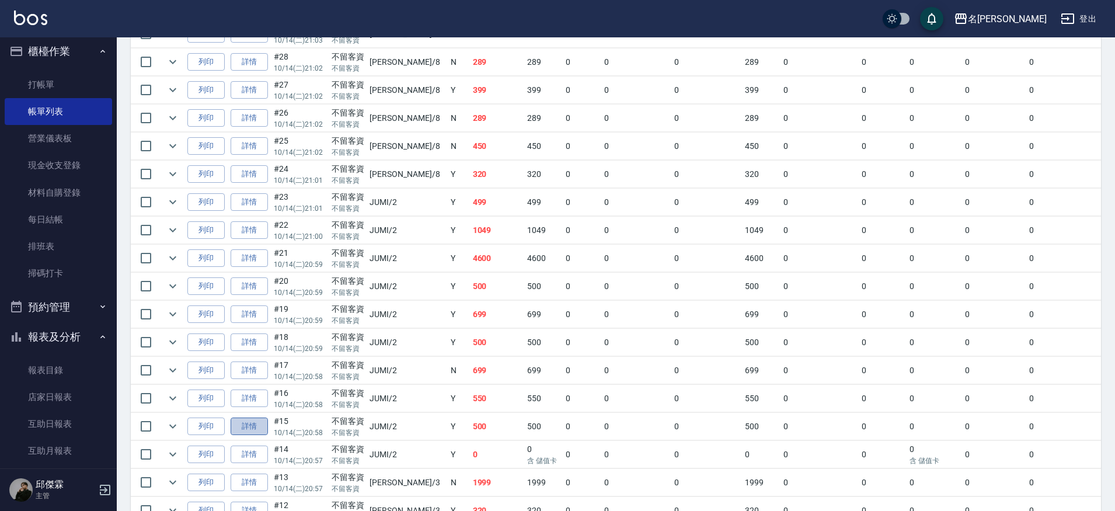
click at [245, 422] on link "詳情" at bounding box center [249, 427] width 37 height 18
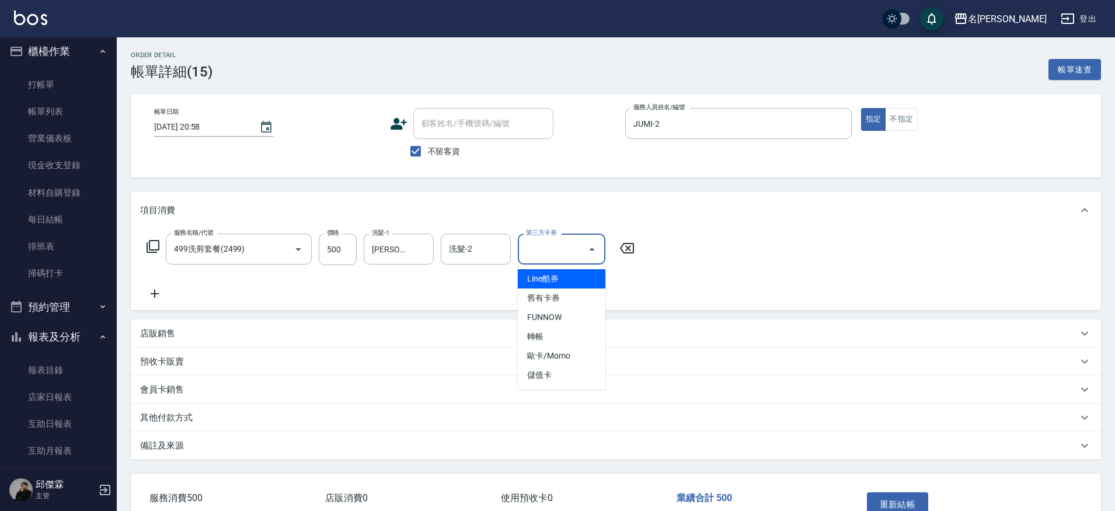
click at [558, 253] on input "第三方卡券" at bounding box center [553, 249] width 60 height 20
click at [573, 372] on span "儲值卡" at bounding box center [562, 375] width 88 height 19
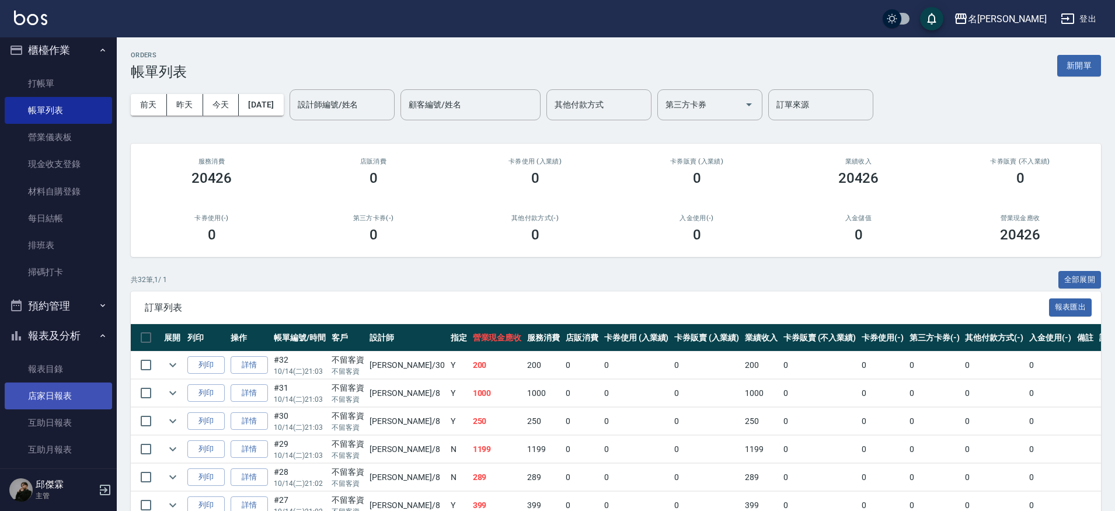
scroll to position [8, 0]
click at [62, 388] on link "店家日報表" at bounding box center [58, 394] width 107 height 27
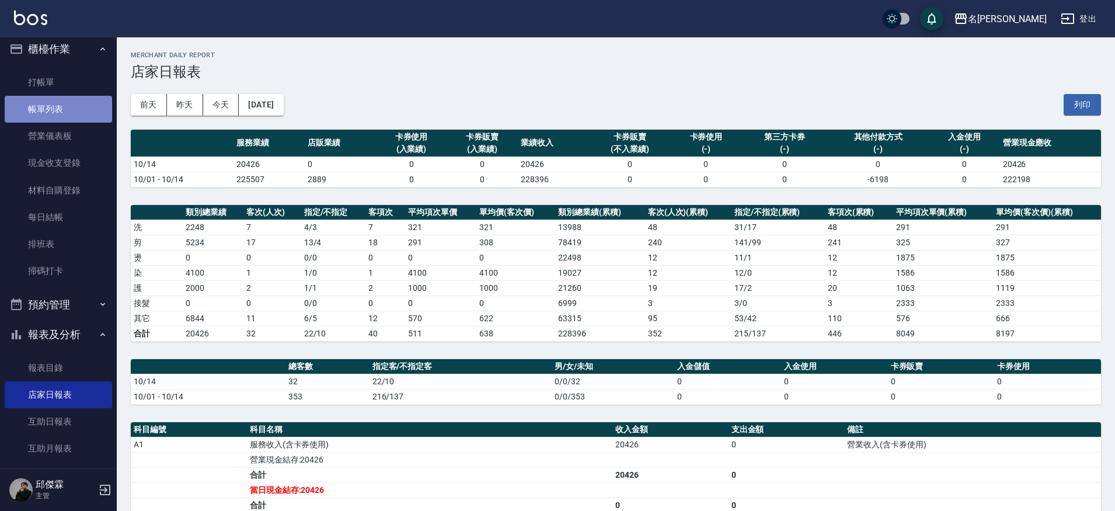
click at [67, 107] on link "帳單列表" at bounding box center [58, 109] width 107 height 27
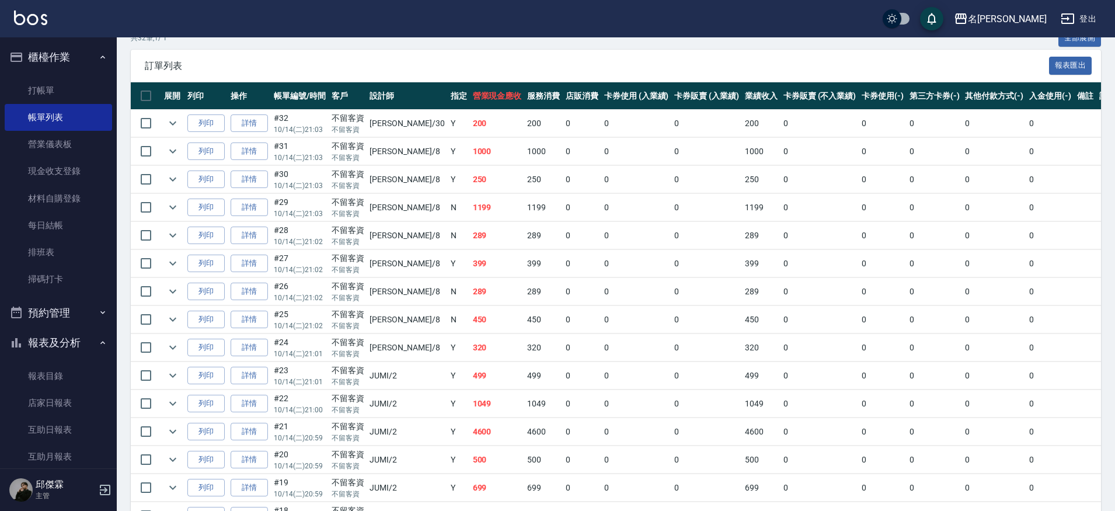
scroll to position [241, 0]
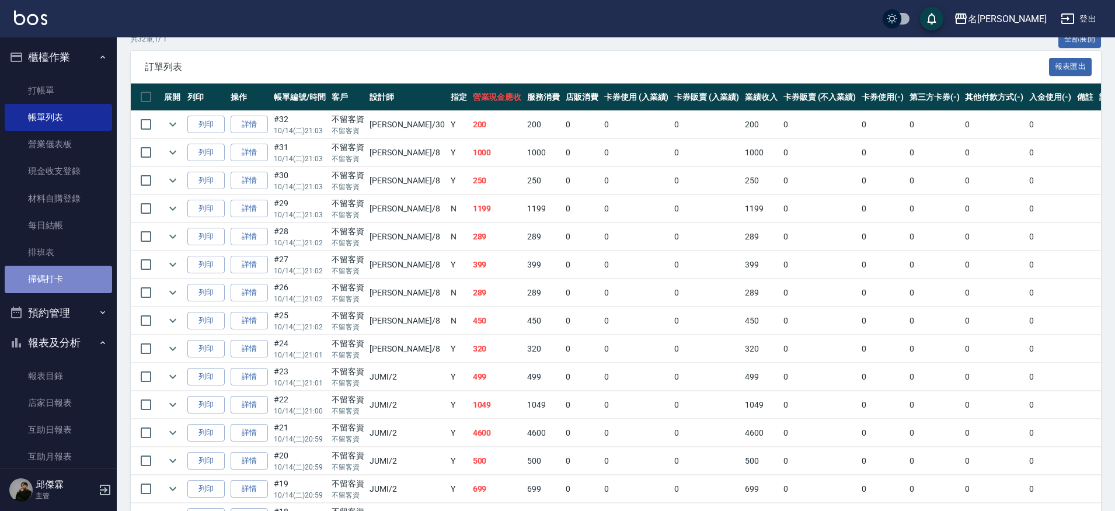
click at [82, 276] on link "掃碼打卡" at bounding box center [58, 279] width 107 height 27
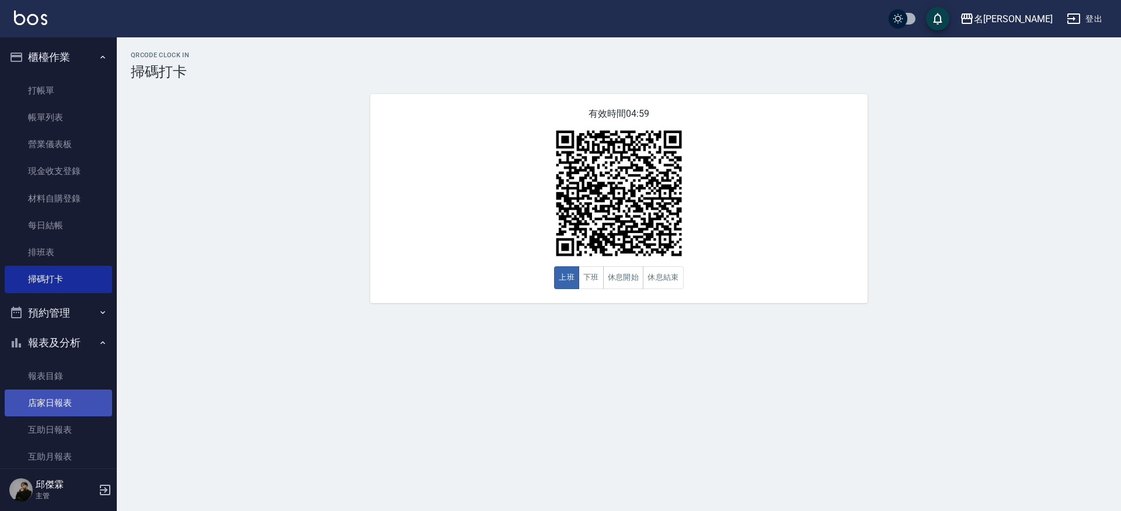
click at [61, 400] on link "店家日報表" at bounding box center [58, 402] width 107 height 27
